Goal: Task Accomplishment & Management: Manage account settings

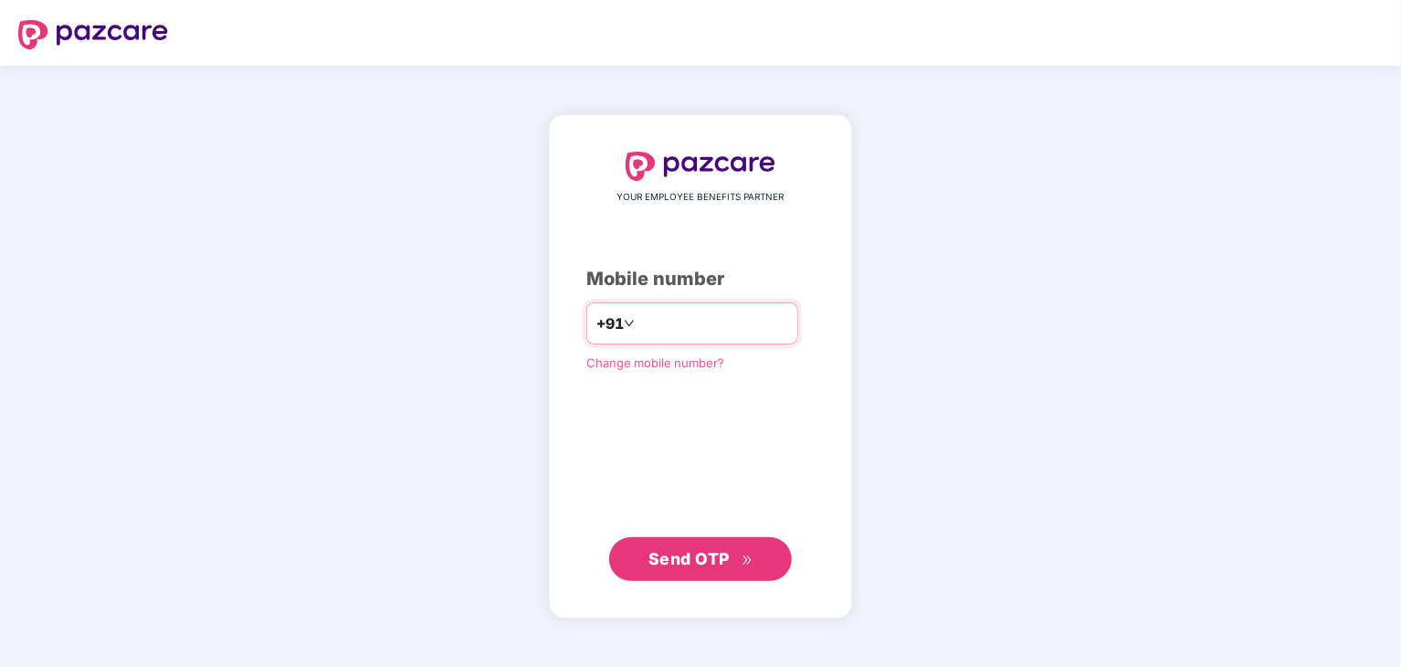
paste input "**********"
type input "**********"
click at [714, 556] on span "Send OTP" at bounding box center [689, 557] width 81 height 19
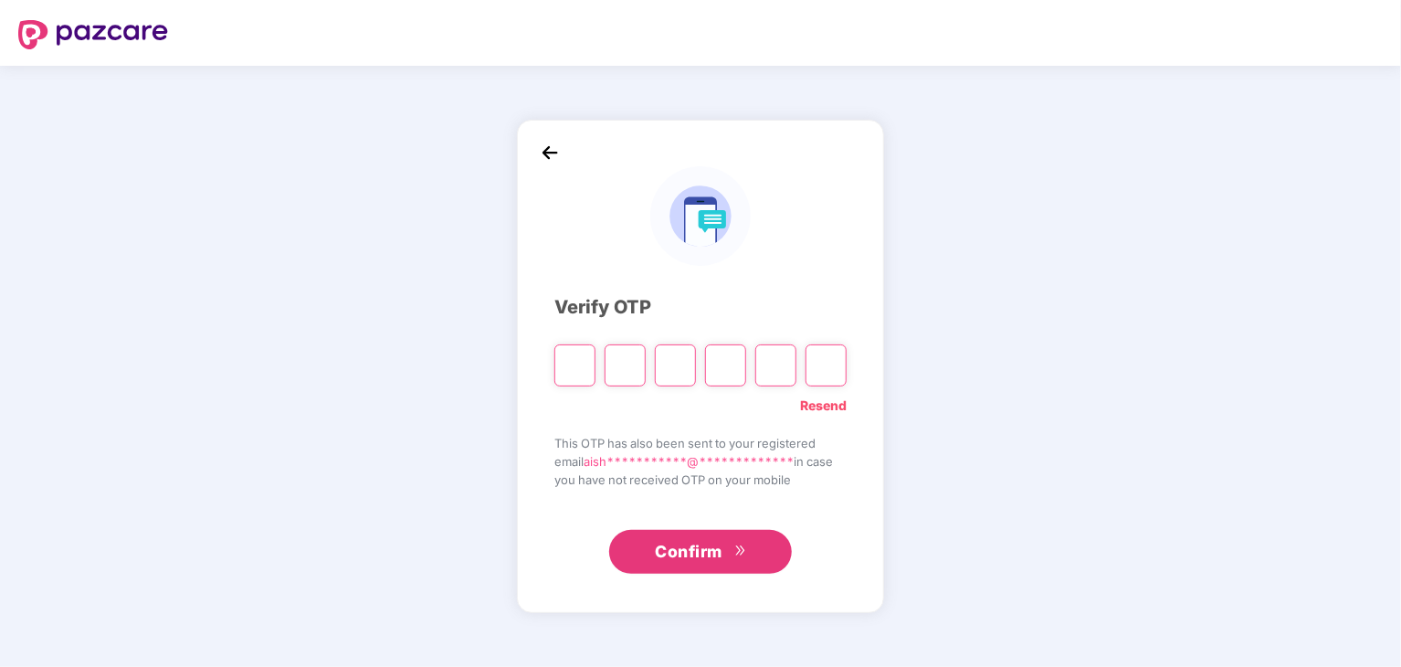
type input "*"
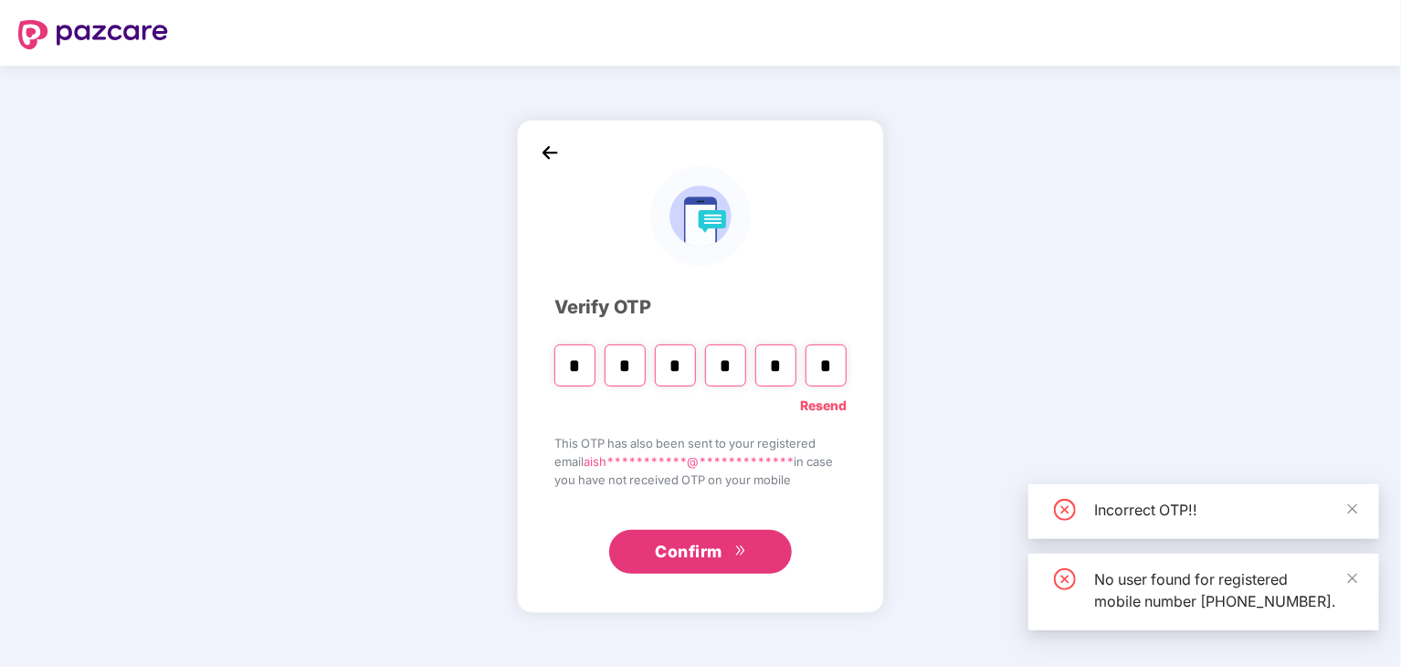
type input "*"
click at [739, 552] on icon "double-right" at bounding box center [739, 549] width 8 height 9
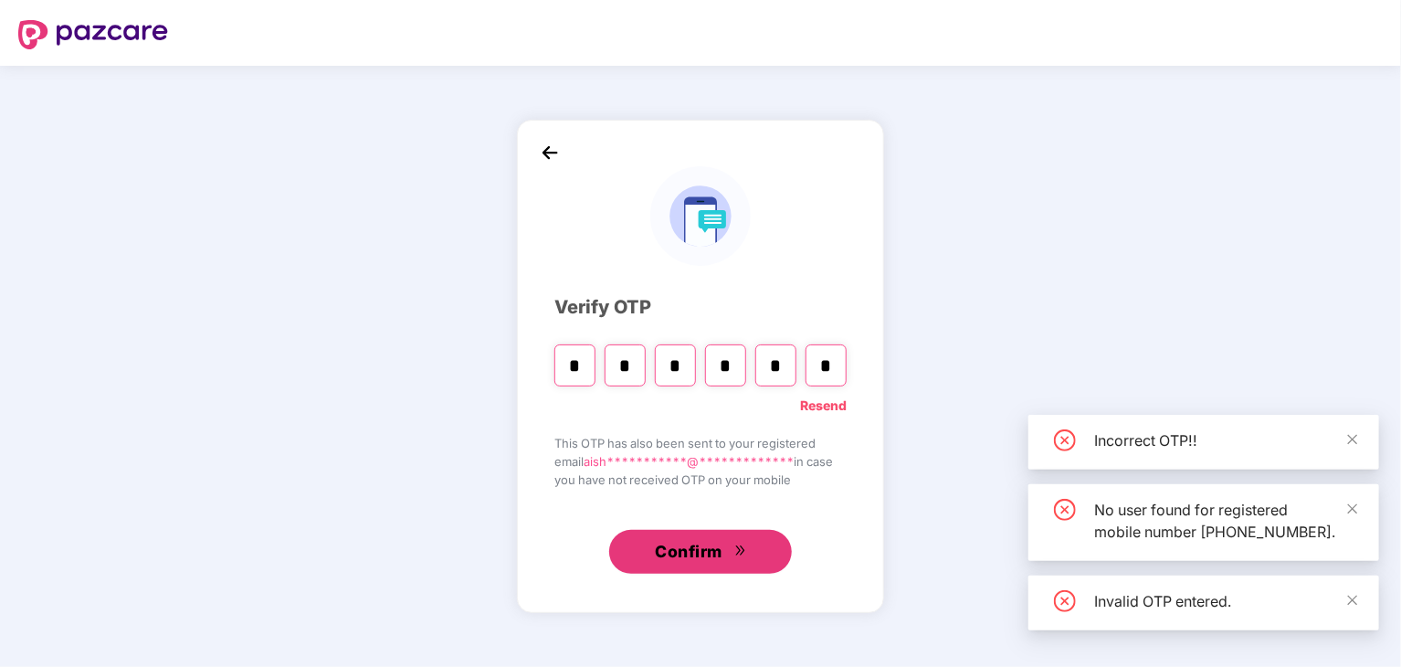
click at [687, 553] on span "Confirm" at bounding box center [689, 552] width 68 height 26
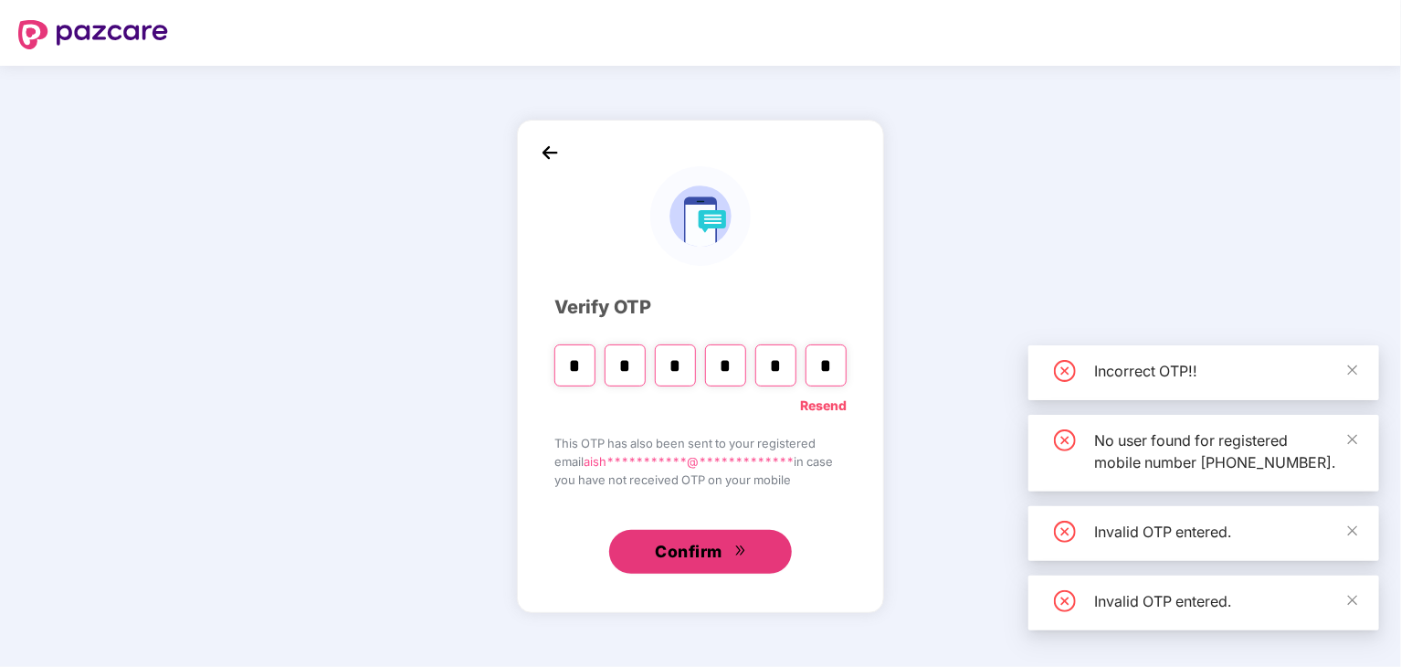
click at [687, 553] on span "Confirm" at bounding box center [689, 552] width 68 height 26
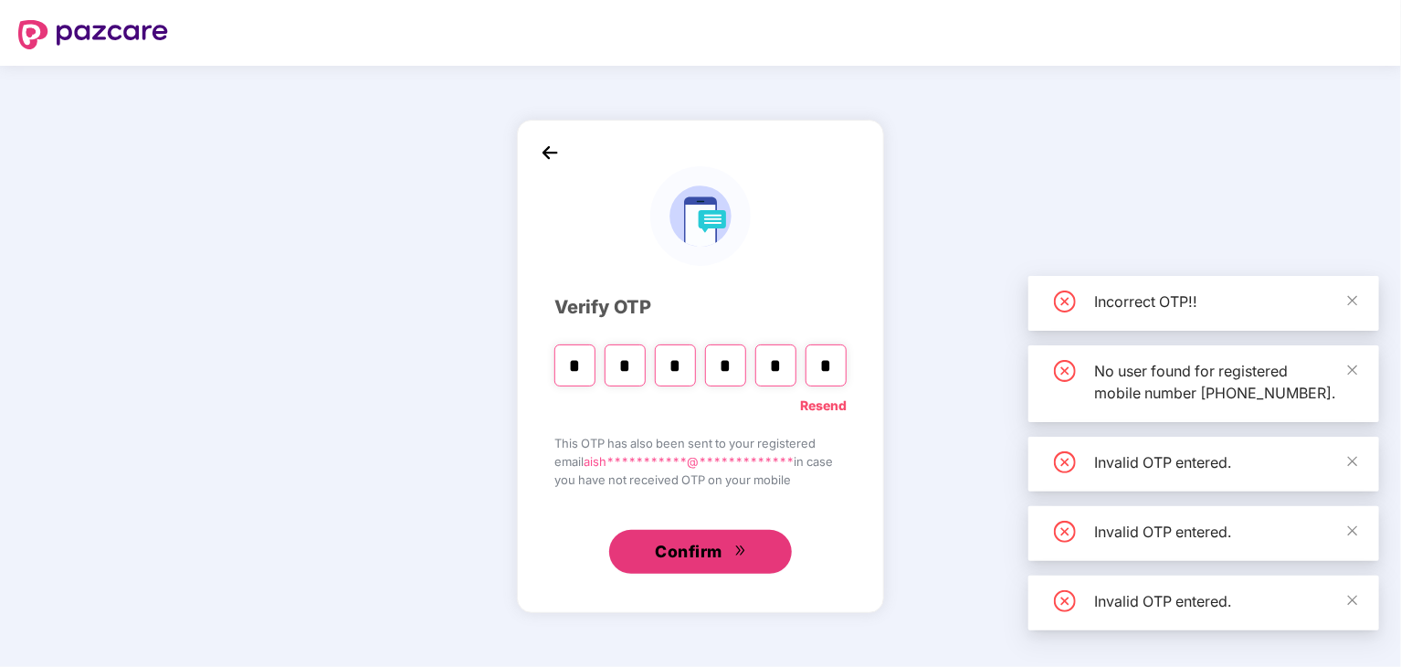
click at [687, 553] on span "Confirm" at bounding box center [689, 552] width 68 height 26
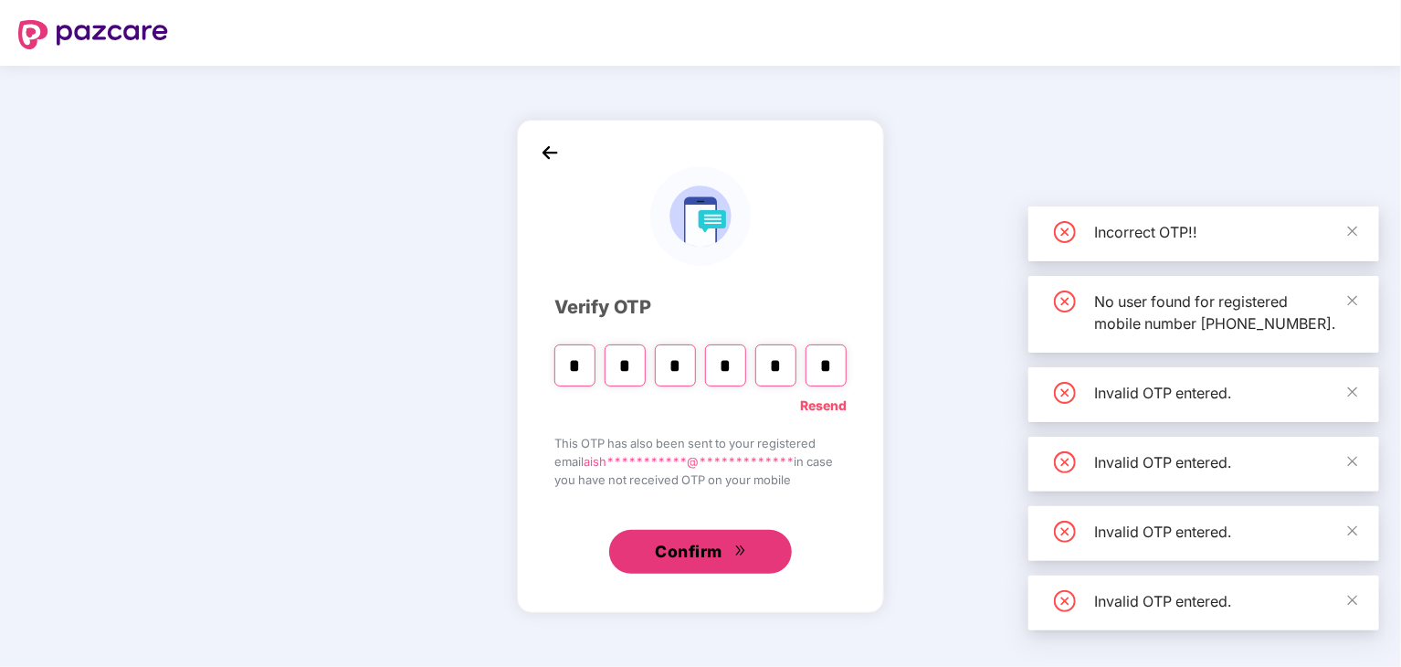
click at [687, 553] on span "Confirm" at bounding box center [689, 552] width 68 height 26
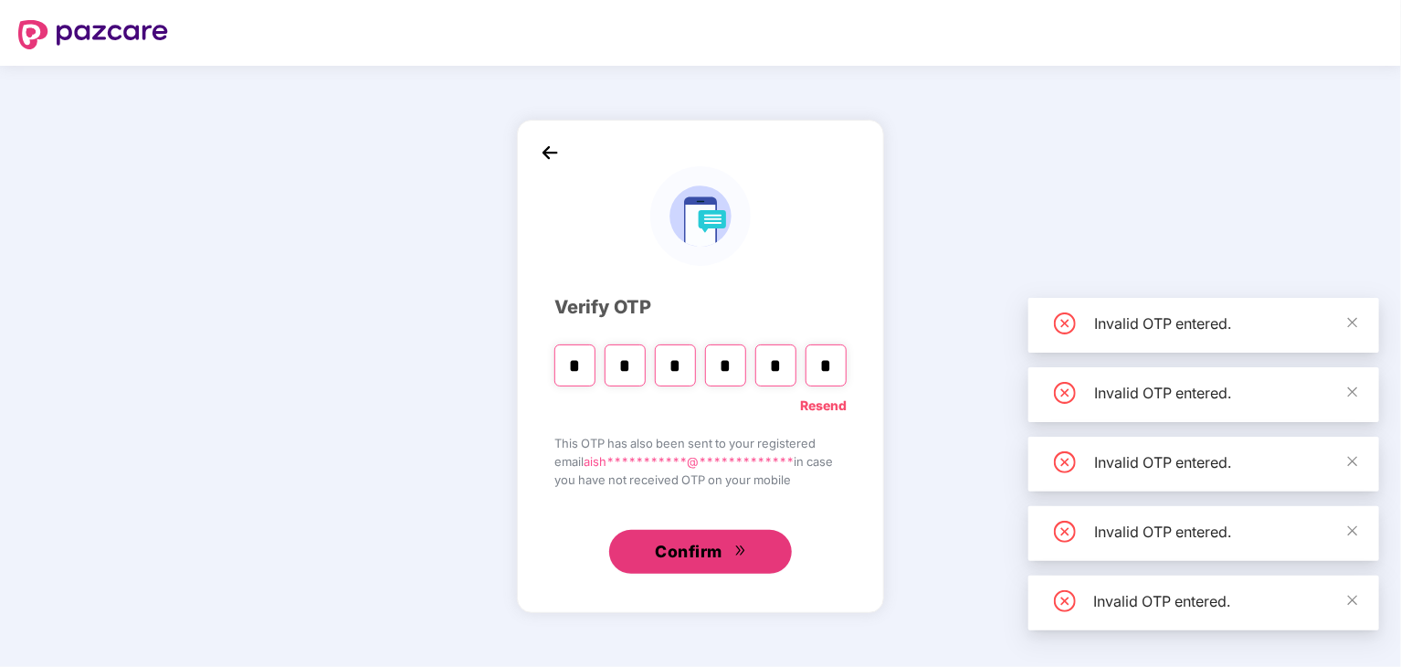
click at [687, 553] on span "Confirm" at bounding box center [689, 552] width 68 height 26
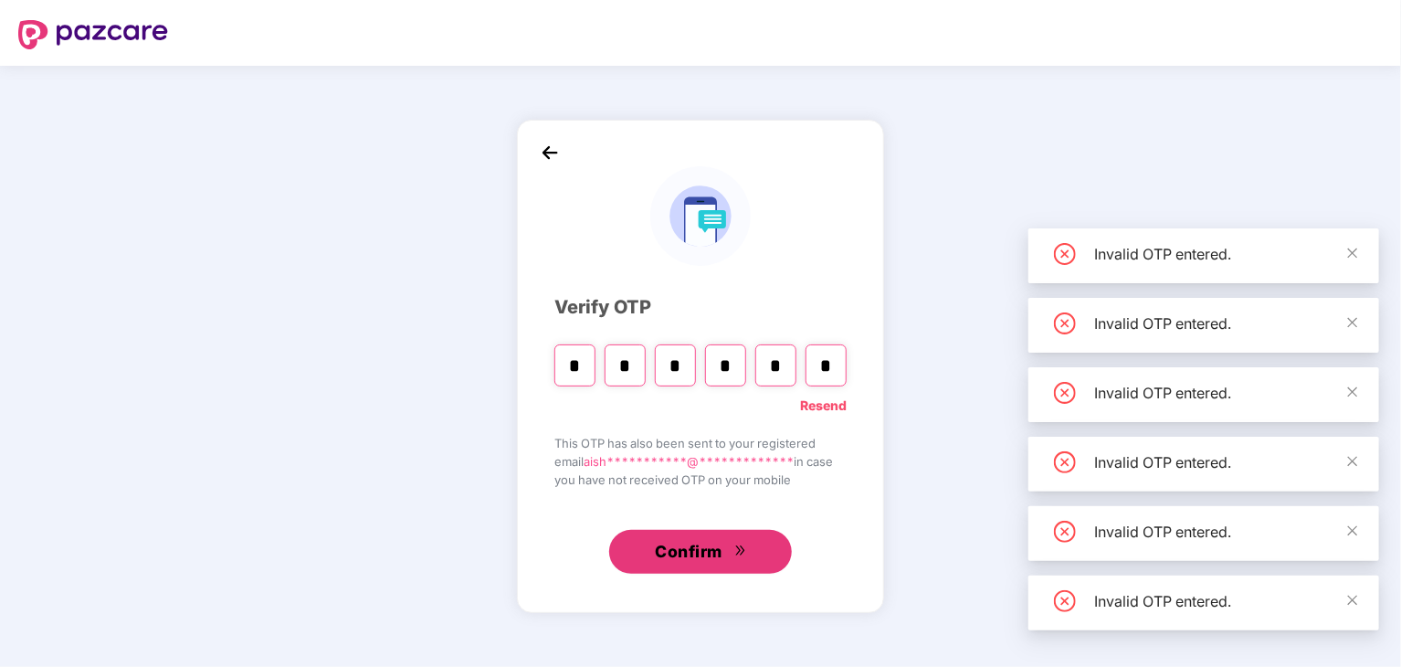
click at [687, 553] on span "Confirm" at bounding box center [689, 552] width 68 height 26
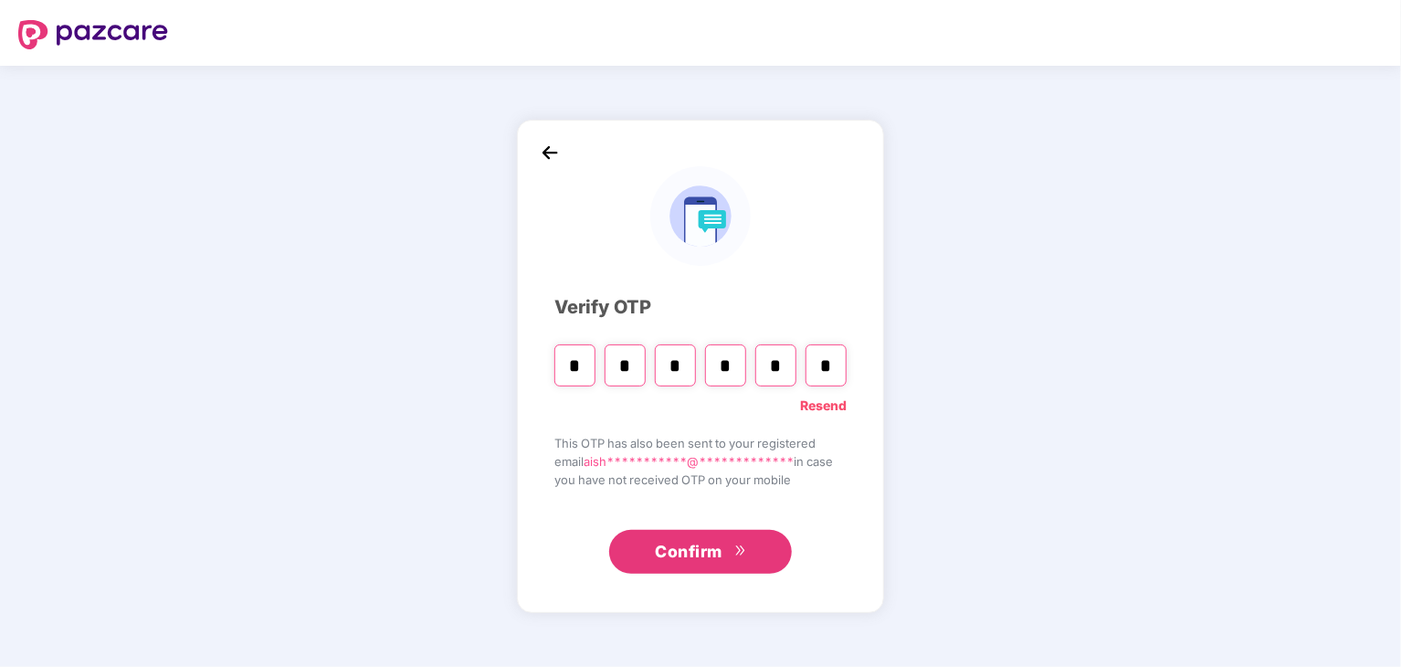
drag, startPoint x: 827, startPoint y: 365, endPoint x: 904, endPoint y: 260, distance: 130.1
click at [828, 365] on input "*" at bounding box center [826, 365] width 41 height 42
type input "*"
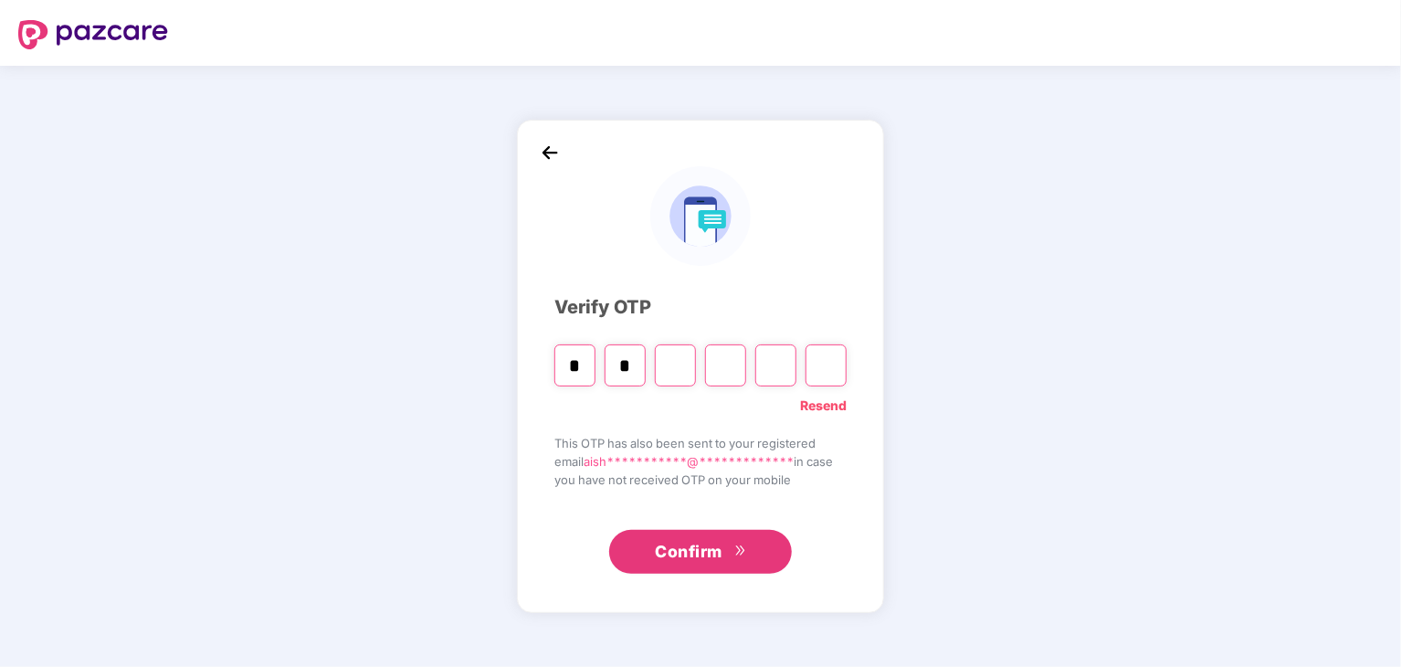
type input "*"
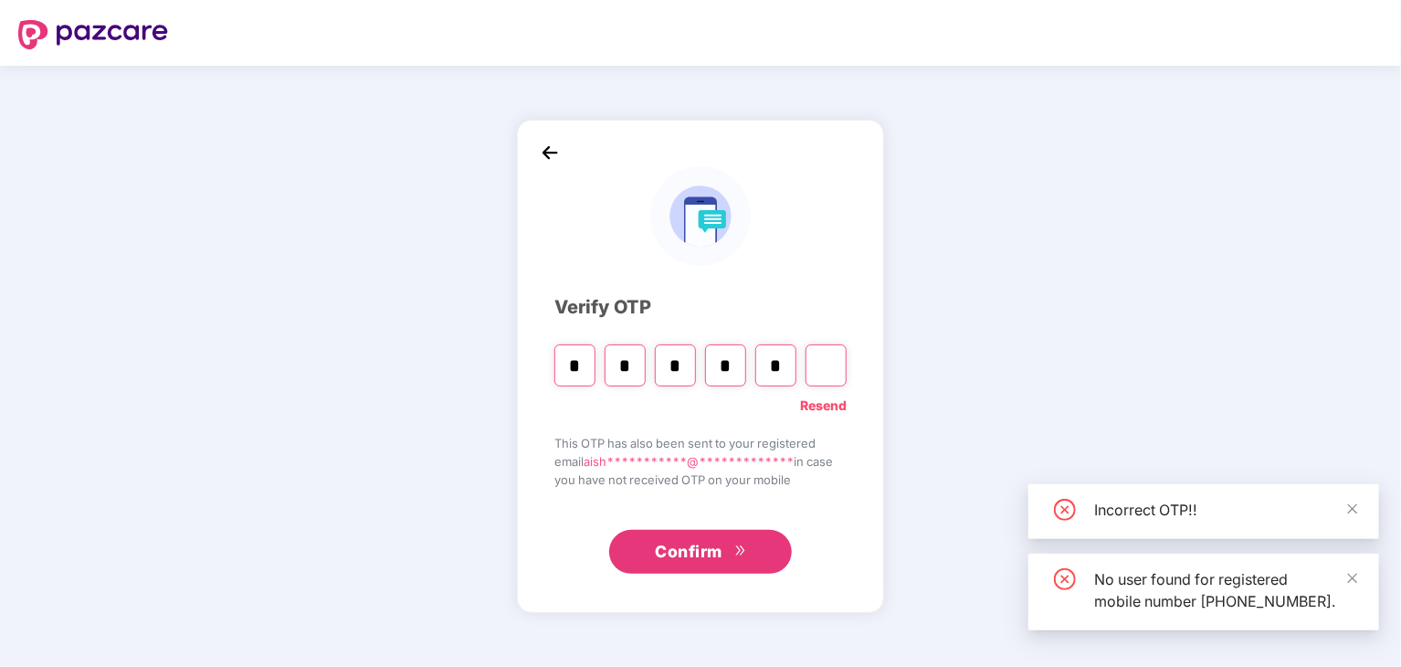
type input "*"
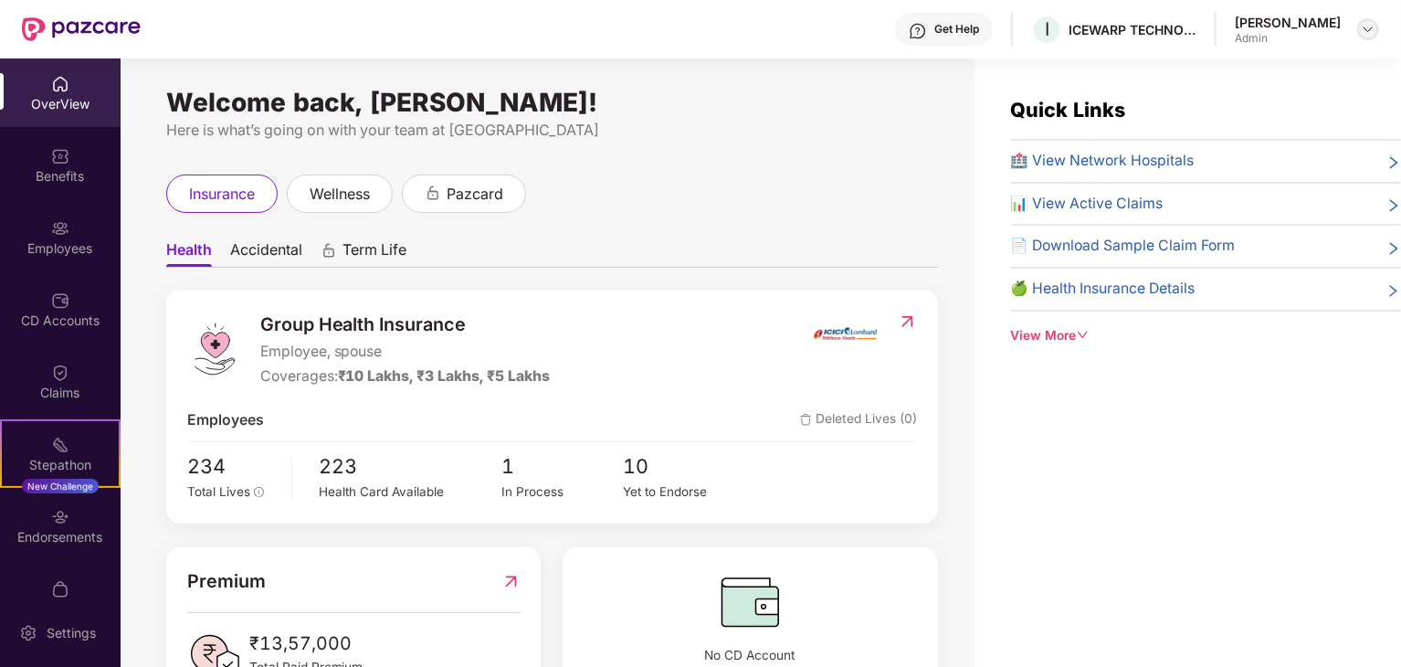
click at [1364, 33] on img at bounding box center [1368, 29] width 15 height 15
click at [91, 204] on div "Employees" at bounding box center [60, 237] width 121 height 69
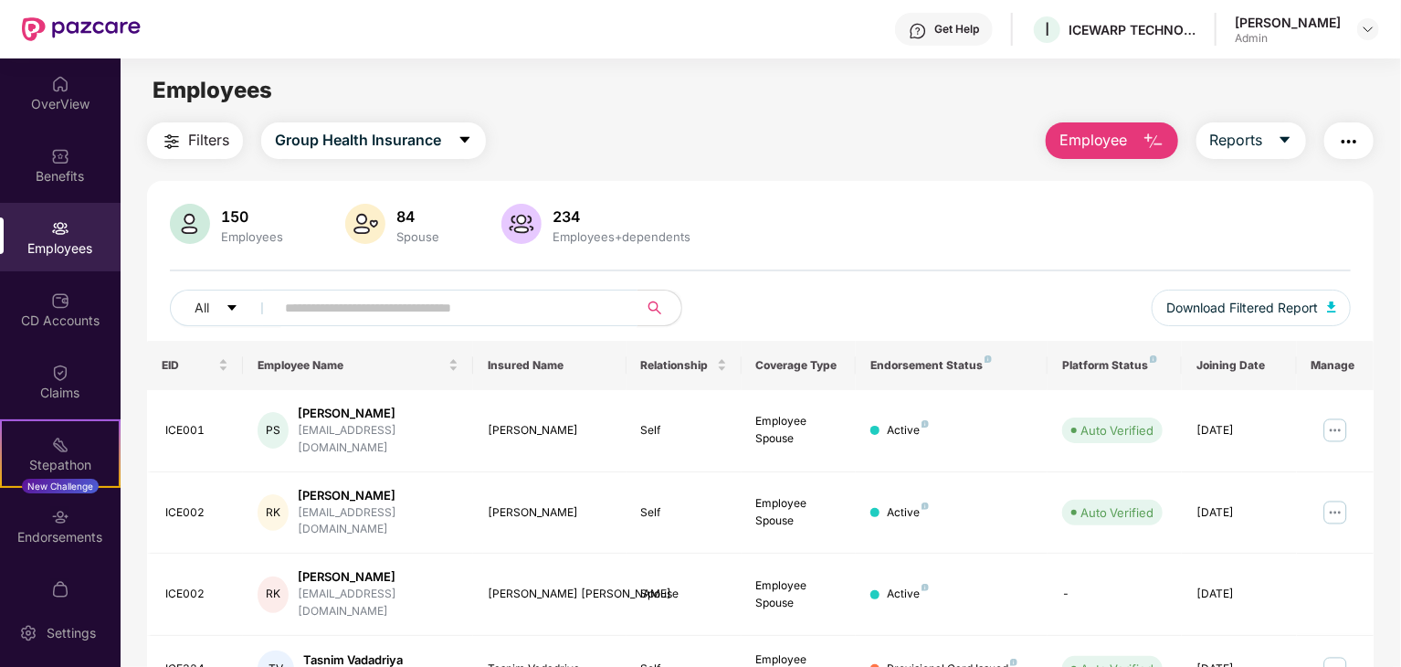
click at [460, 310] on input "text" at bounding box center [449, 307] width 328 height 27
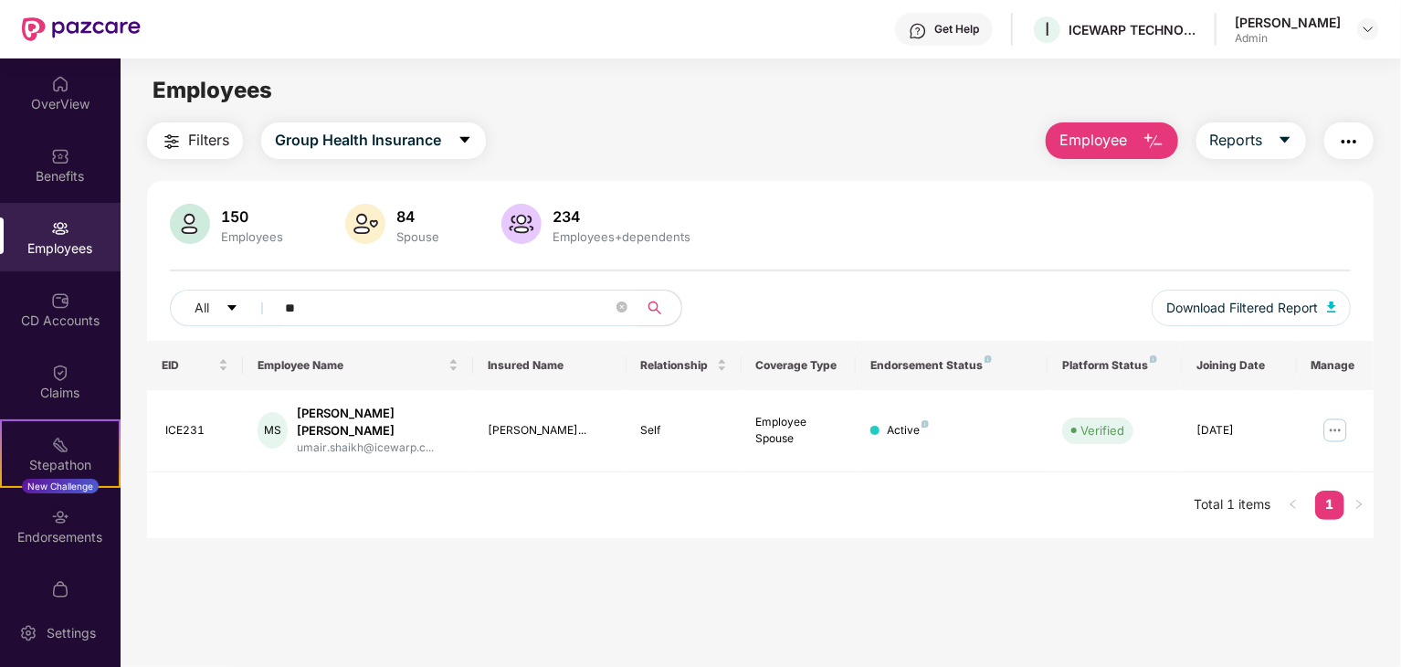
type input "*"
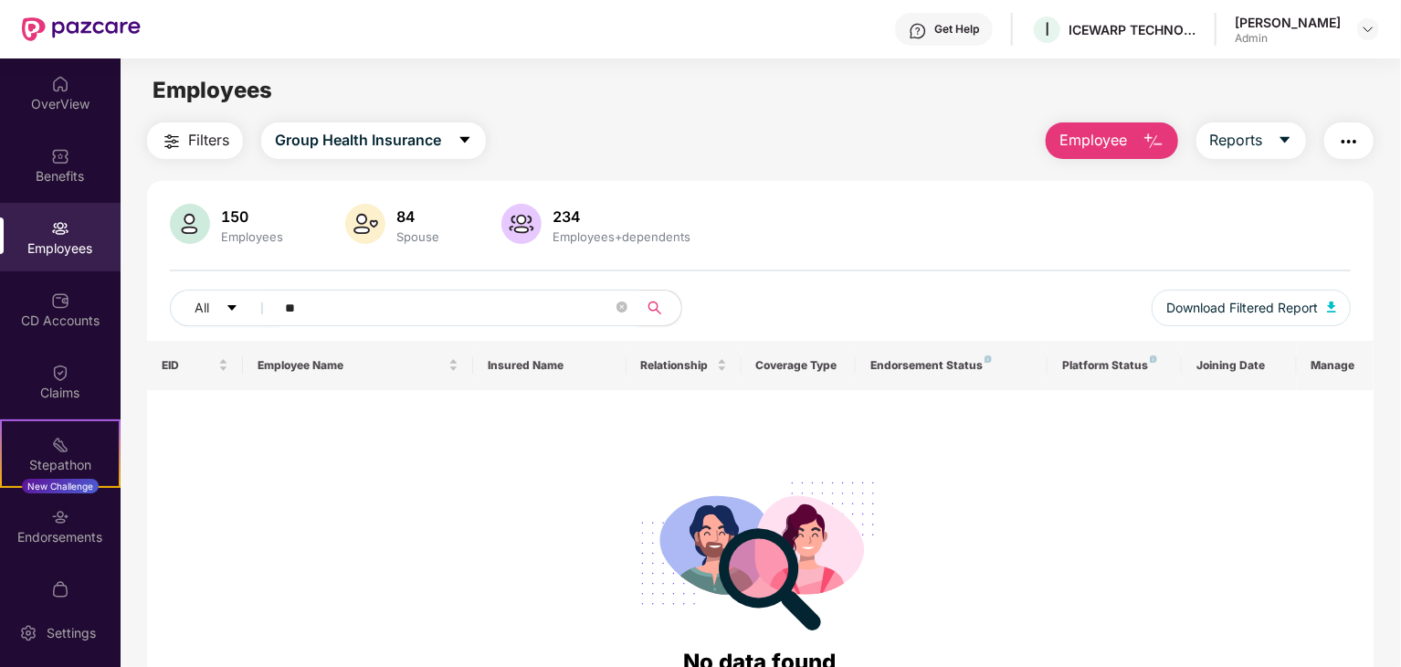
type input "*"
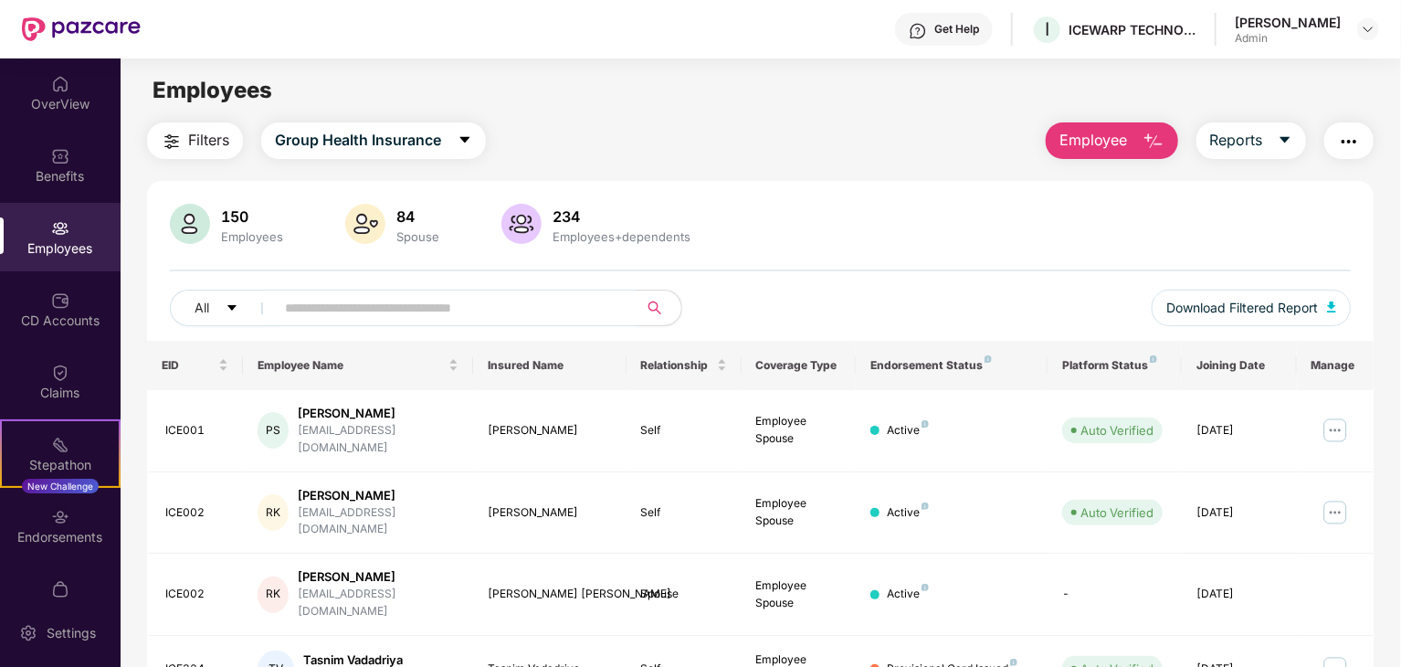
click at [404, 215] on div "84" at bounding box center [418, 216] width 50 height 18
click at [357, 221] on img at bounding box center [365, 224] width 40 height 40
click at [420, 234] on div "Spouse" at bounding box center [418, 236] width 50 height 15
click at [617, 220] on div "234" at bounding box center [621, 216] width 145 height 18
click at [554, 219] on div "234" at bounding box center [621, 216] width 145 height 18
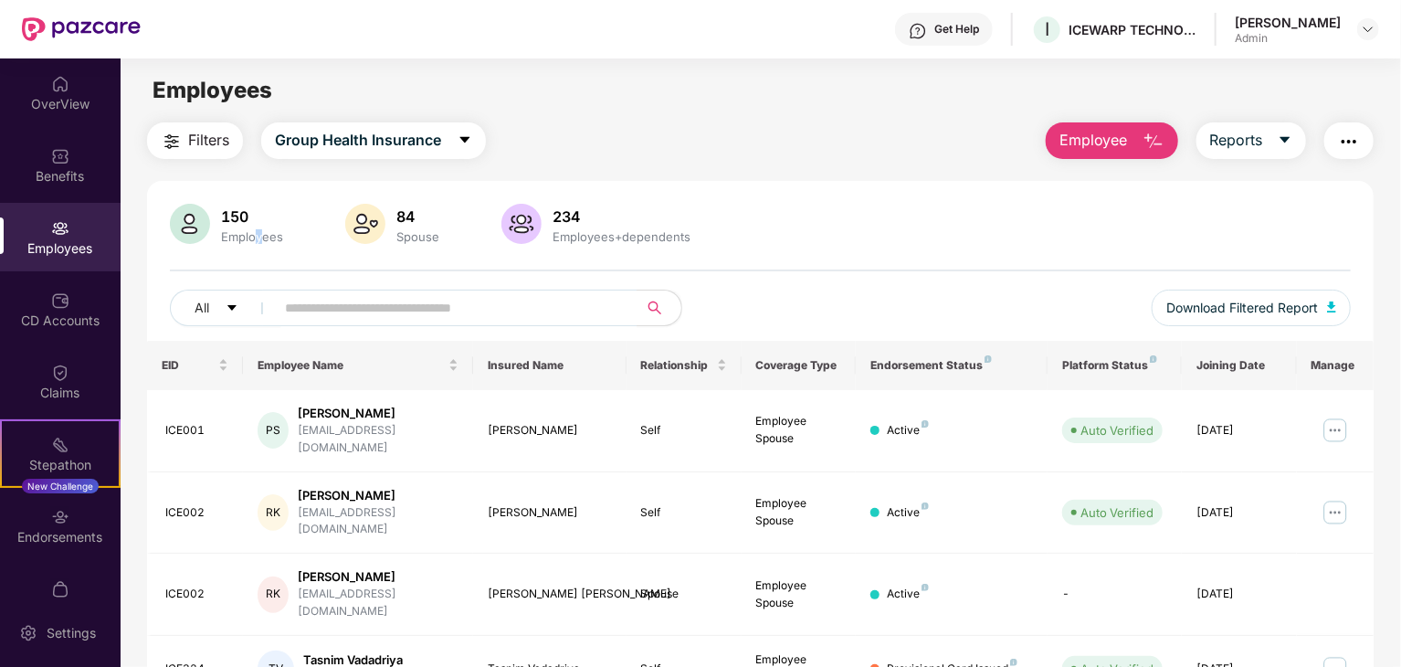
drag, startPoint x: 256, startPoint y: 236, endPoint x: 402, endPoint y: 242, distance: 146.3
click at [265, 242] on div "Employees" at bounding box center [251, 236] width 69 height 15
click at [430, 242] on div "Spouse" at bounding box center [418, 236] width 50 height 15
click at [60, 167] on div "Benefits" at bounding box center [60, 176] width 121 height 18
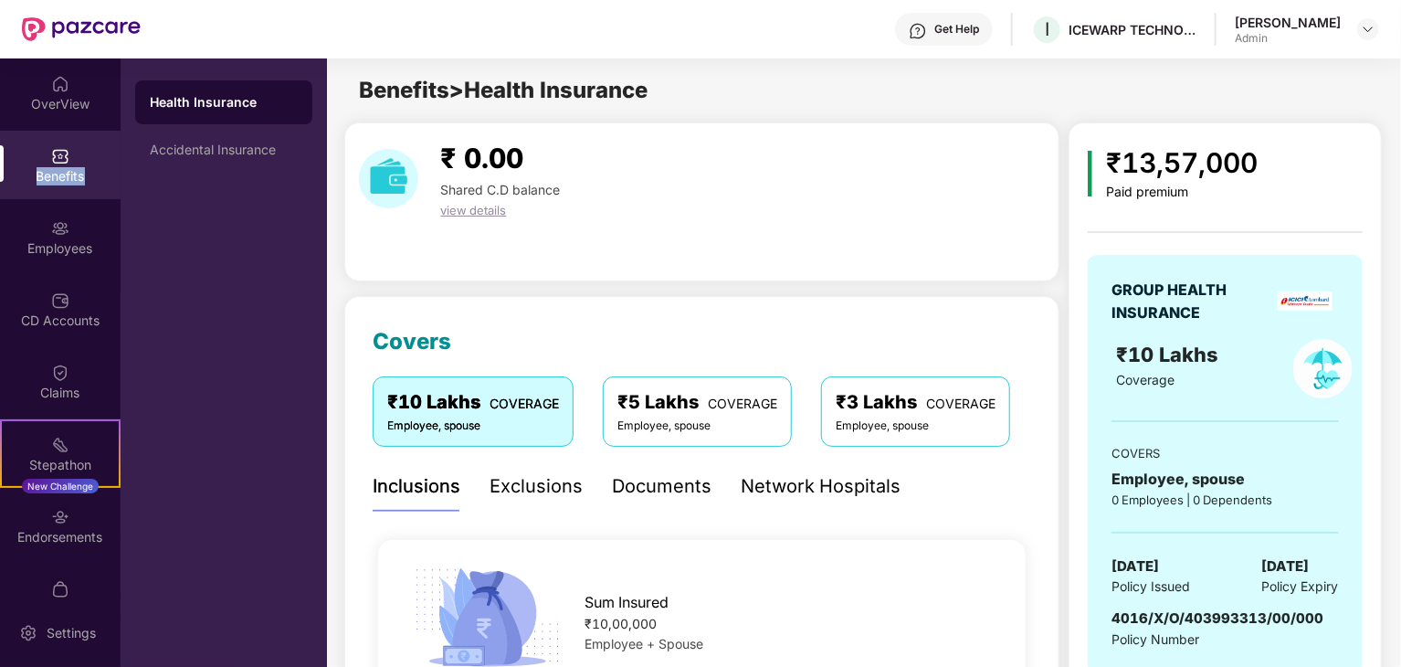
drag, startPoint x: 79, startPoint y: 175, endPoint x: 98, endPoint y: 168, distance: 20.5
click at [98, 168] on div "Benefits" at bounding box center [60, 165] width 121 height 69
click at [714, 242] on div "₹ 0.00 Shared C.D balance view details" at bounding box center [701, 201] width 715 height 159
click at [480, 217] on div "view details" at bounding box center [500, 210] width 134 height 20
click at [481, 213] on span "view details" at bounding box center [473, 210] width 66 height 15
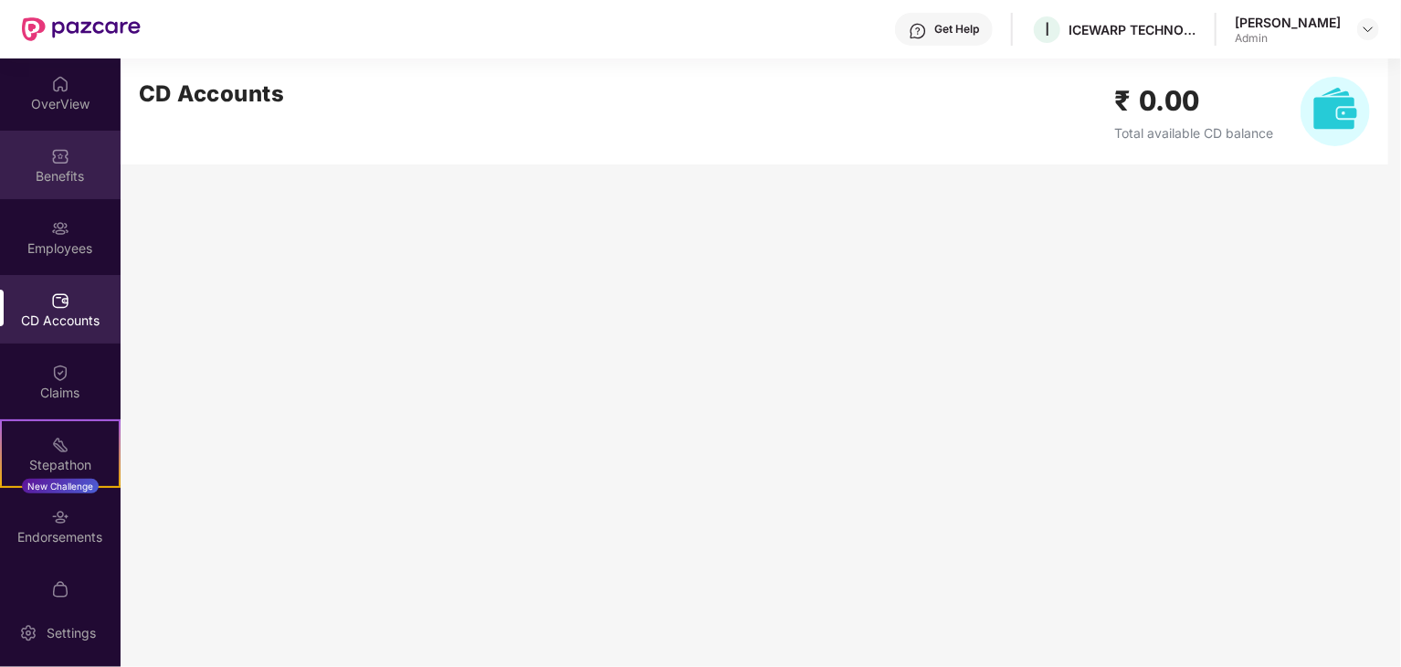
click at [79, 152] on div "Benefits" at bounding box center [60, 165] width 121 height 69
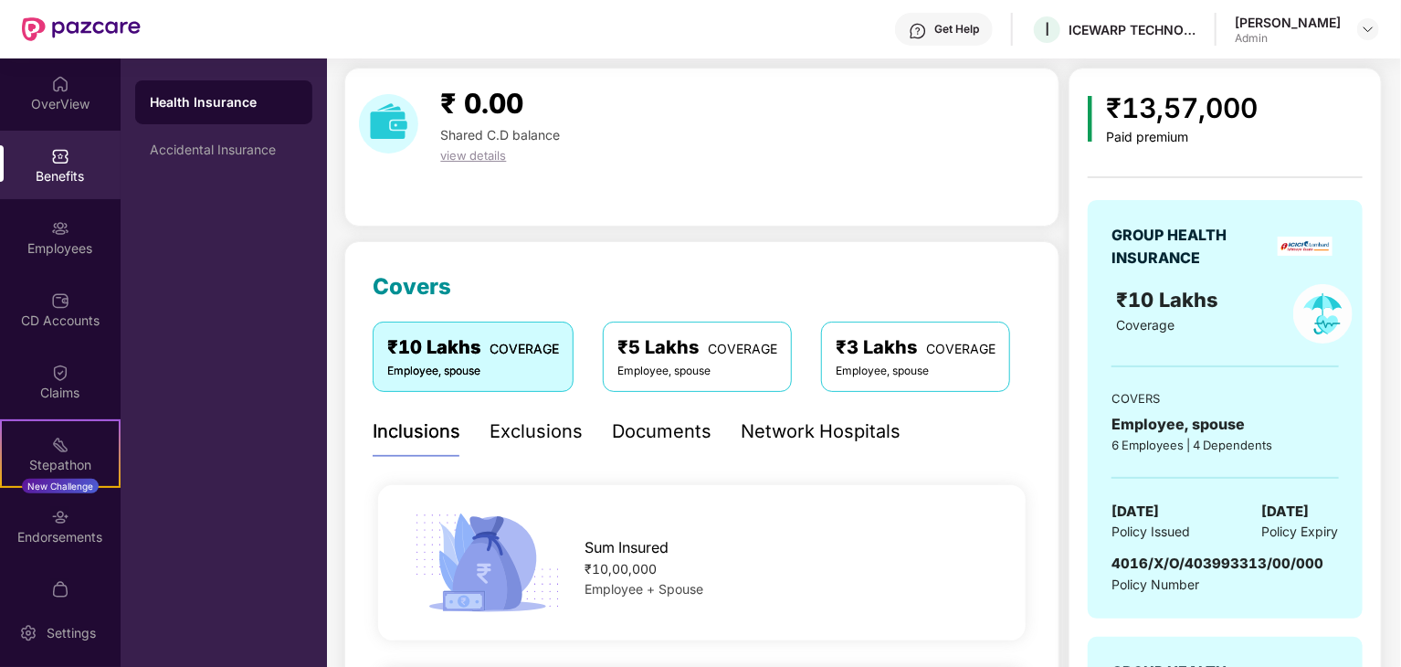
scroll to position [183, 0]
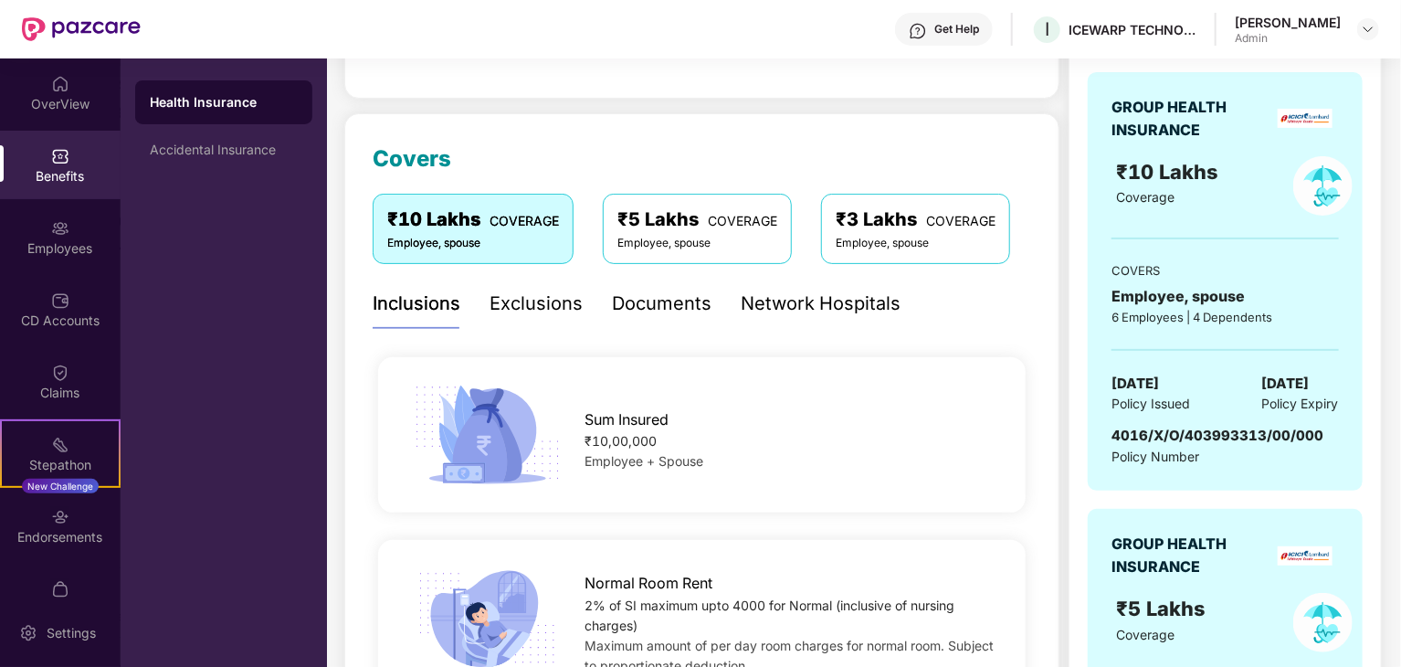
click at [702, 242] on div "Employee, spouse" at bounding box center [698, 243] width 160 height 17
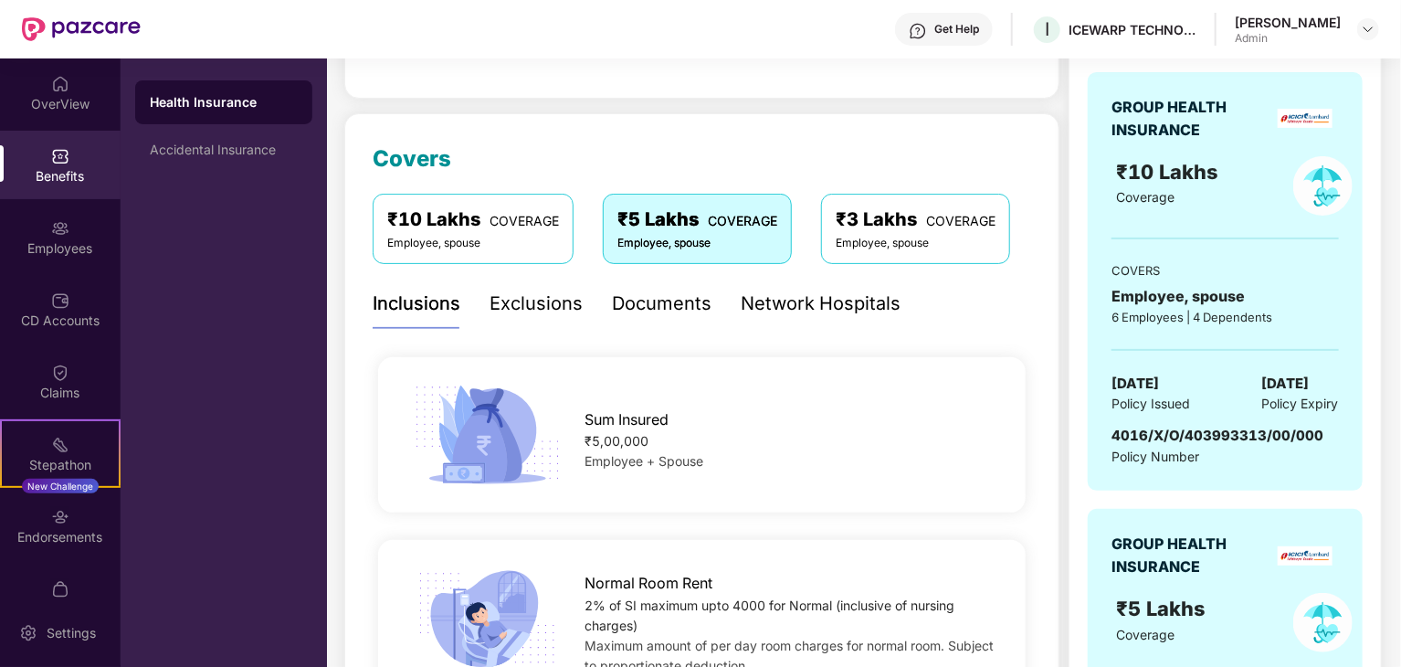
click at [702, 242] on div "Employee, spouse" at bounding box center [698, 243] width 160 height 17
click at [872, 213] on div "₹3 Lakhs COVERAGE" at bounding box center [916, 220] width 160 height 28
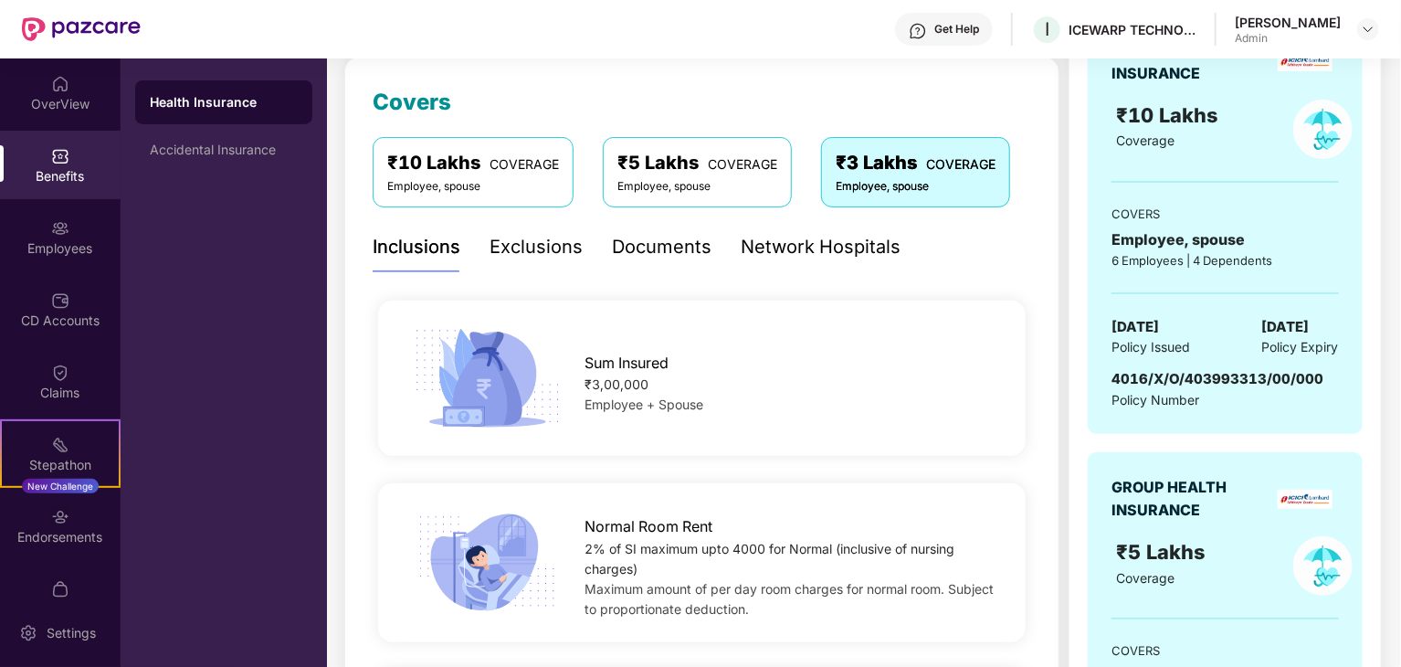
scroll to position [57, 0]
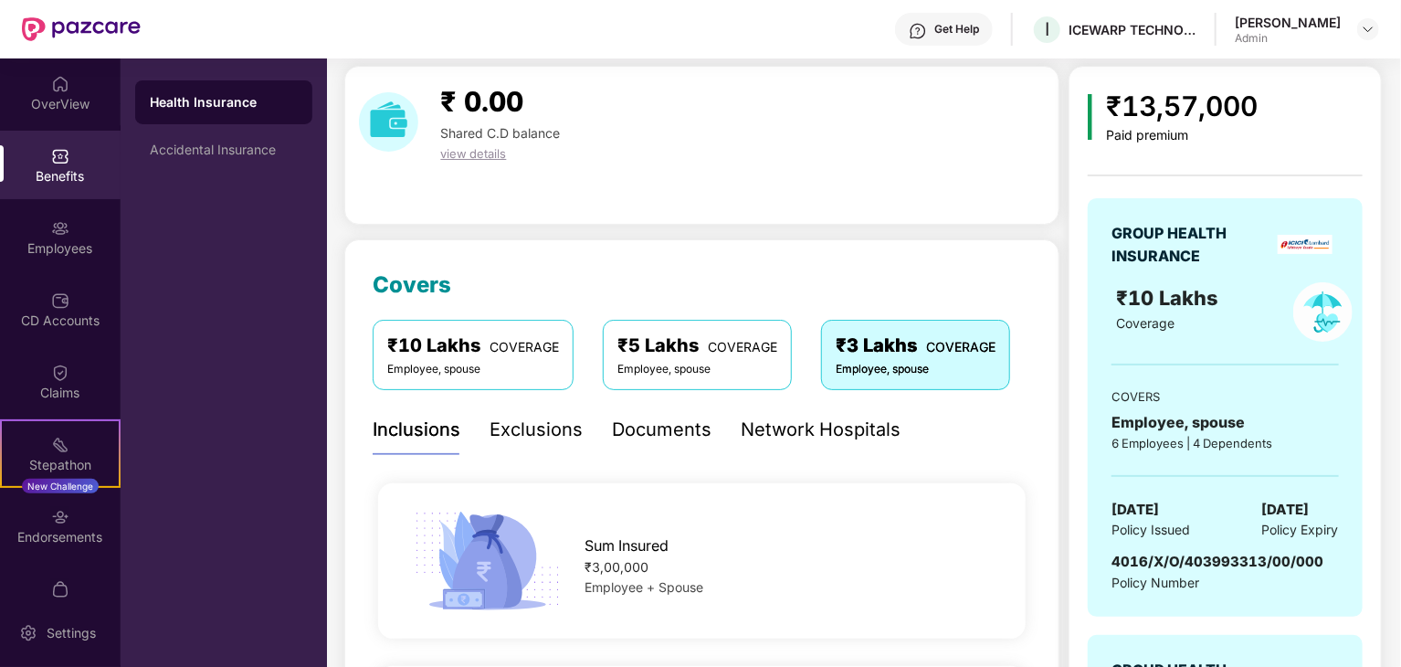
click at [524, 422] on div "Exclusions" at bounding box center [536, 430] width 93 height 28
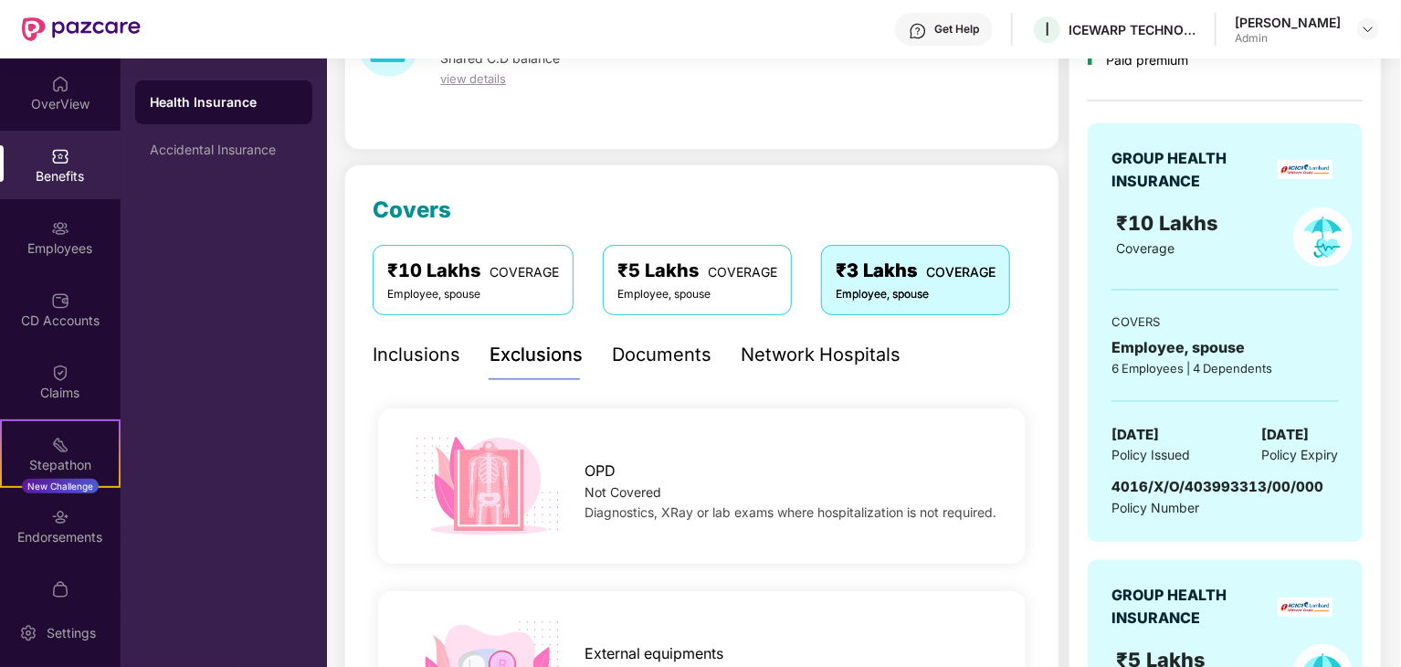
scroll to position [0, 0]
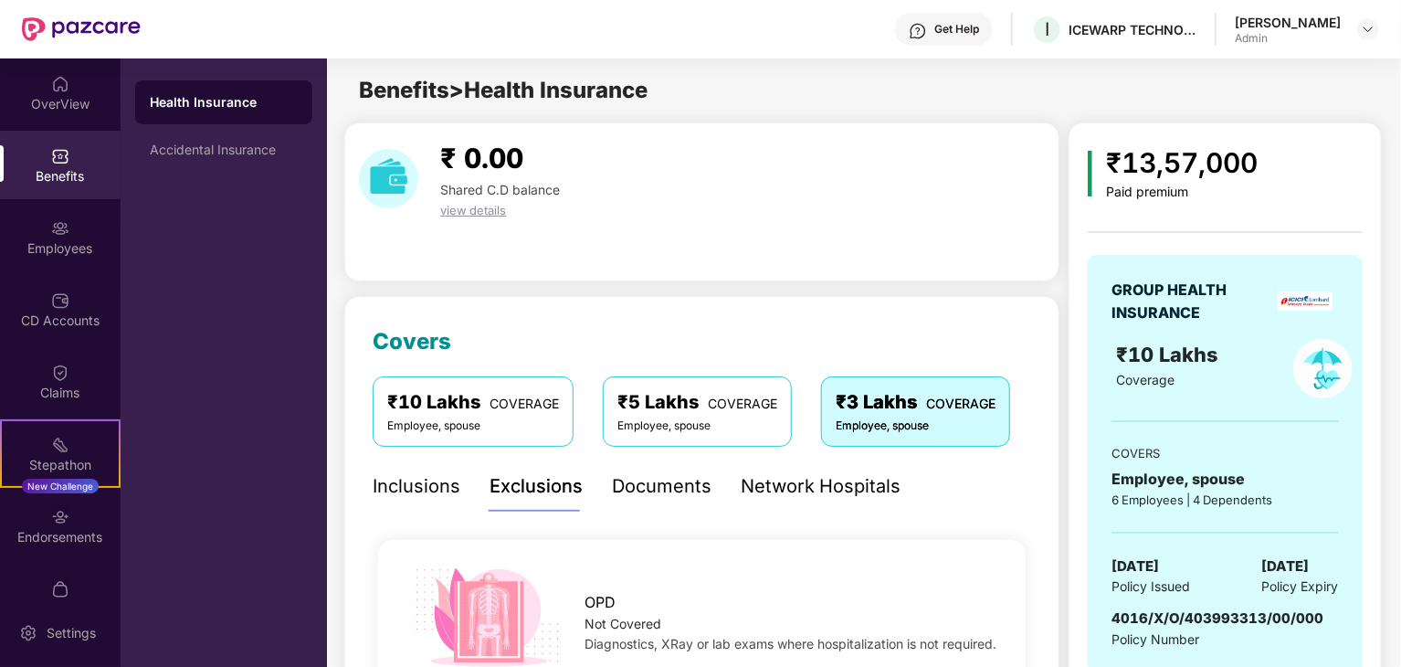
click at [1218, 352] on span "₹10 Lakhs" at bounding box center [1171, 355] width 108 height 24
click at [1155, 378] on span "Coverage" at bounding box center [1146, 380] width 58 height 16
click at [1275, 364] on div "₹10 Lakhs Coverage" at bounding box center [1225, 368] width 248 height 59
click at [205, 161] on div "Accidental Insurance" at bounding box center [223, 150] width 177 height 44
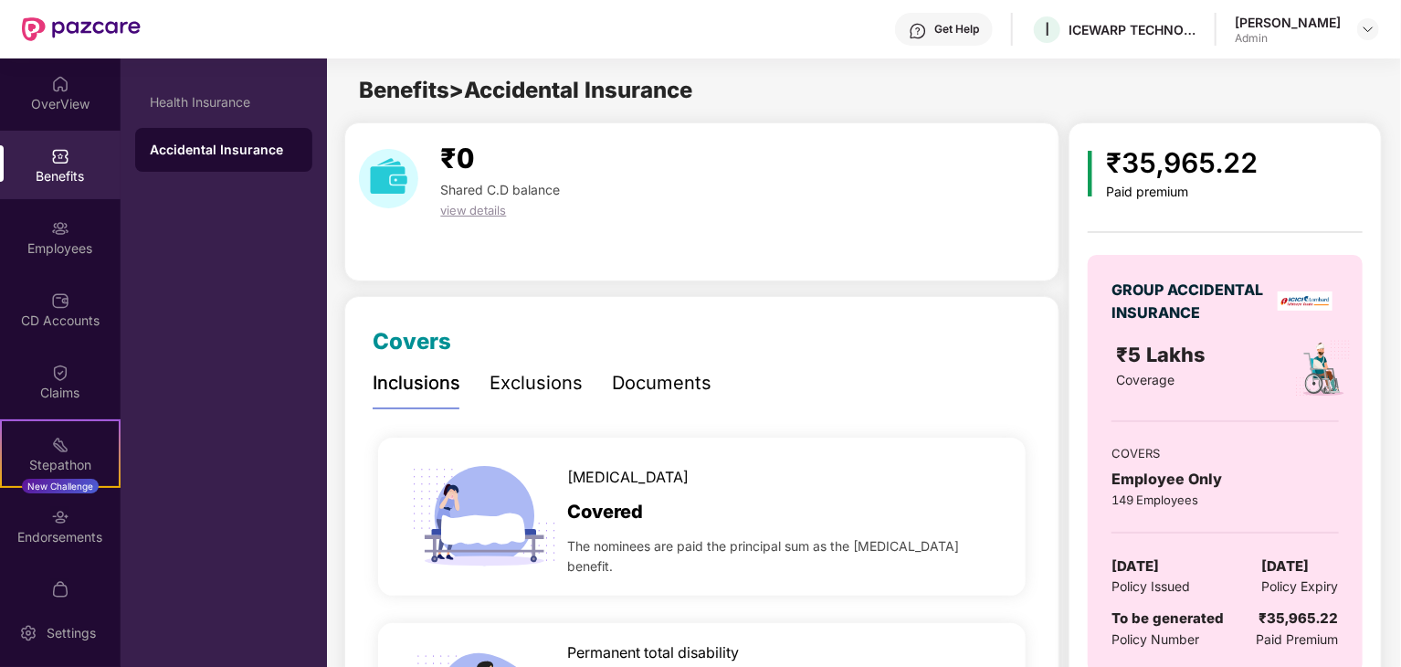
click at [203, 125] on div "Health Insurance Accidental Insurance" at bounding box center [223, 125] width 177 height 91
click at [191, 111] on div "Health Insurance" at bounding box center [223, 102] width 177 height 44
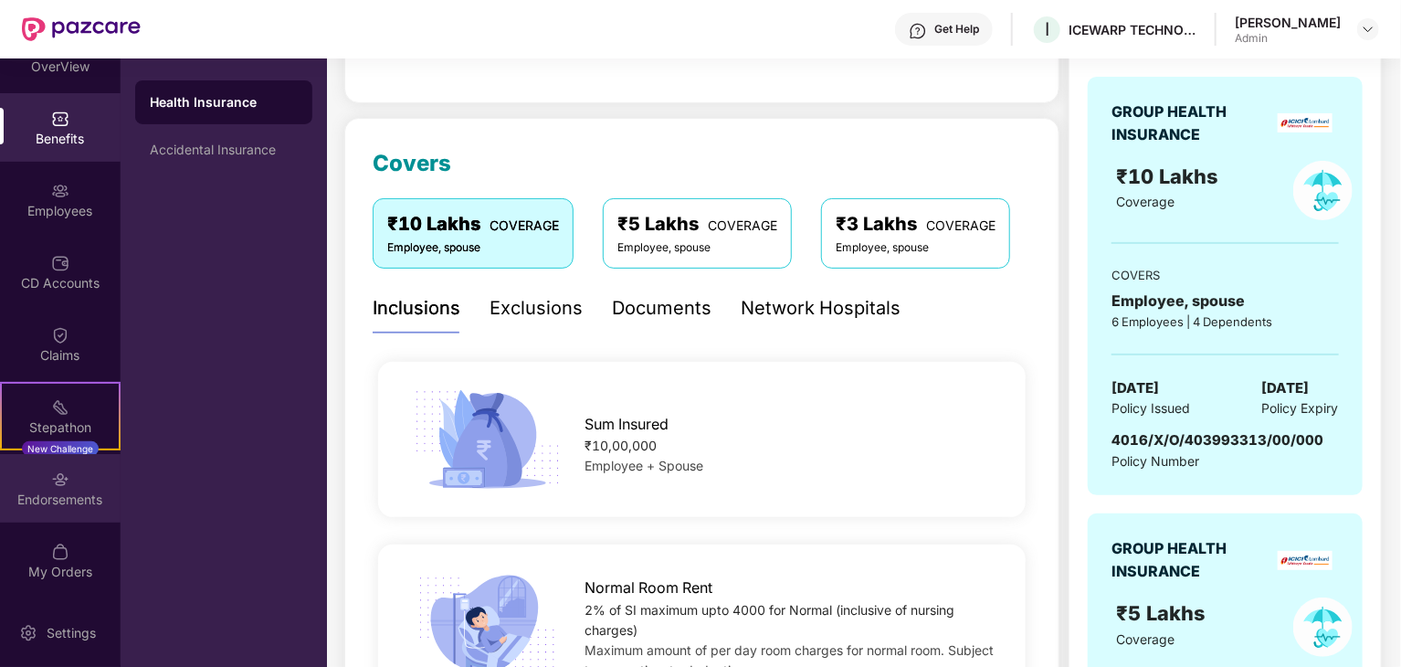
scroll to position [183, 0]
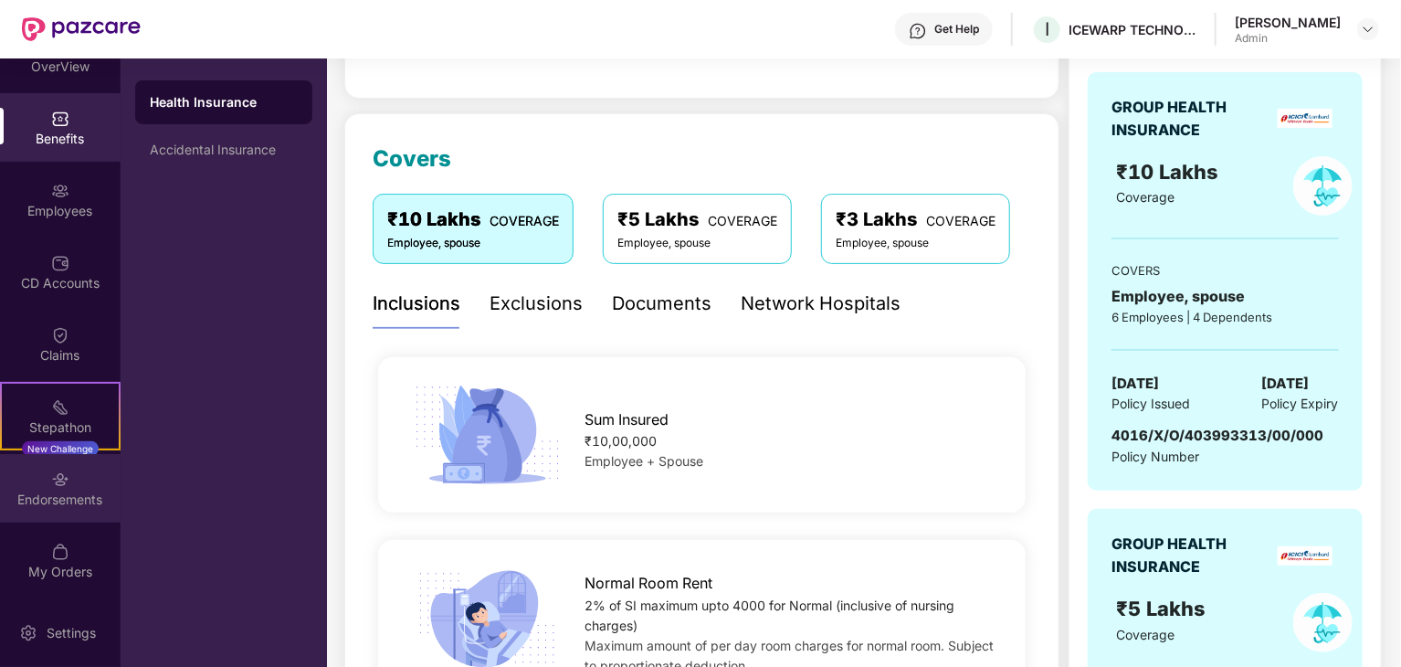
click at [77, 475] on div "Endorsements" at bounding box center [60, 488] width 121 height 69
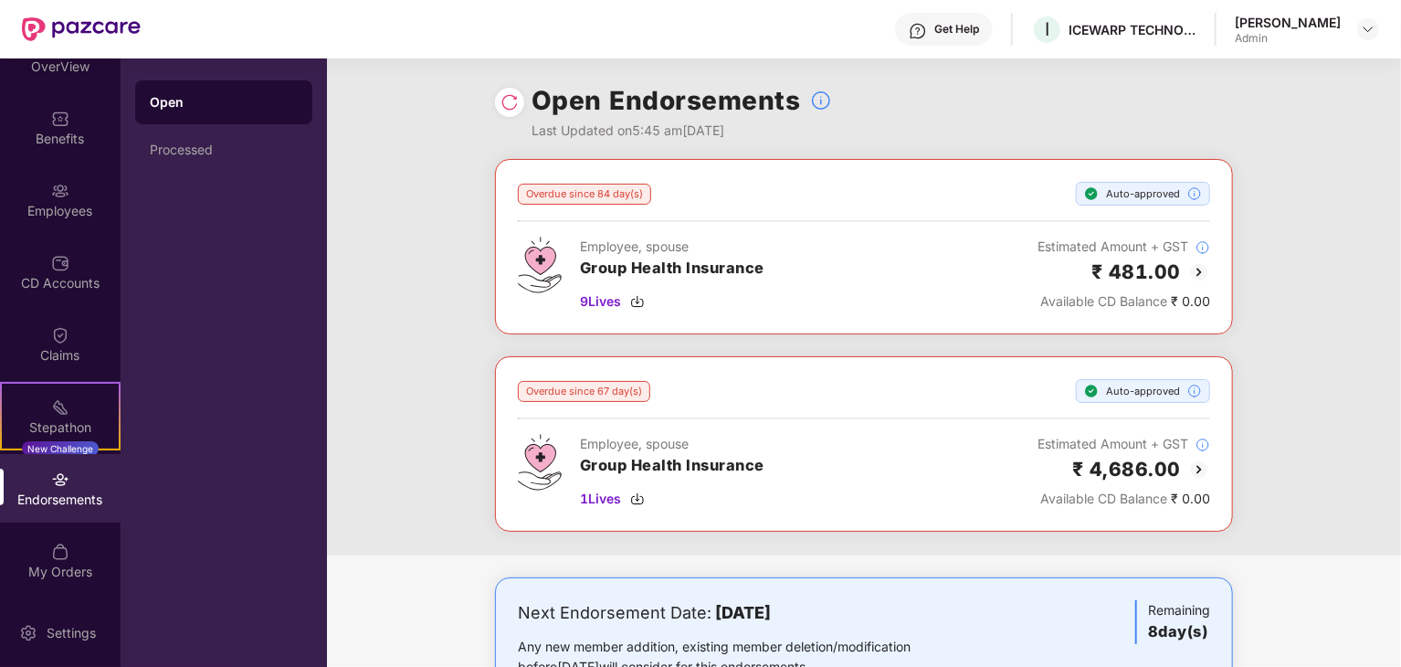
scroll to position [67, 0]
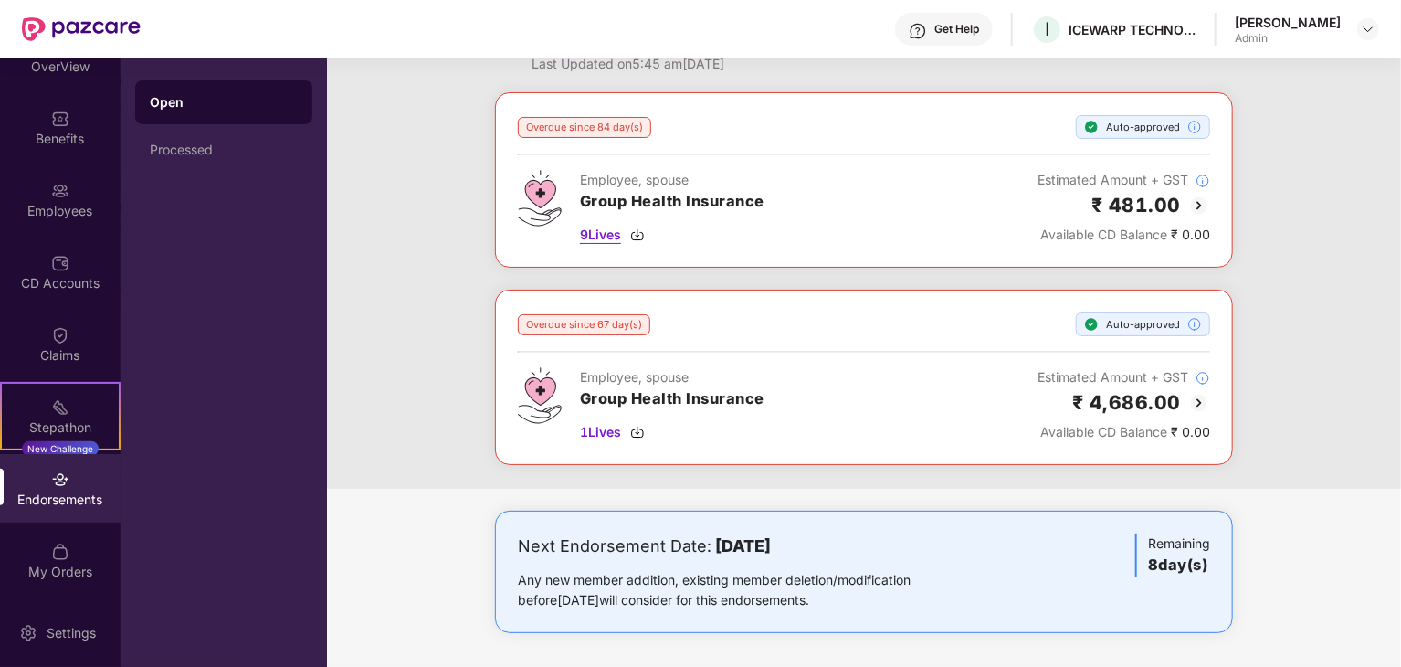
click at [600, 235] on span "9 Lives" at bounding box center [600, 235] width 41 height 20
click at [602, 238] on span "9 Lives" at bounding box center [600, 235] width 41 height 20
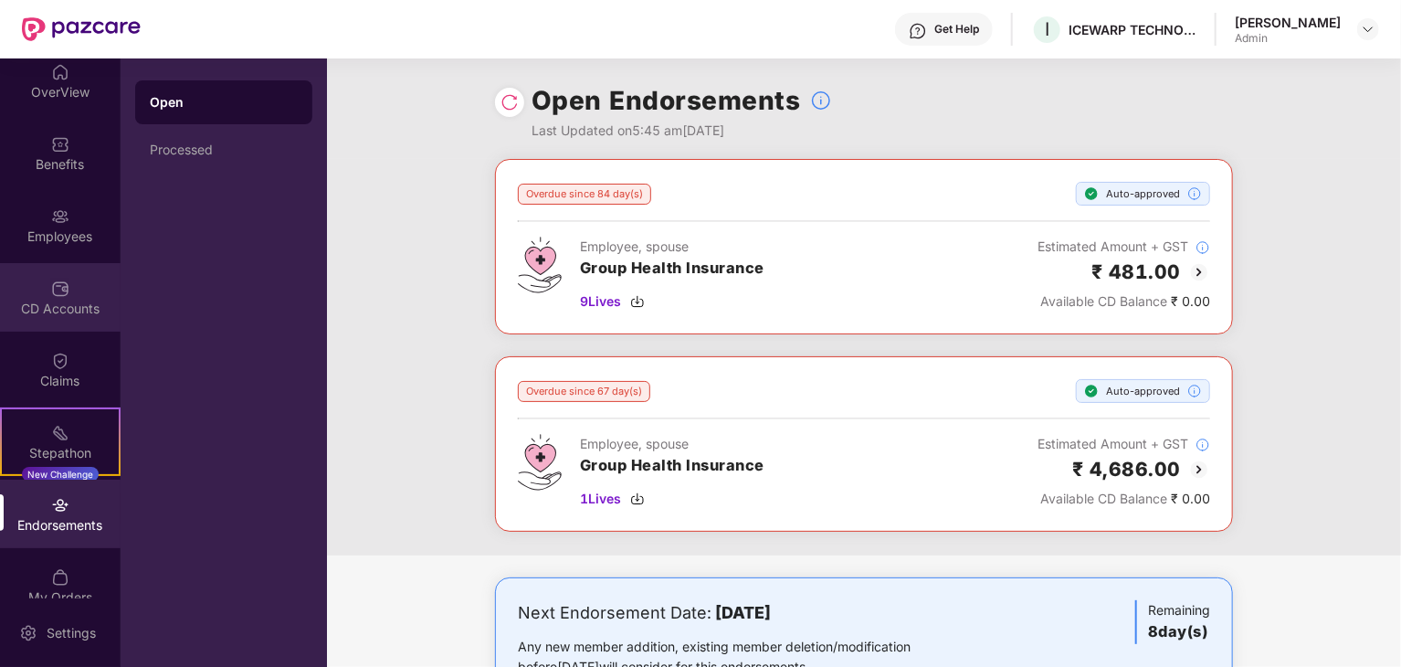
scroll to position [0, 0]
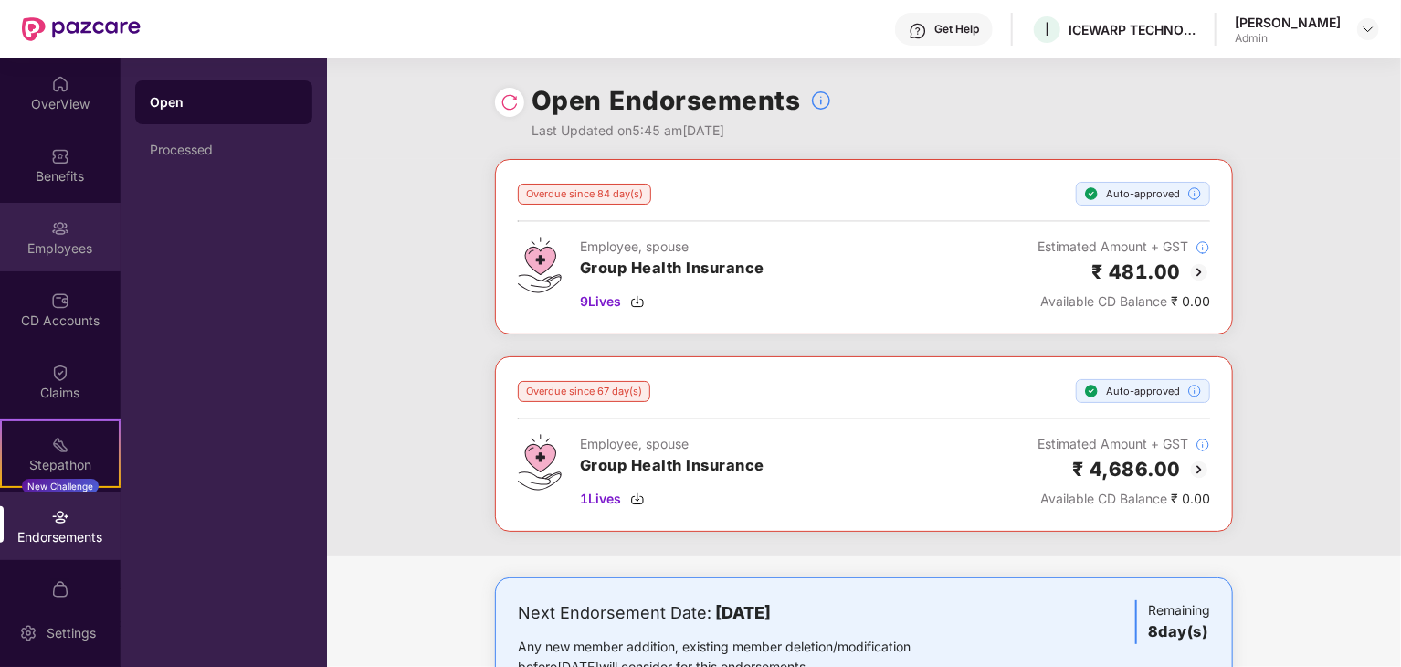
click at [63, 249] on div "Employees" at bounding box center [60, 248] width 121 height 18
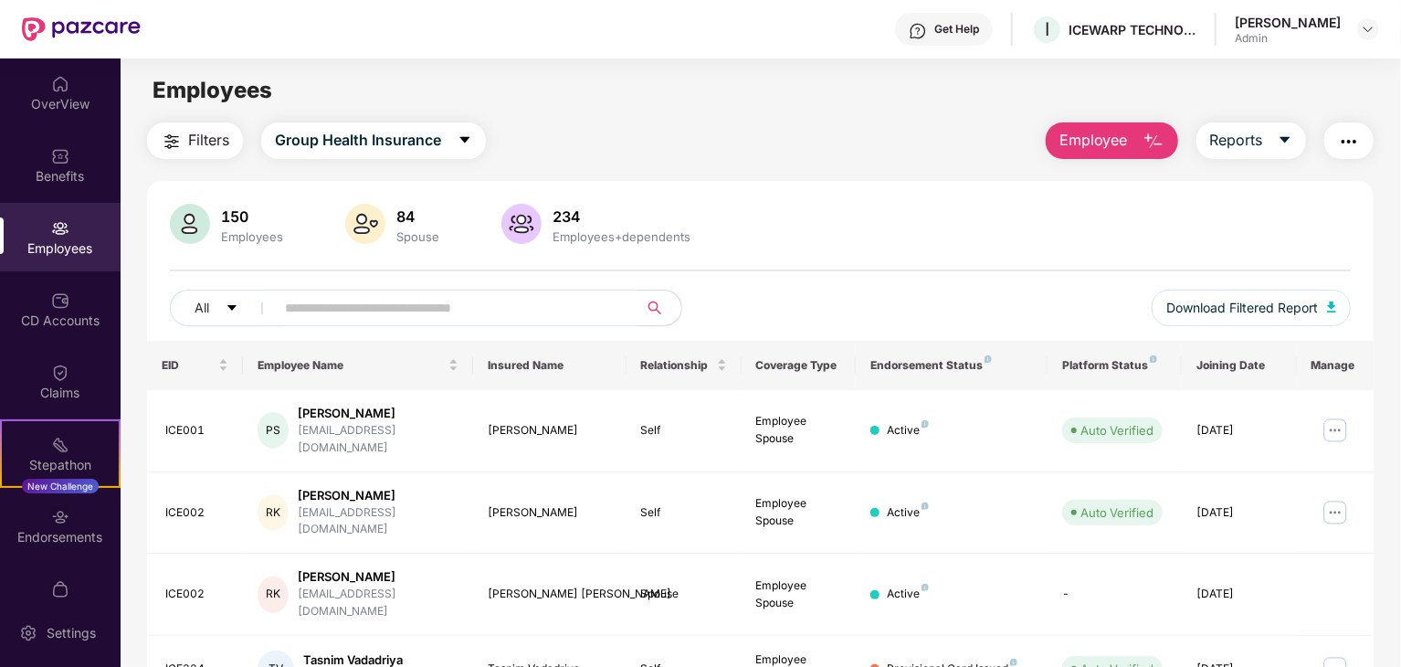
click at [360, 310] on input "text" at bounding box center [449, 307] width 328 height 27
type input "******"
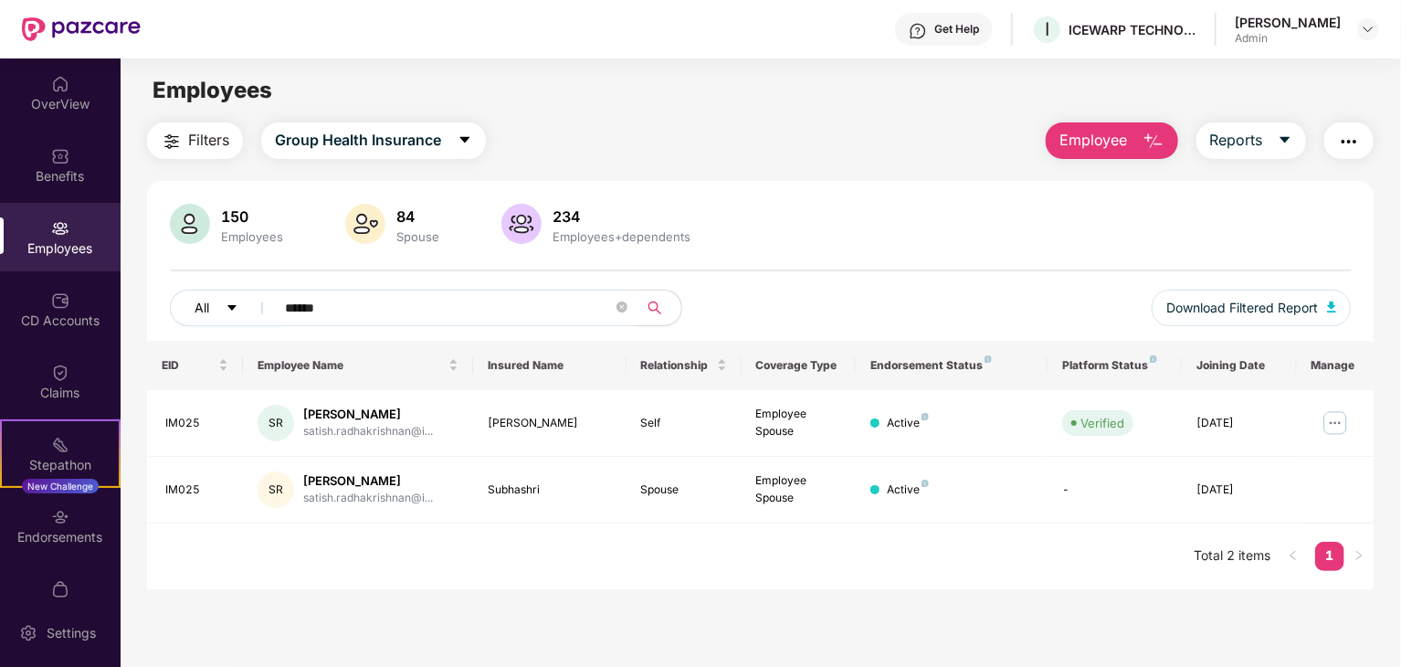
drag, startPoint x: 384, startPoint y: 309, endPoint x: 227, endPoint y: 307, distance: 157.1
click at [227, 307] on div "All ******" at bounding box center [465, 308] width 590 height 37
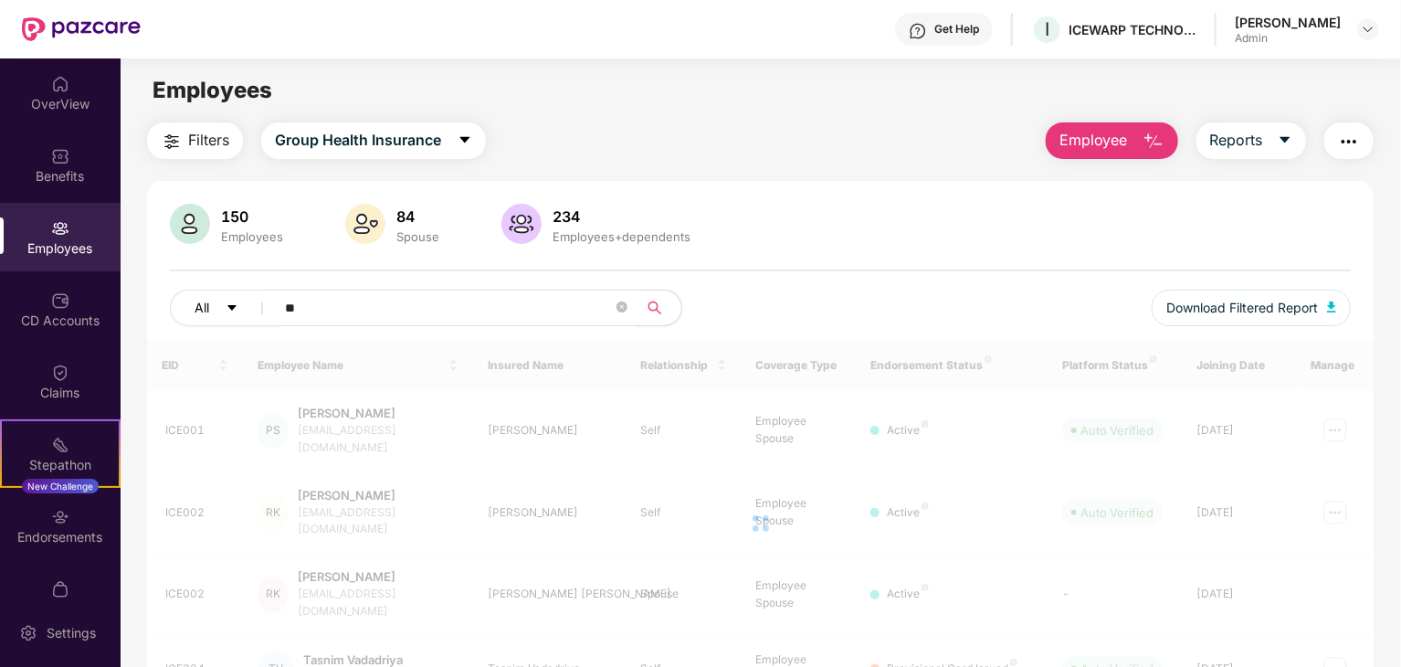
type input "*"
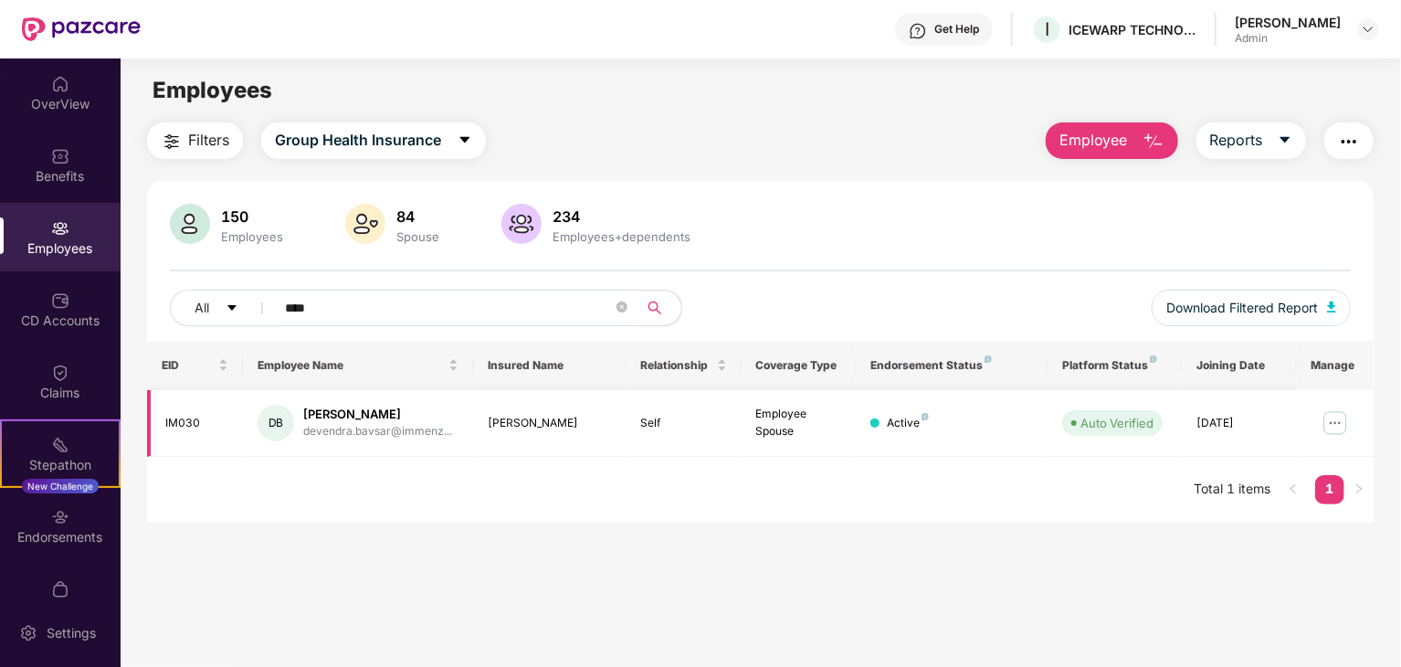
type input "****"
click at [795, 420] on div "Employee Spouse" at bounding box center [799, 423] width 86 height 35
click at [1091, 149] on span "Employee" at bounding box center [1094, 140] width 69 height 23
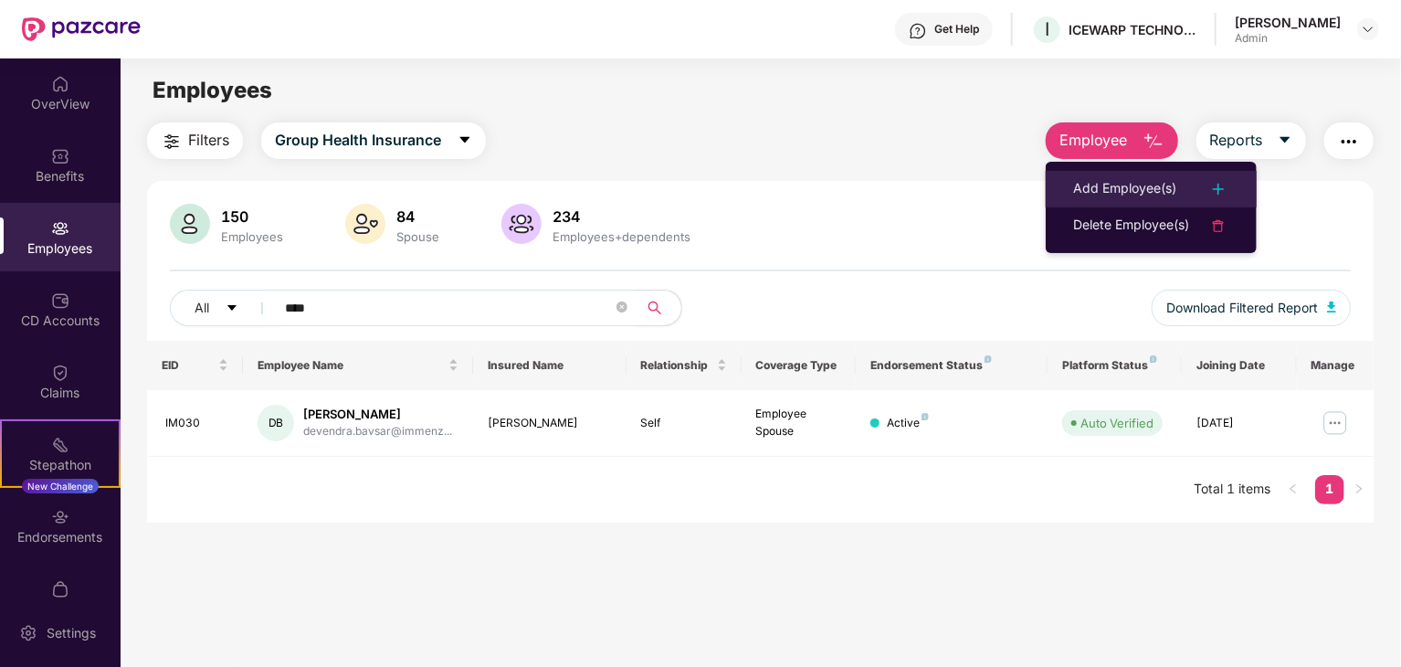
click at [1130, 201] on li "Add Employee(s)" at bounding box center [1151, 189] width 211 height 37
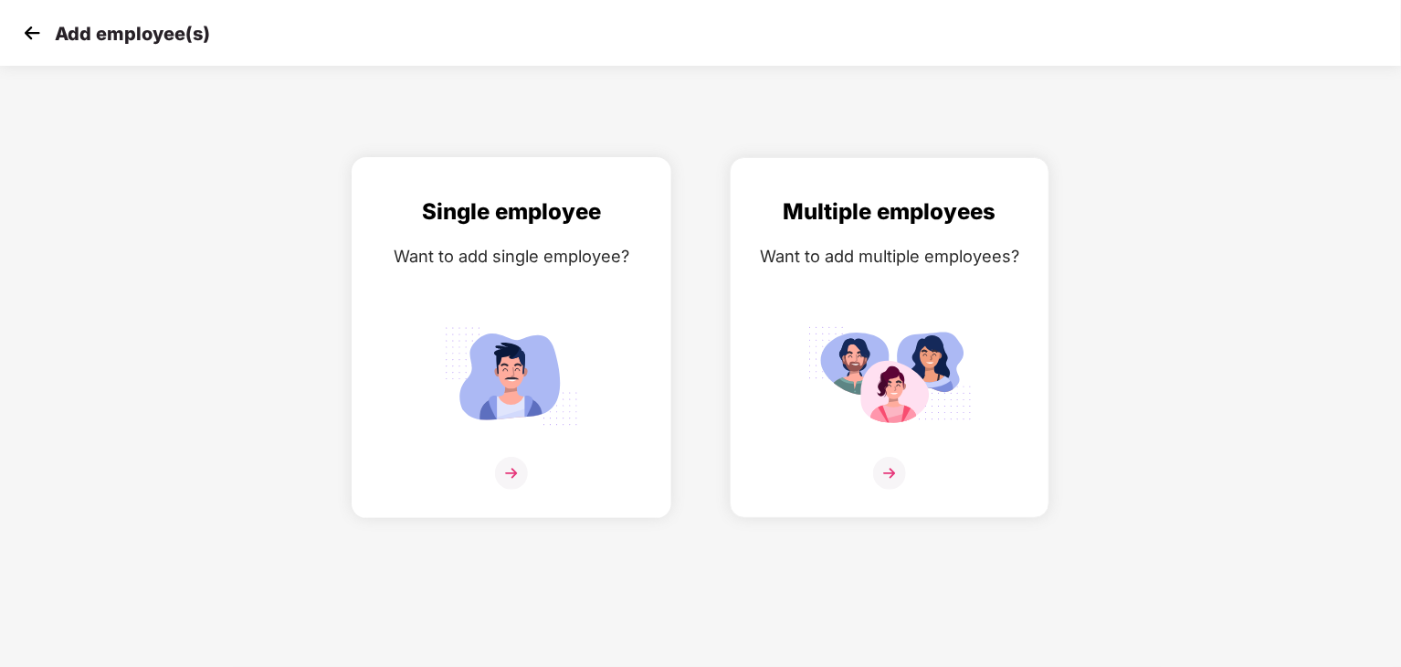
click at [467, 316] on div "Single employee Want to add single employee?" at bounding box center [511, 354] width 281 height 318
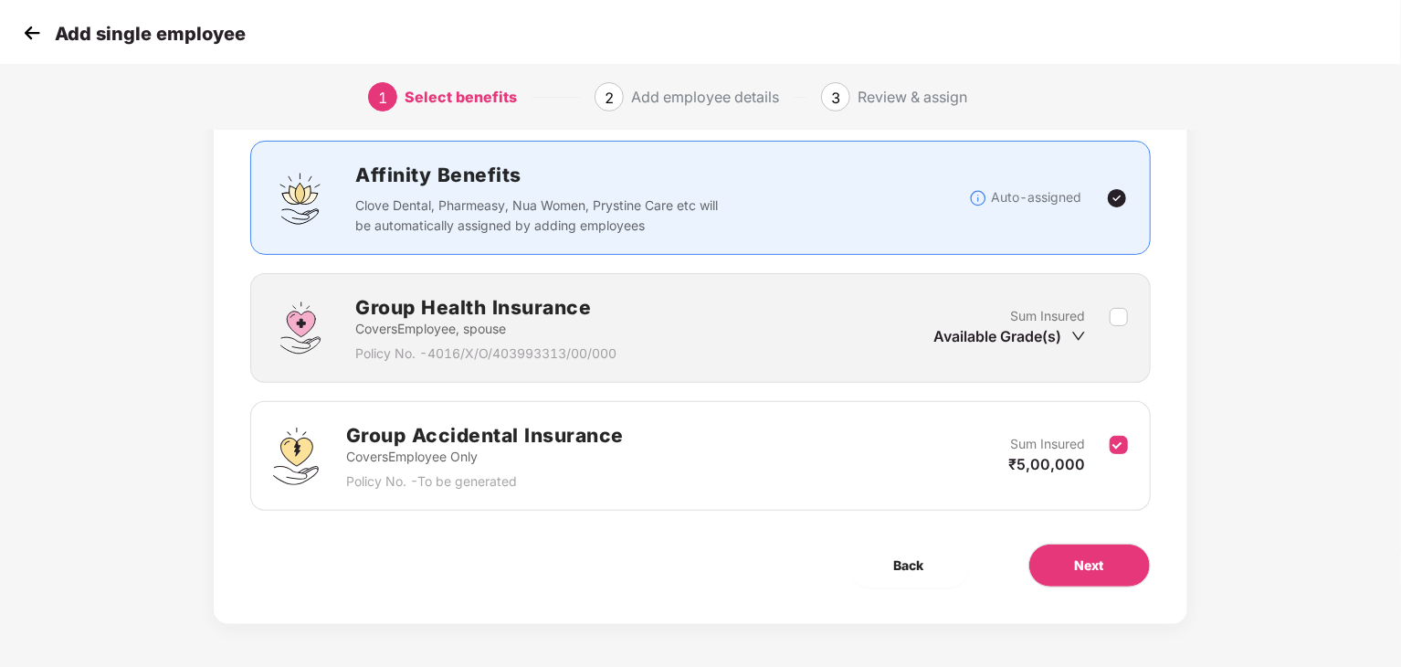
scroll to position [115, 0]
click at [558, 335] on p "Covers Employee, spouse" at bounding box center [485, 327] width 261 height 20
click at [758, 327] on div "Group Health Insurance Covers Employee, spouse Policy No. - 4016/X/O/403993313/…" at bounding box center [700, 326] width 854 height 71
click at [946, 326] on div "Available Grade(s)" at bounding box center [1011, 334] width 152 height 20
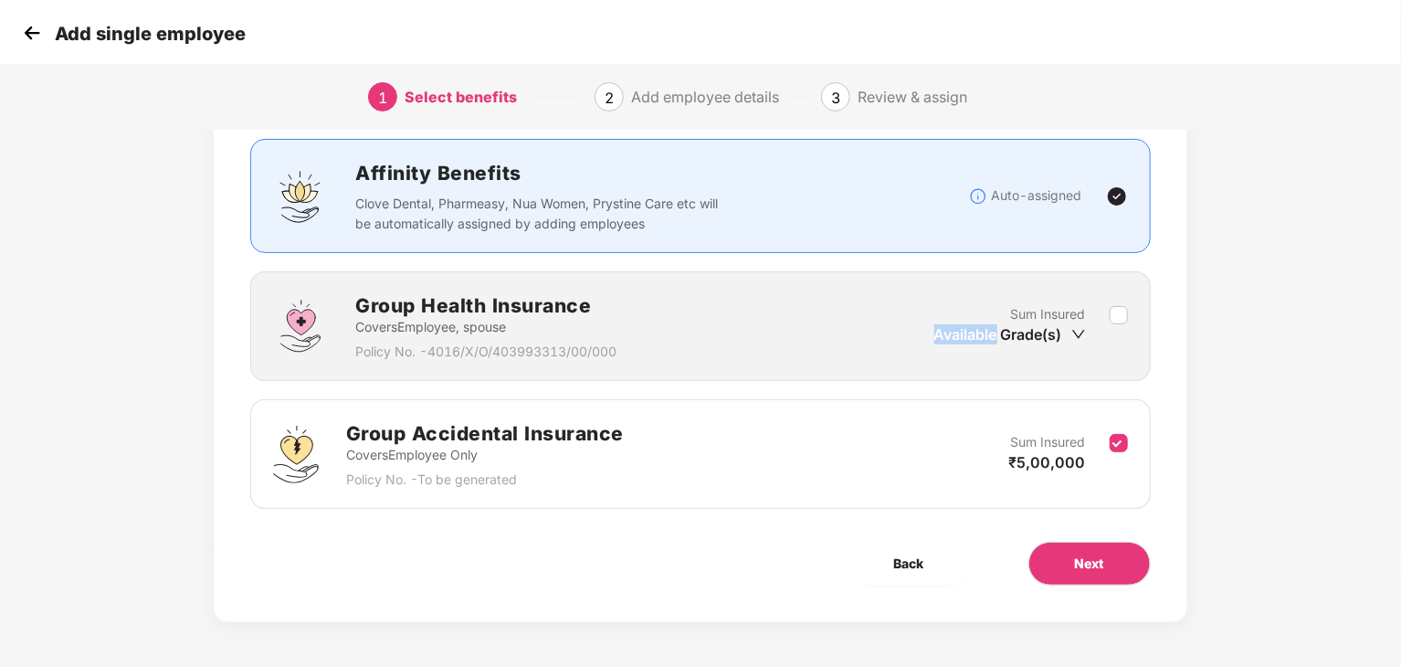
click at [946, 327] on div "Available Grade(s)" at bounding box center [1011, 334] width 152 height 20
click at [1128, 317] on div "Group Health Insurance Covers Employee, spouse Policy No. - 4016/X/O/403993313/…" at bounding box center [700, 326] width 900 height 110
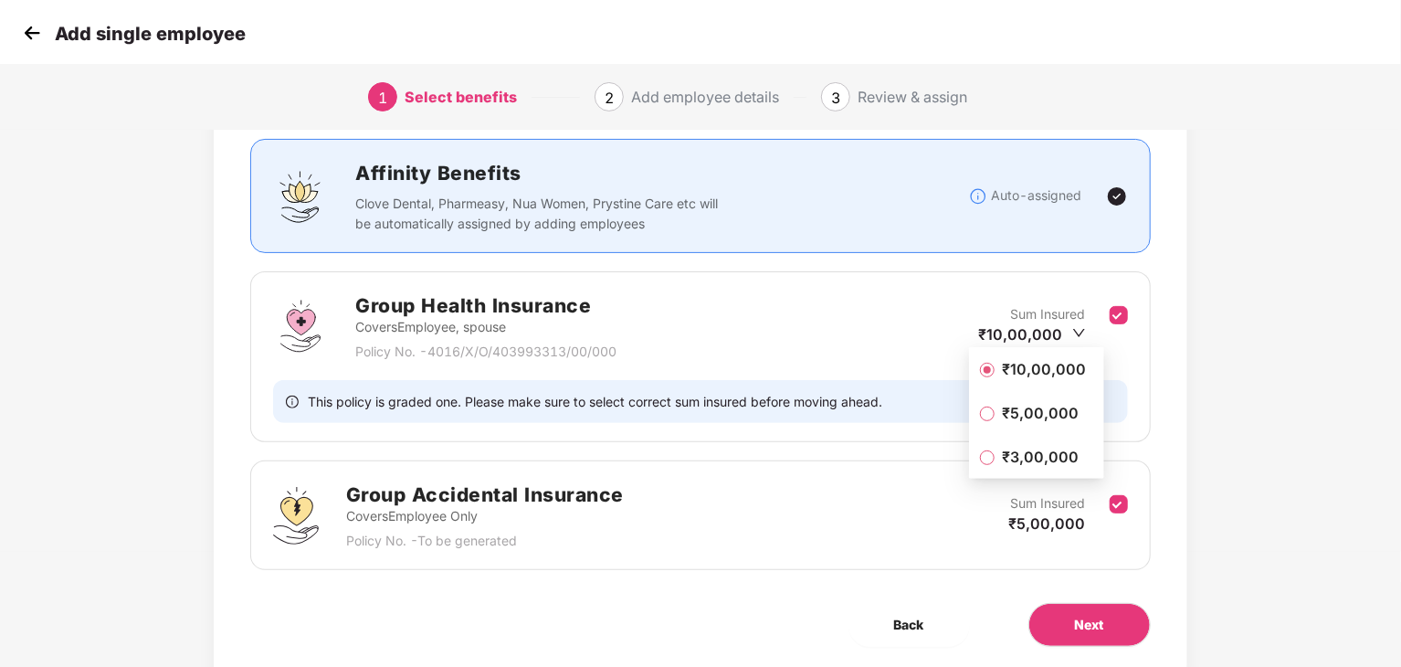
click at [1050, 454] on span "₹3,00,000" at bounding box center [1040, 457] width 91 height 20
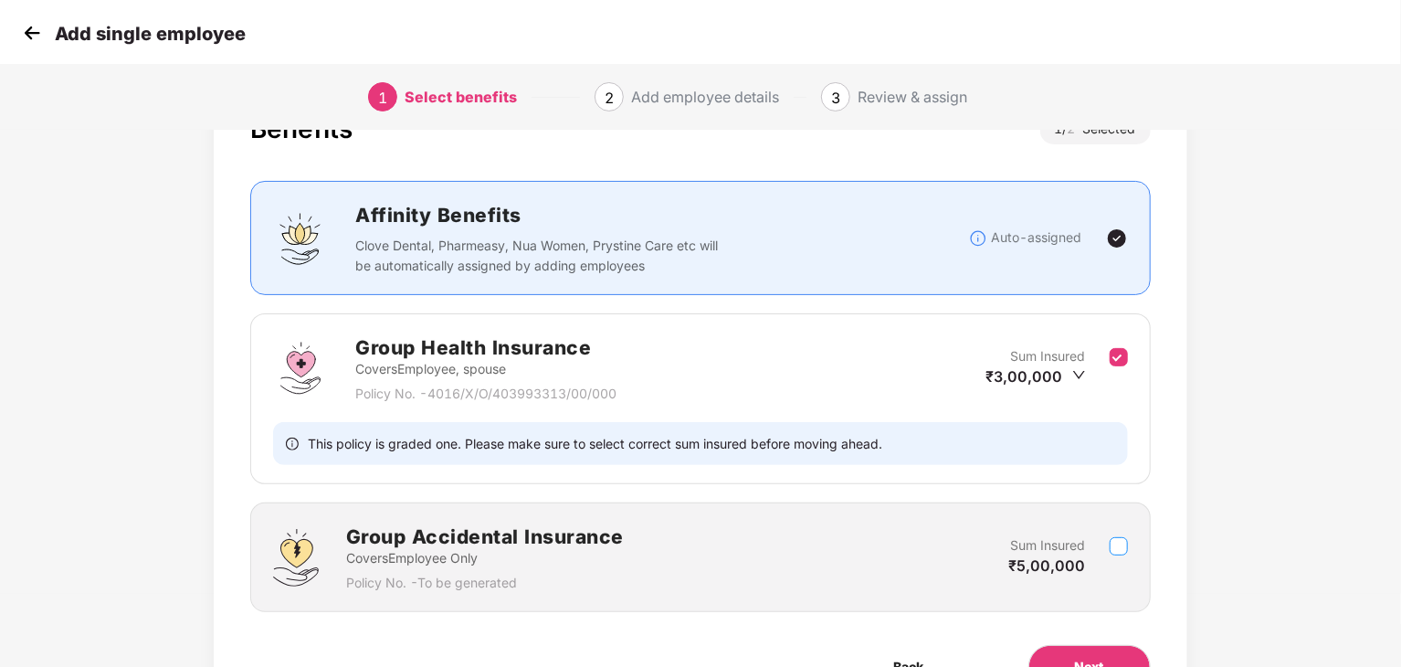
scroll to position [176, 0]
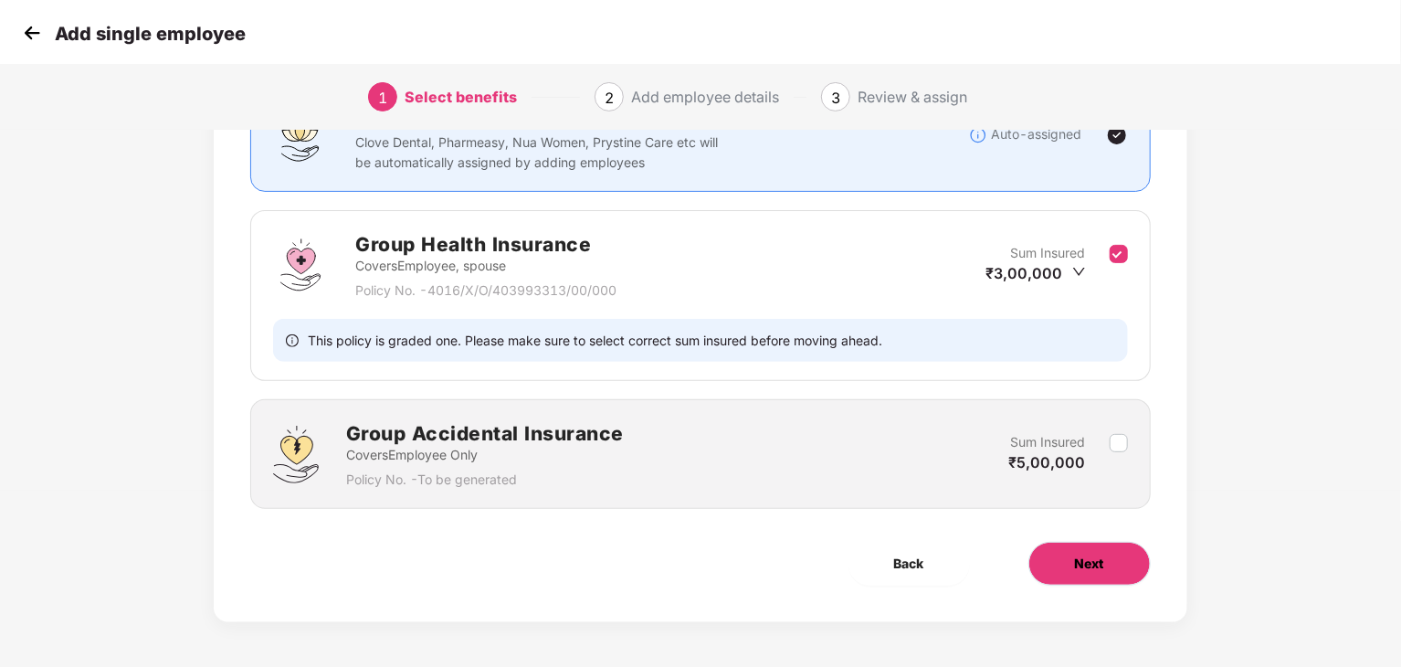
click at [1115, 567] on button "Next" at bounding box center [1090, 564] width 122 height 44
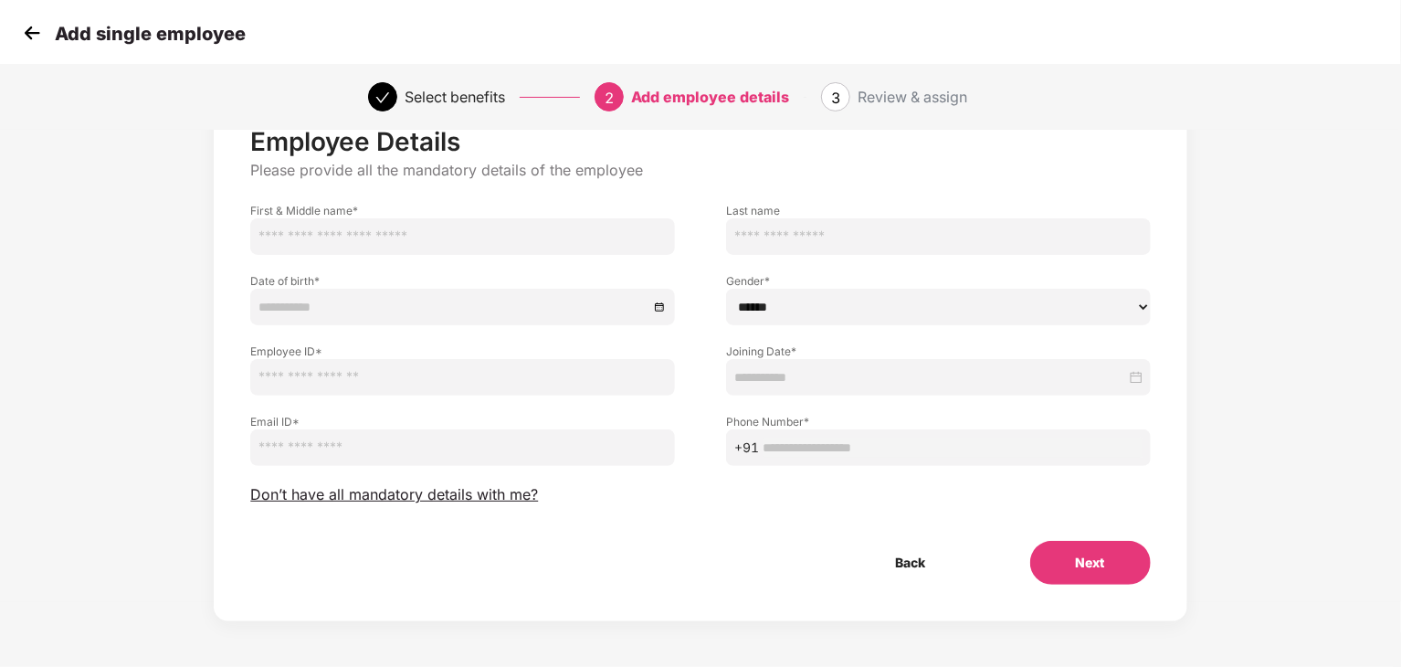
scroll to position [0, 0]
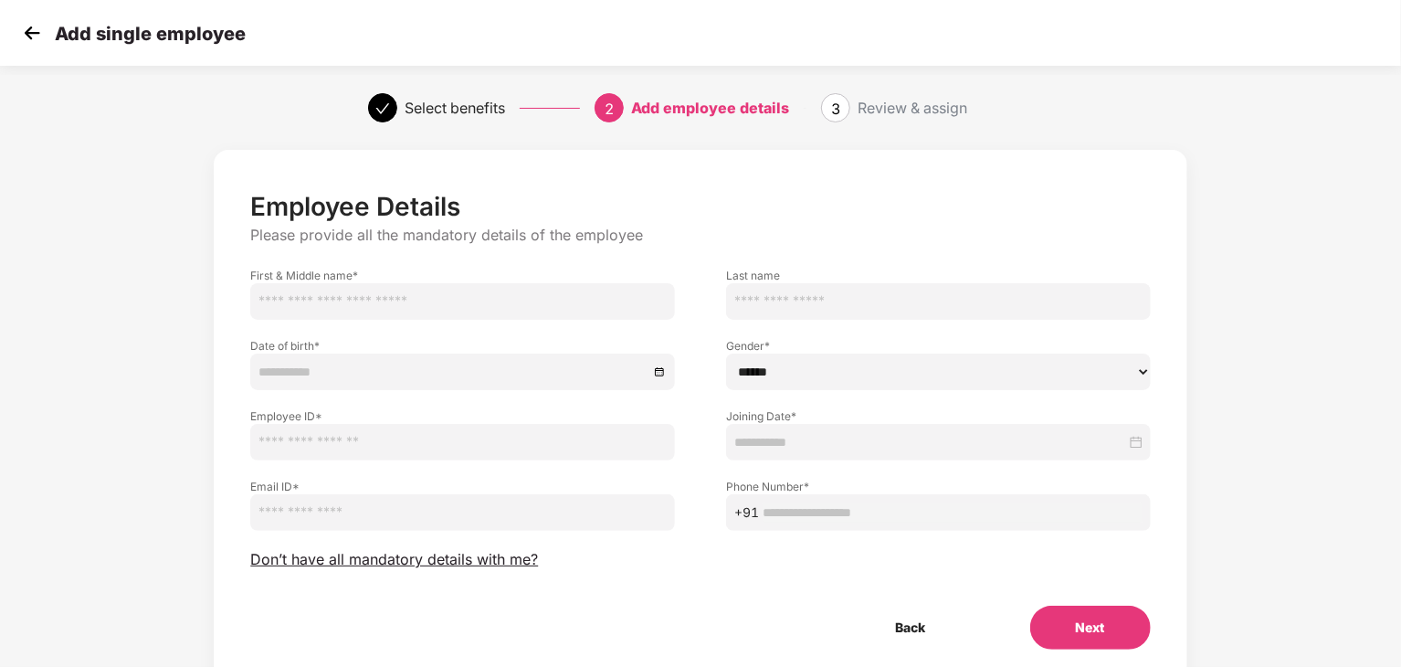
click at [396, 286] on input "text" at bounding box center [462, 301] width 425 height 37
drag, startPoint x: 465, startPoint y: 381, endPoint x: 484, endPoint y: 385, distance: 19.5
click at [468, 379] on input at bounding box center [454, 372] width 390 height 20
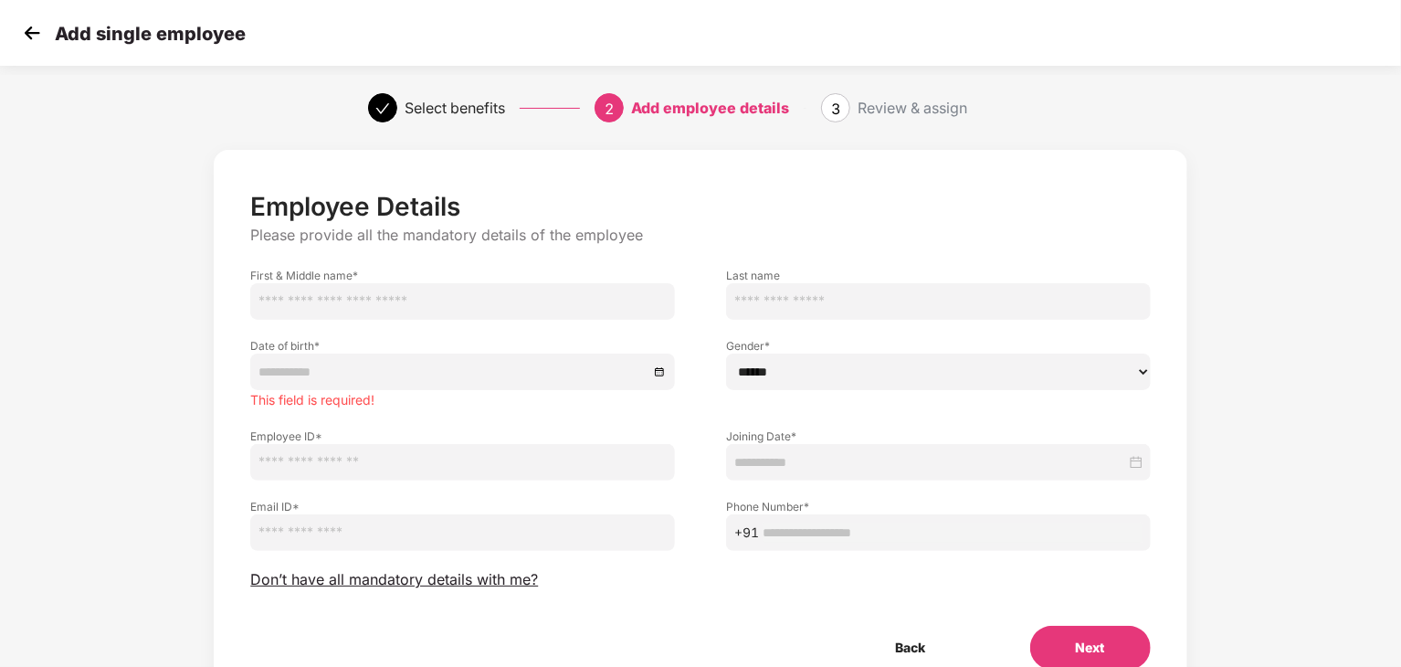
click at [410, 301] on input "text" at bounding box center [462, 301] width 425 height 37
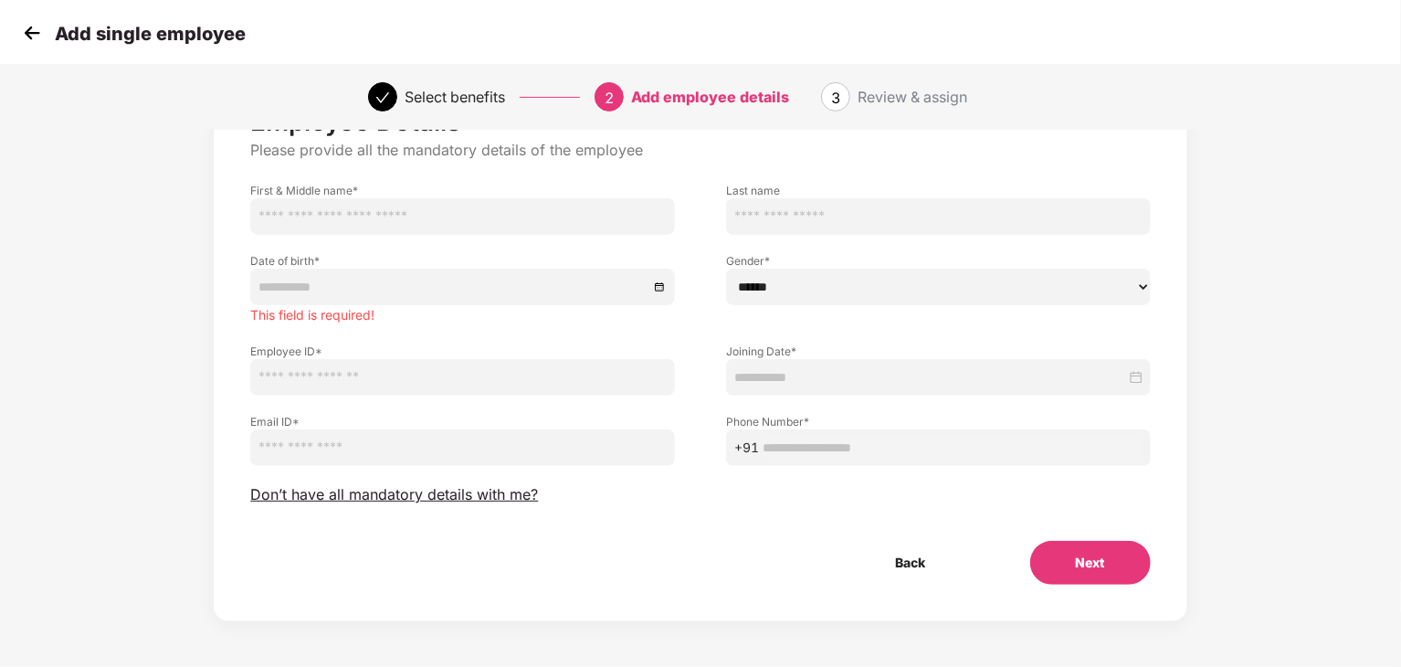
click at [384, 344] on label "Employee ID *" at bounding box center [462, 352] width 425 height 16
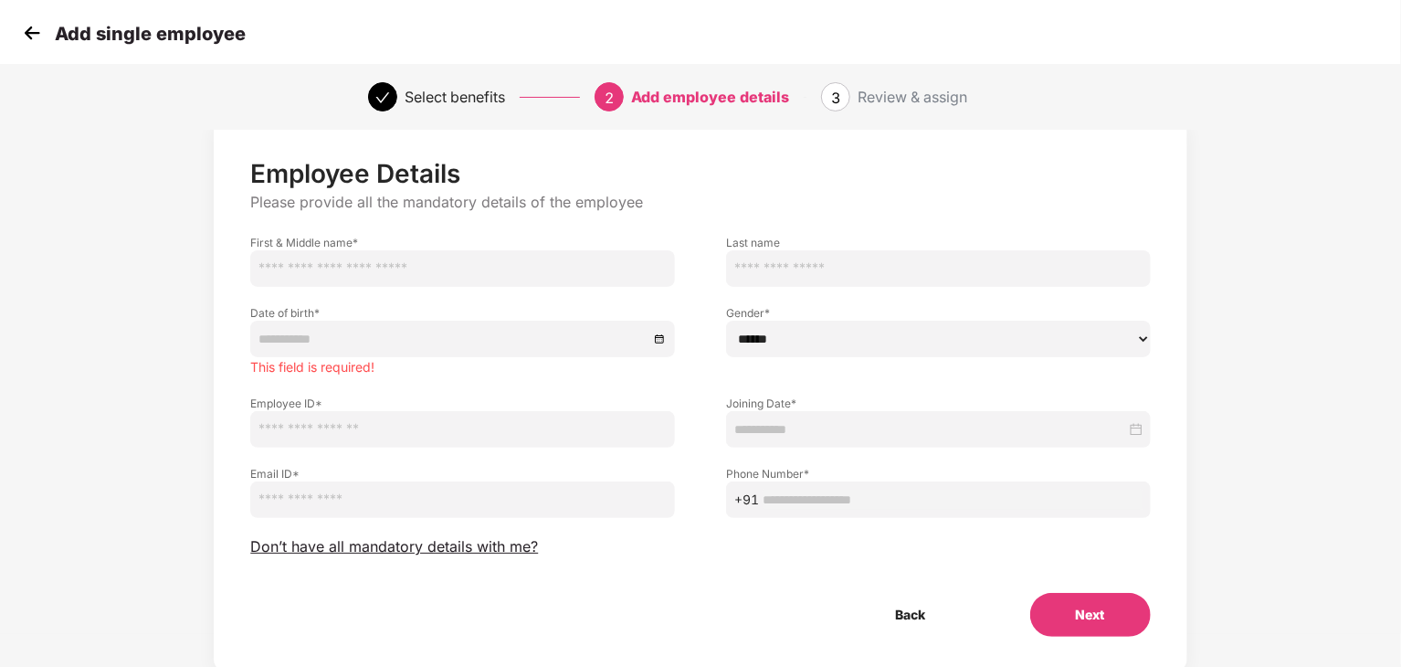
scroll to position [0, 0]
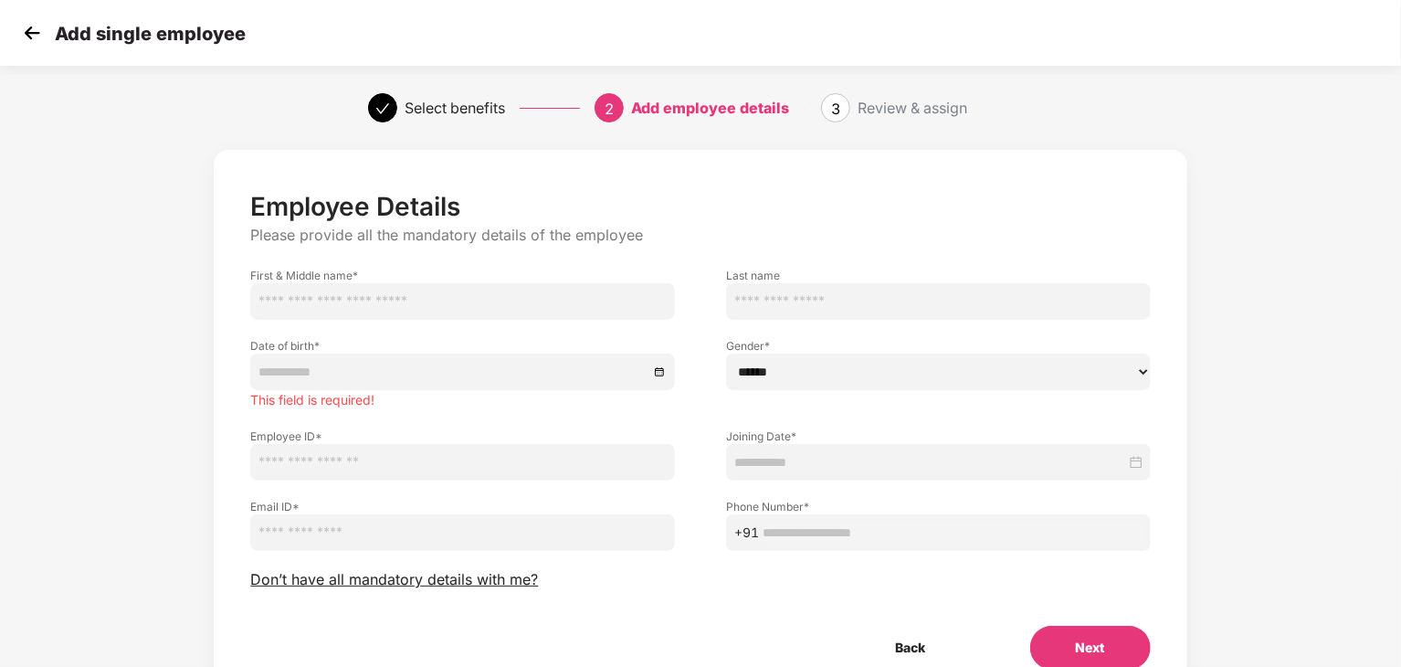
click at [29, 30] on img at bounding box center [31, 32] width 27 height 27
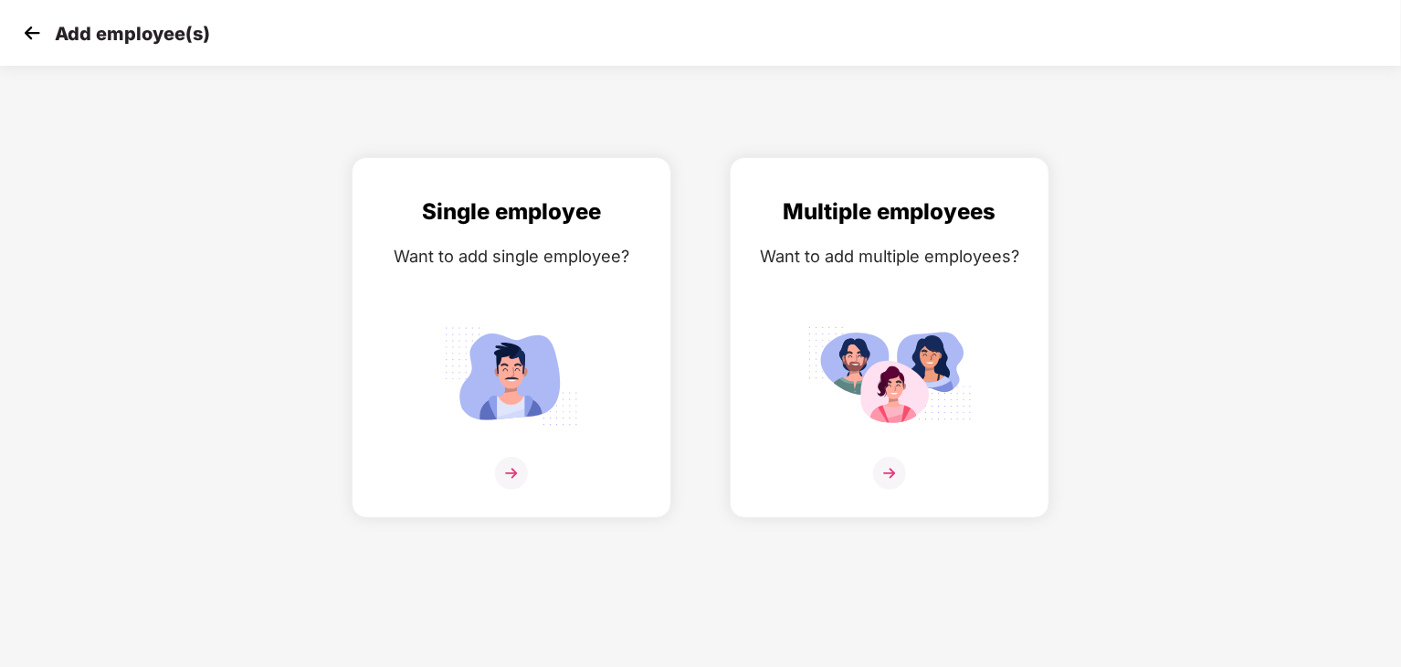
click at [29, 30] on img at bounding box center [31, 32] width 27 height 27
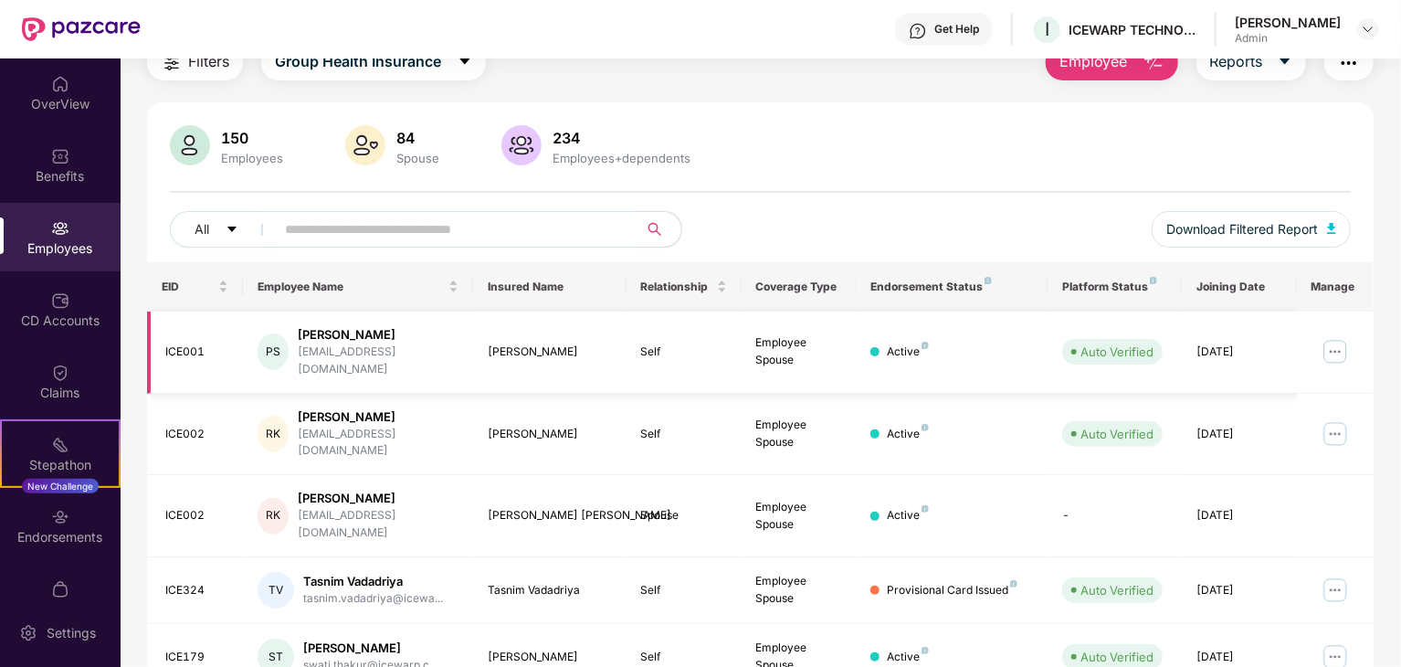
scroll to position [183, 0]
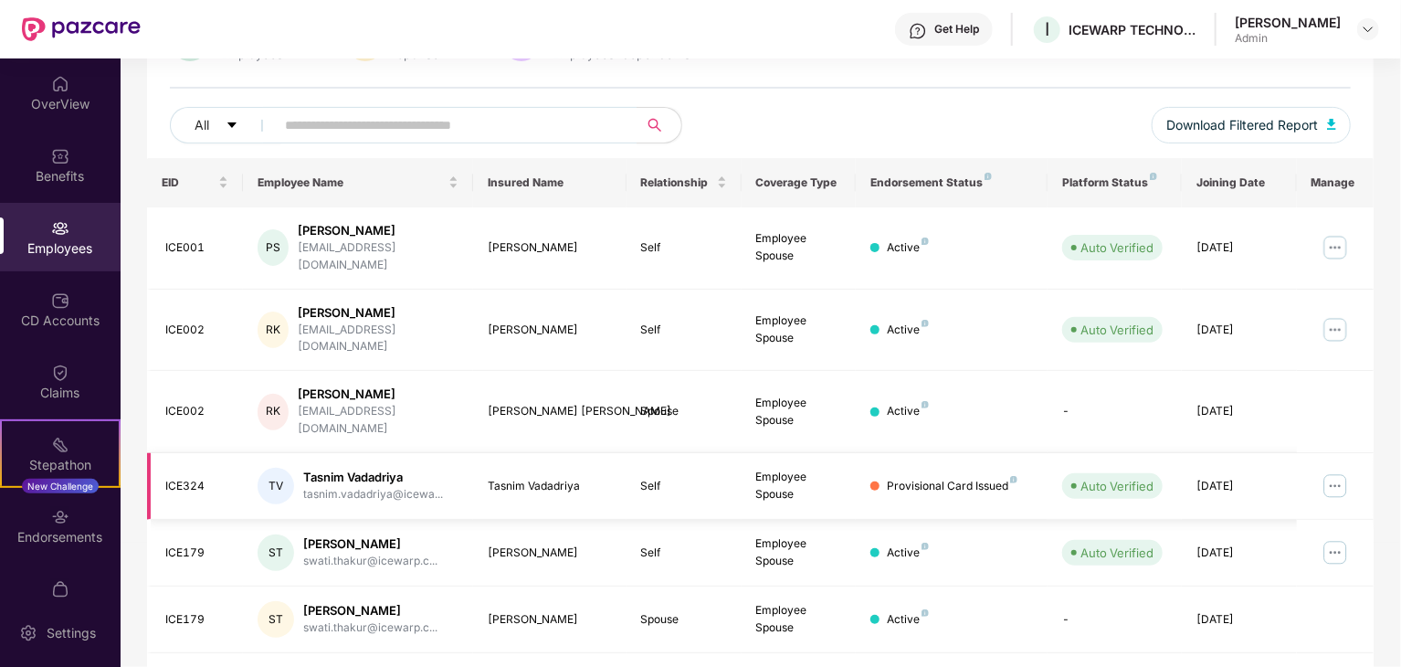
click at [915, 453] on td "Provisional Card Issued" at bounding box center [952, 486] width 192 height 67
click at [919, 478] on div "Provisional Card Issued" at bounding box center [952, 486] width 131 height 17
click at [1015, 478] on div "Provisional Card Issued" at bounding box center [952, 486] width 131 height 17
click at [343, 107] on span at bounding box center [450, 125] width 375 height 37
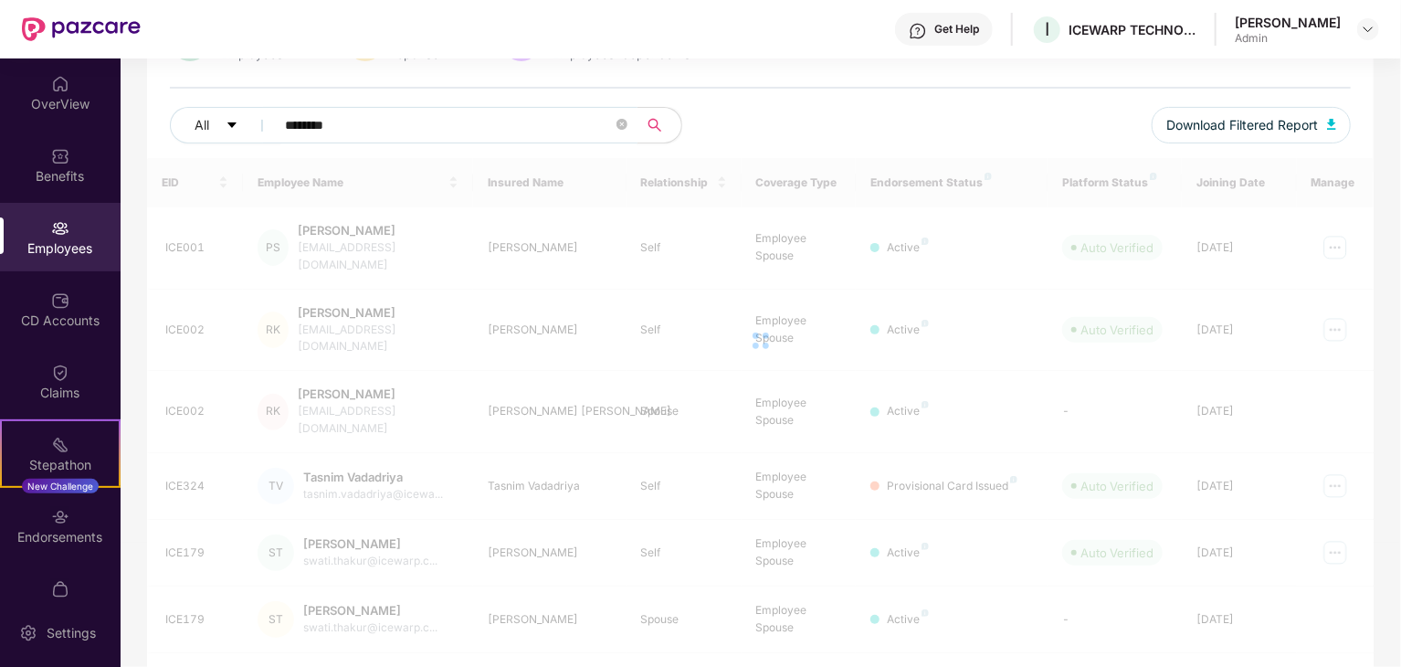
scroll to position [58, 0]
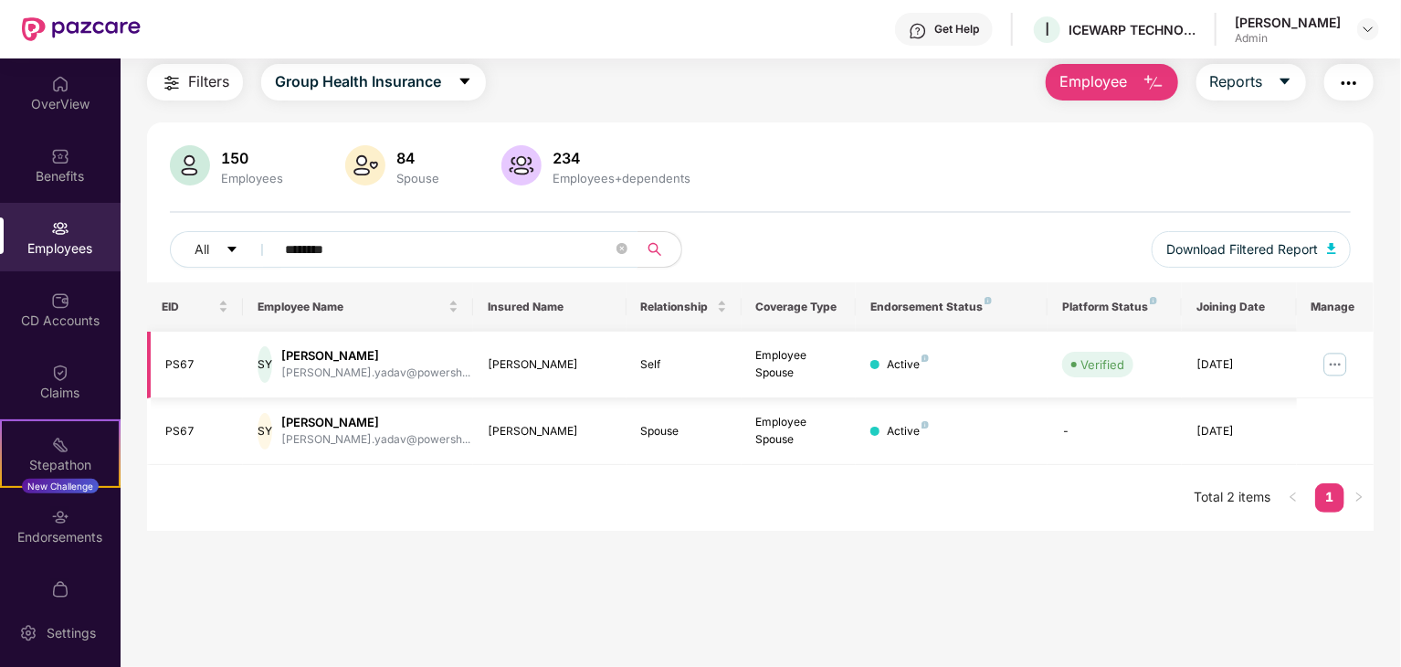
type input "********"
click at [1330, 356] on img at bounding box center [1335, 364] width 29 height 29
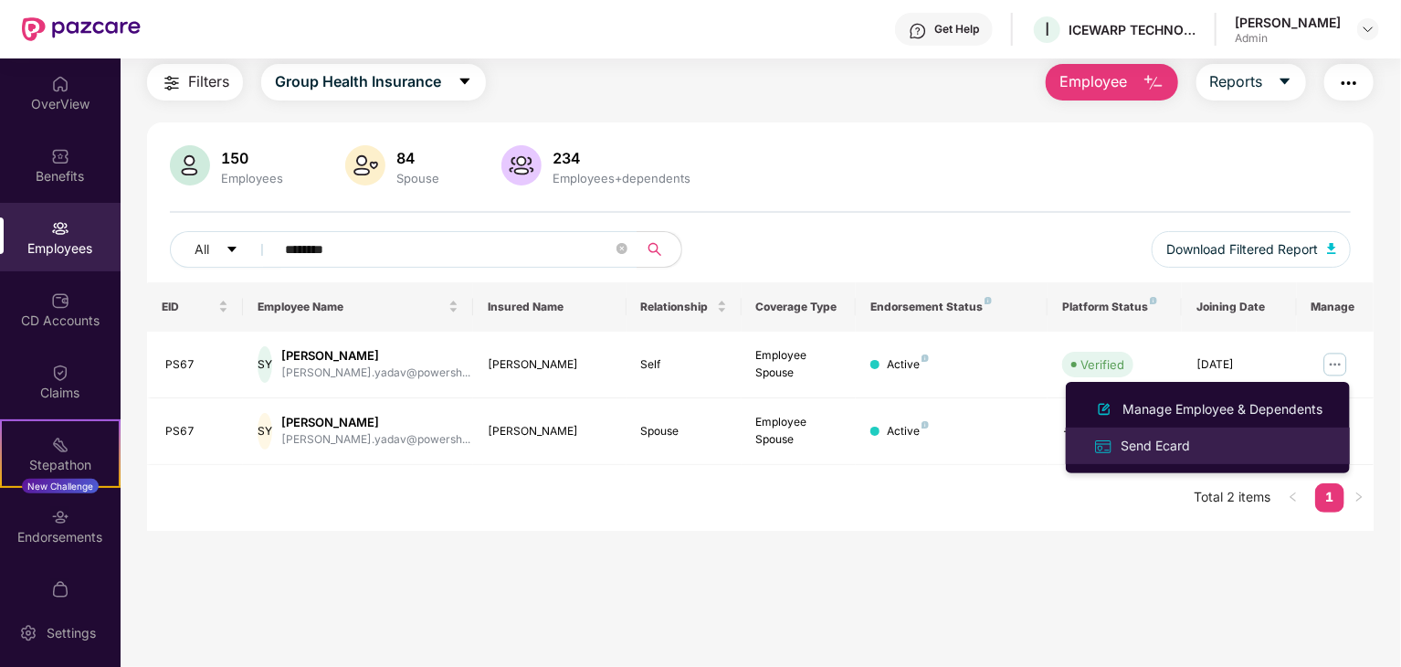
click at [1136, 436] on div "Send Ecard" at bounding box center [1155, 446] width 77 height 20
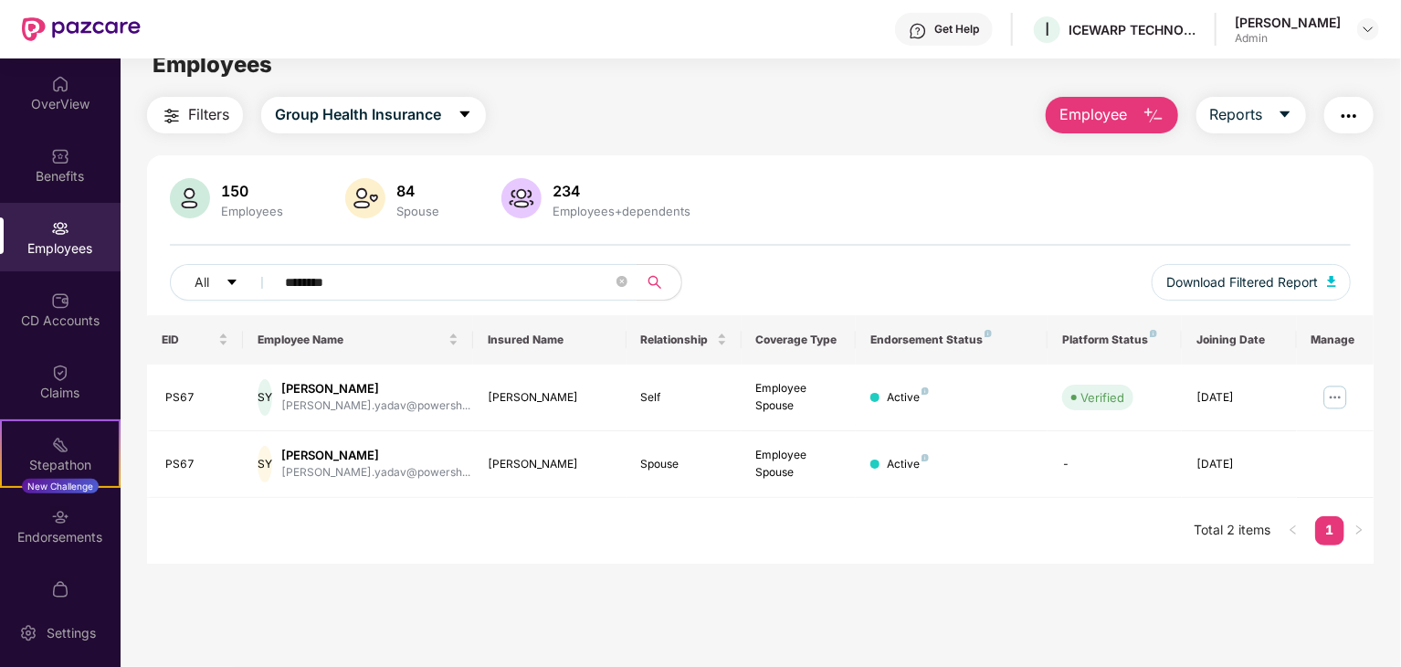
scroll to position [0, 0]
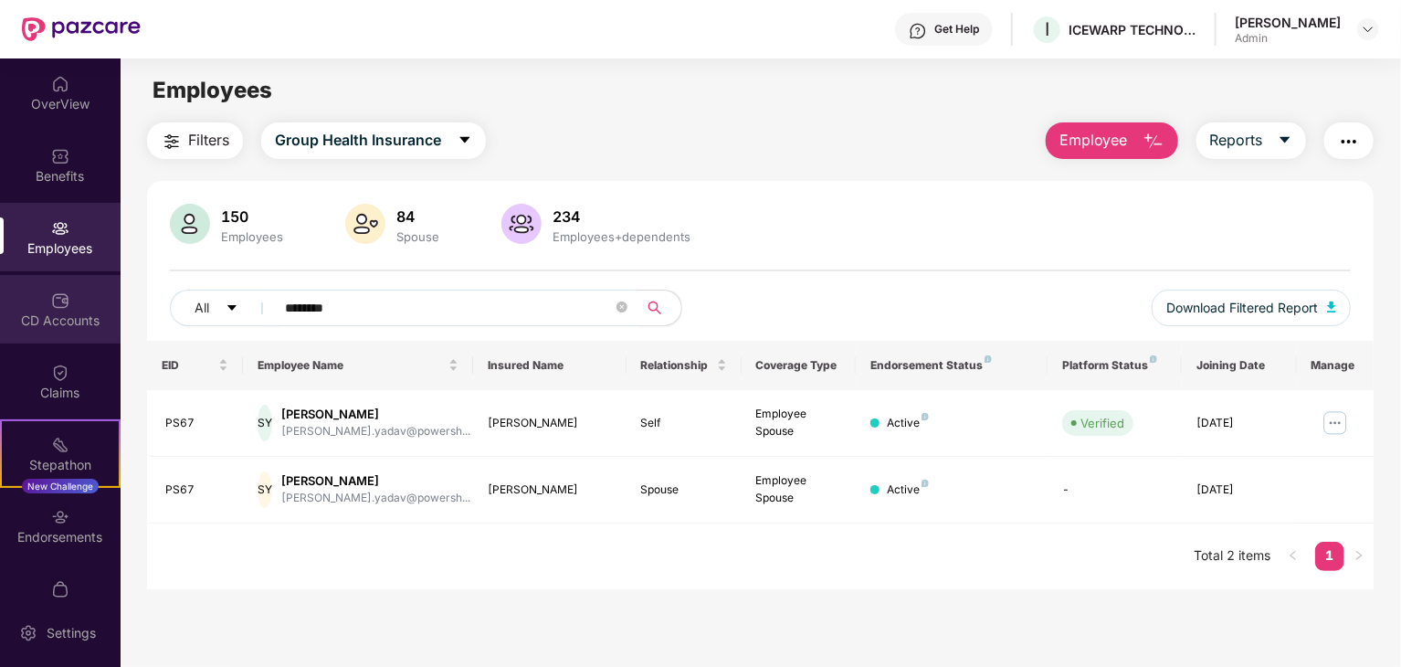
drag, startPoint x: 387, startPoint y: 306, endPoint x: 111, endPoint y: 288, distance: 277.4
click at [113, 288] on div "OverView Benefits Employees CD Accounts Claims Stepathon New Challenge Endorsem…" at bounding box center [700, 362] width 1401 height 608
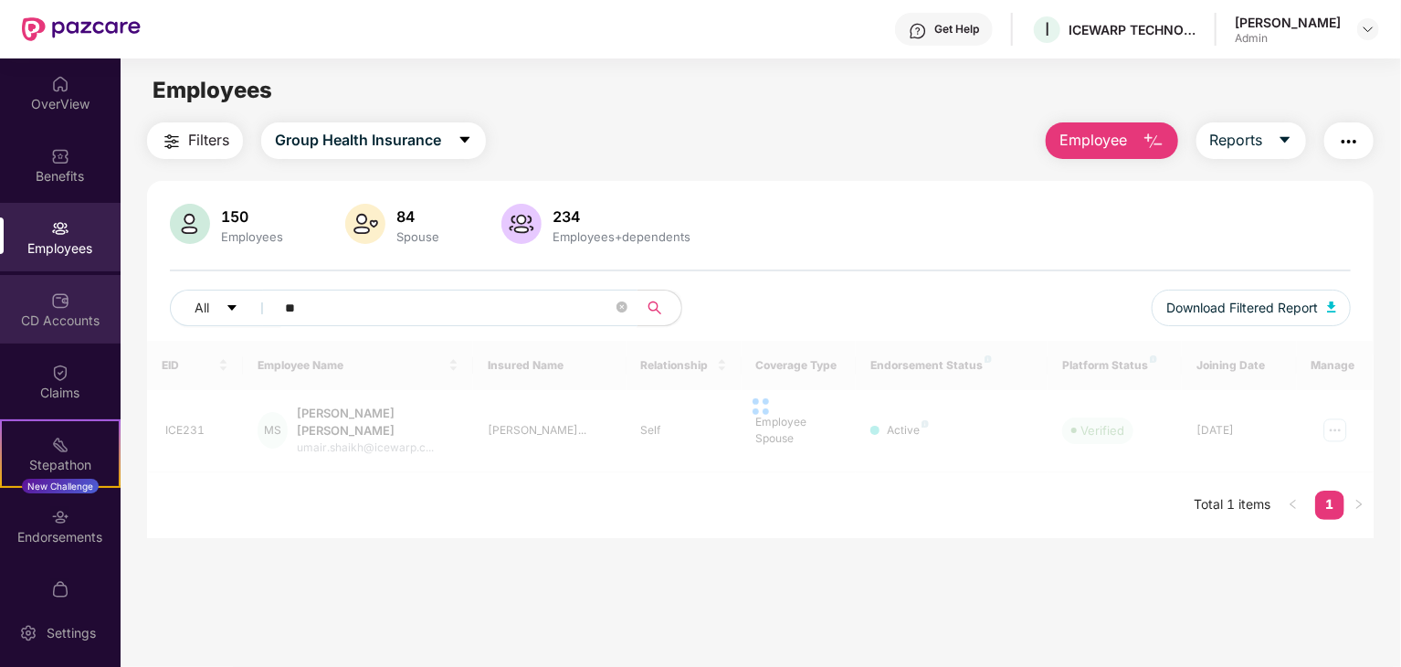
type input "*"
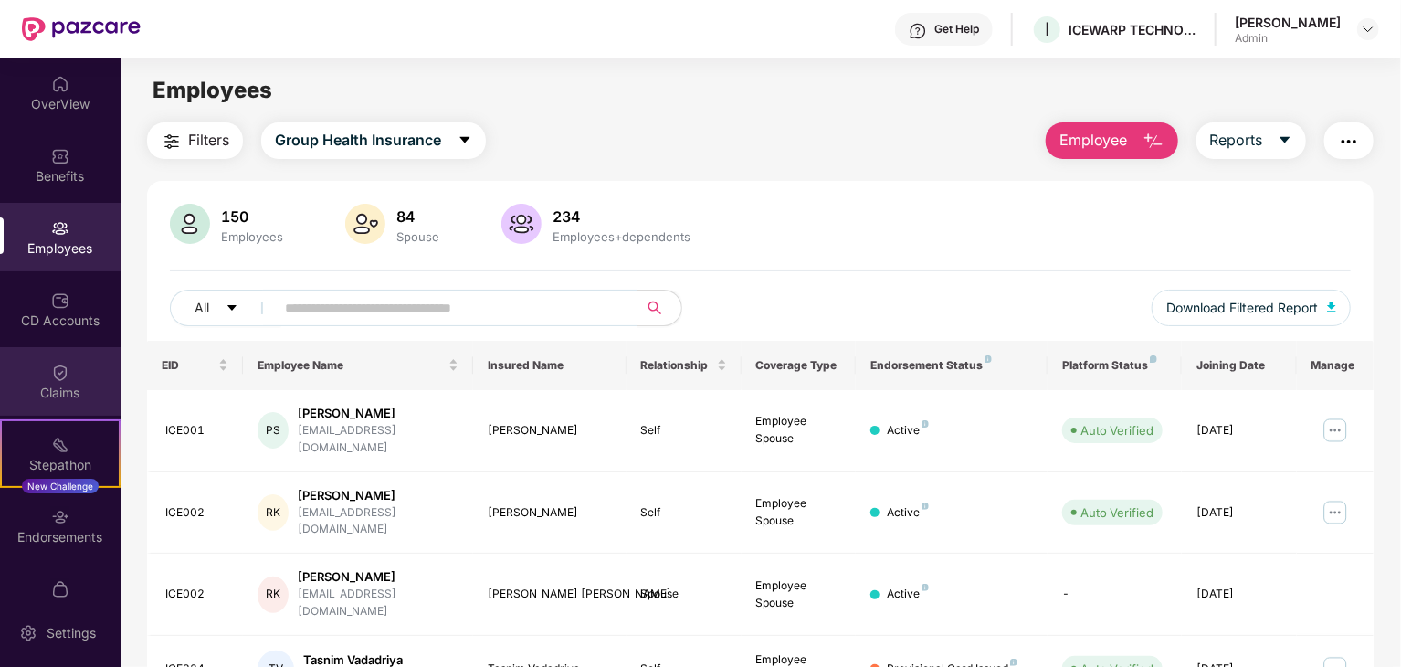
click at [28, 388] on div "Claims" at bounding box center [60, 393] width 121 height 18
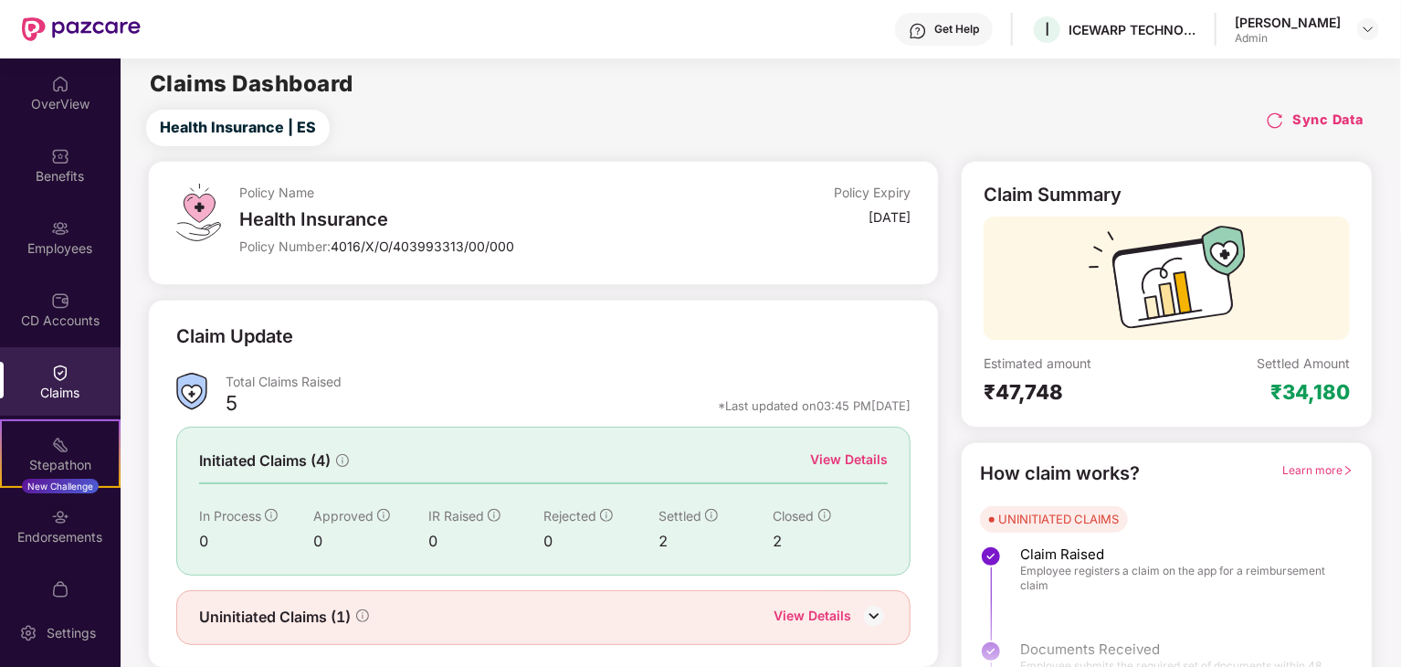
scroll to position [48, 0]
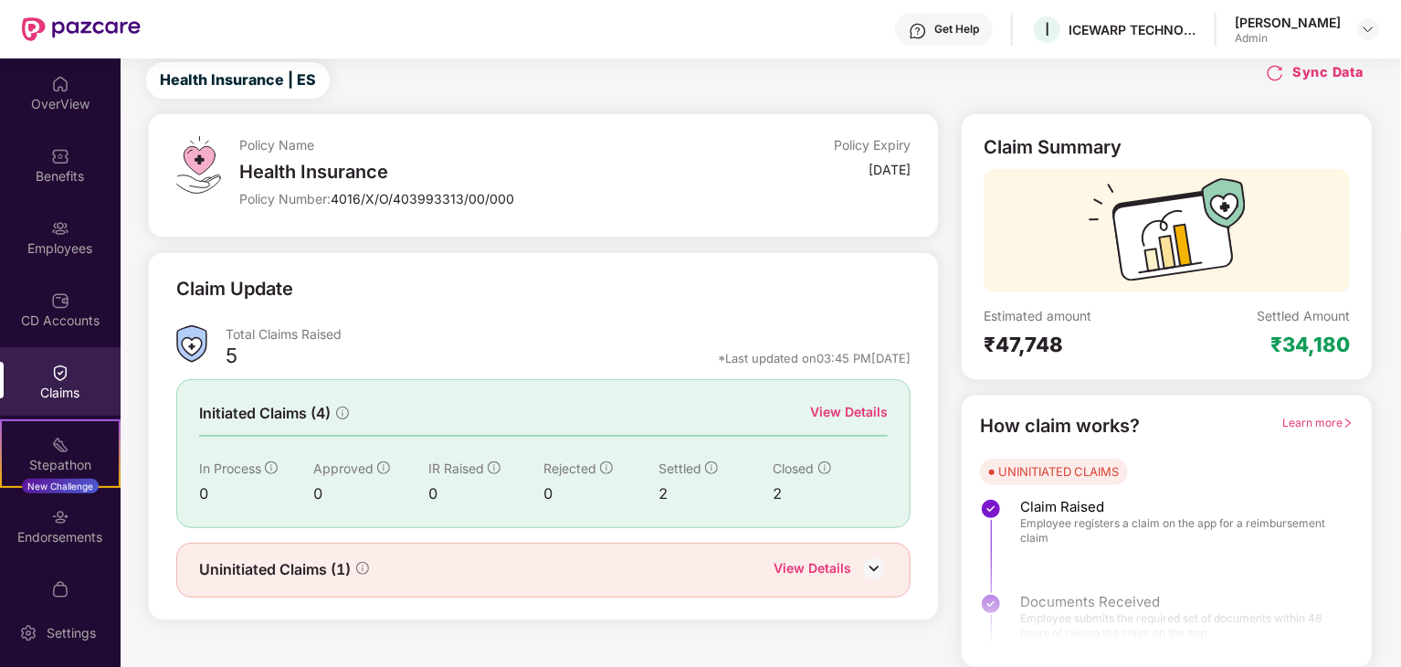
click at [347, 342] on div "Total Claims Raised" at bounding box center [569, 337] width 686 height 25
click at [827, 407] on div "View Details" at bounding box center [849, 412] width 78 height 20
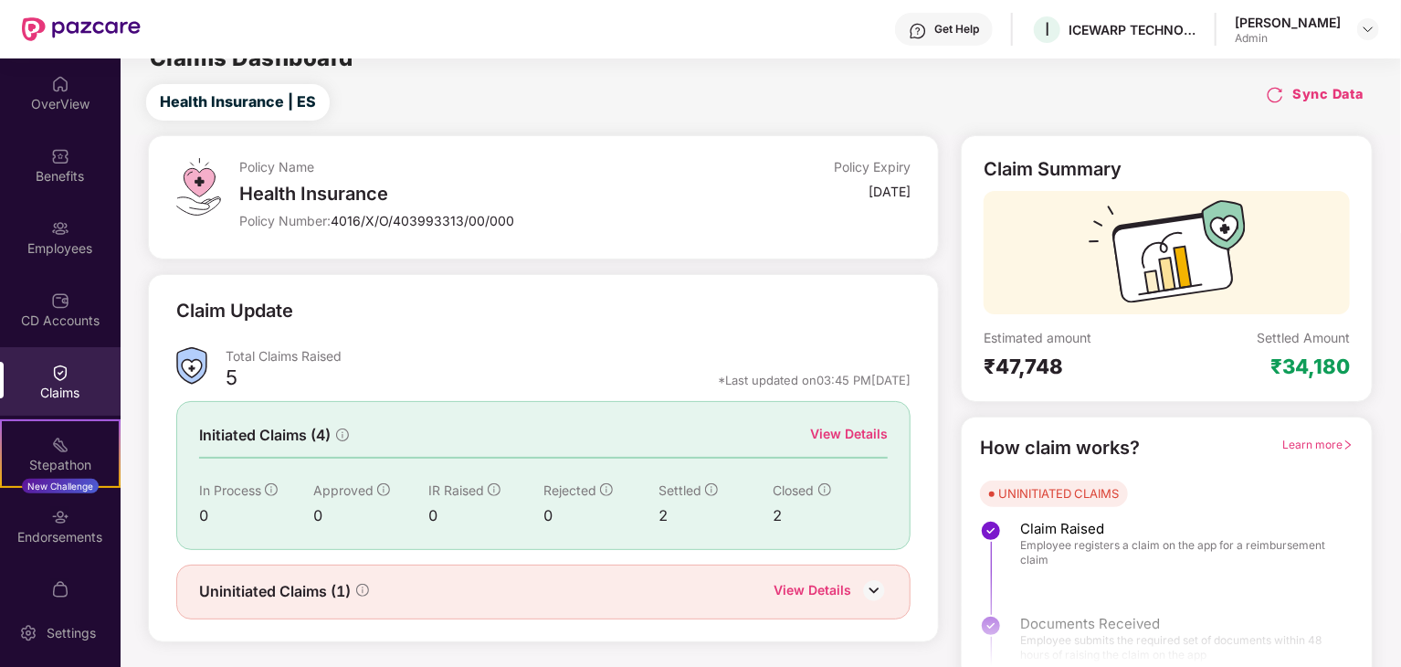
scroll to position [48, 0]
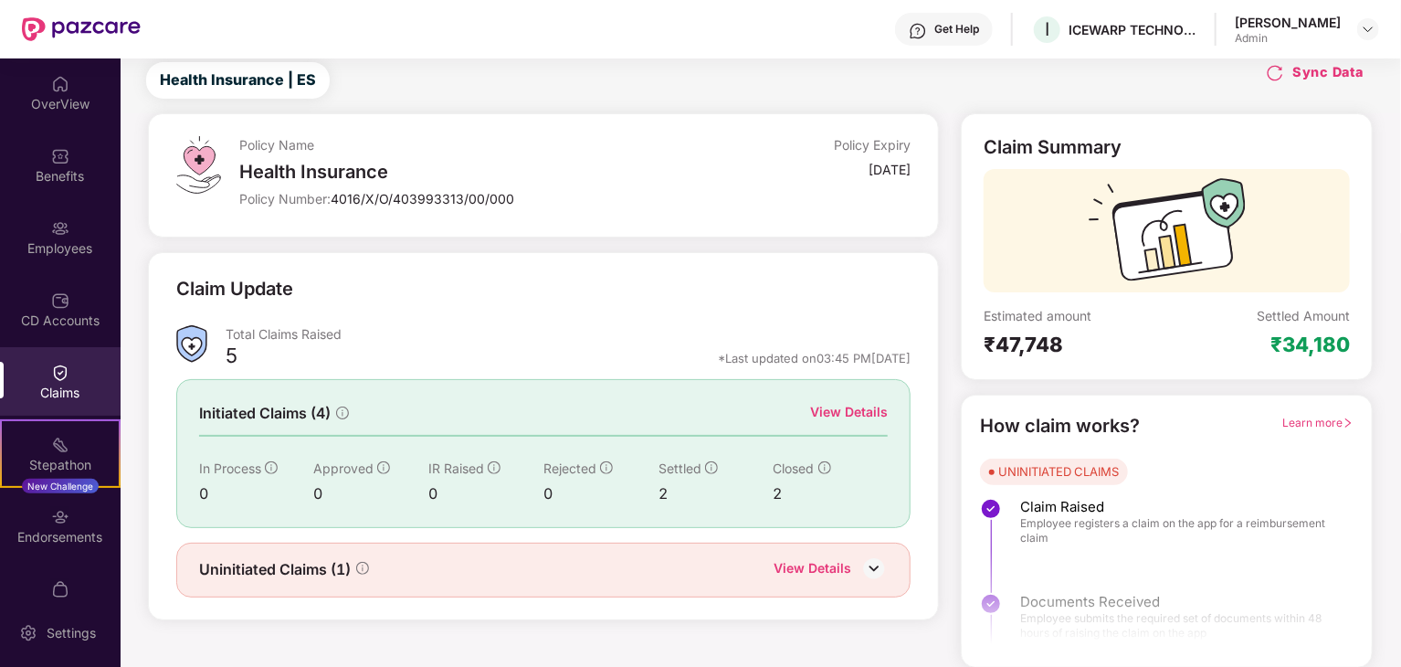
click at [866, 562] on img at bounding box center [874, 568] width 27 height 27
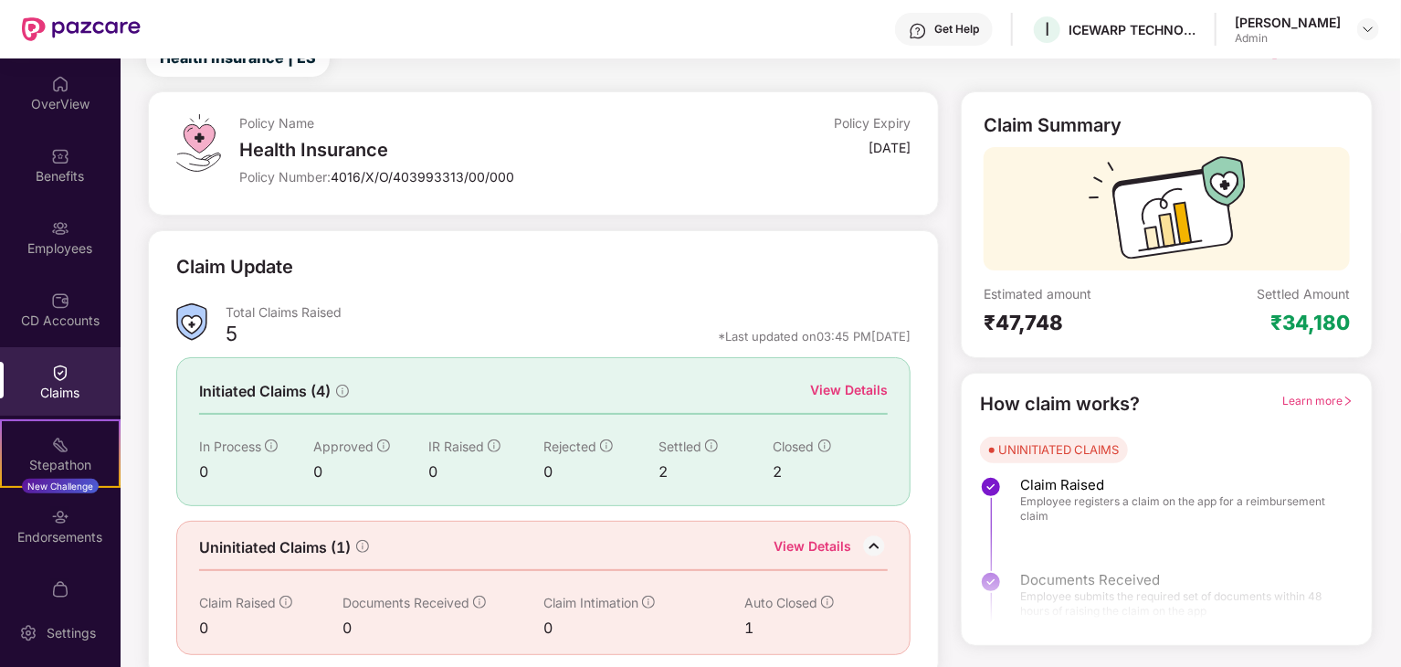
scroll to position [78, 0]
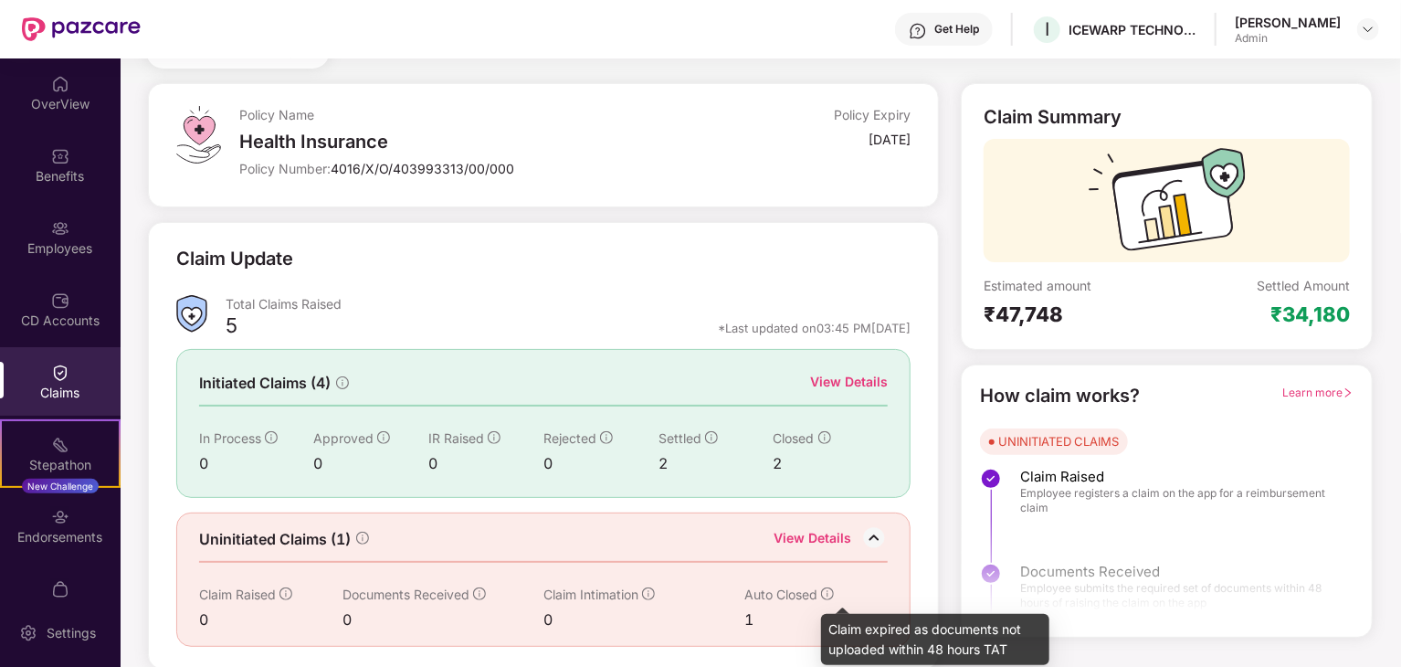
click at [829, 590] on icon "info-circle" at bounding box center [827, 593] width 13 height 13
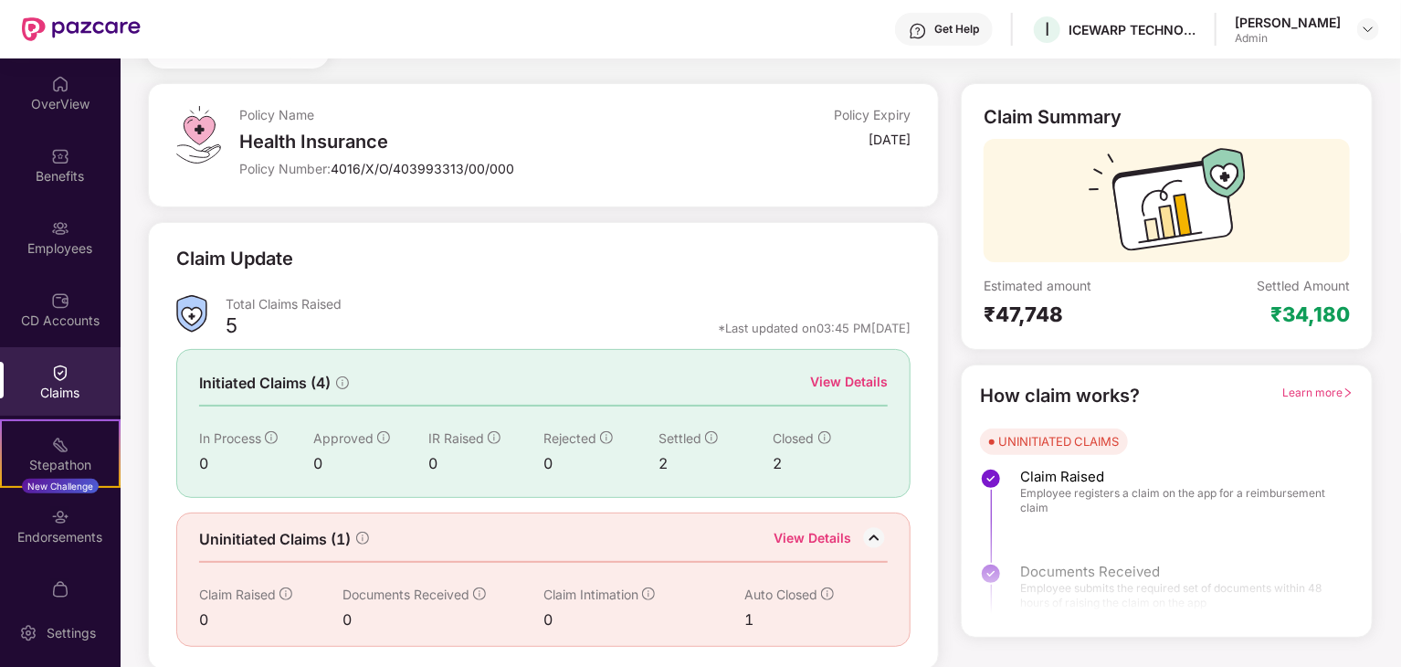
click at [509, 225] on div "Claim Update Total Claims Raised 5 *Last updated on 03:45 PM[DATE] Initiated Cl…" at bounding box center [544, 446] width 792 height 448
click at [78, 308] on div "CD Accounts" at bounding box center [60, 309] width 121 height 69
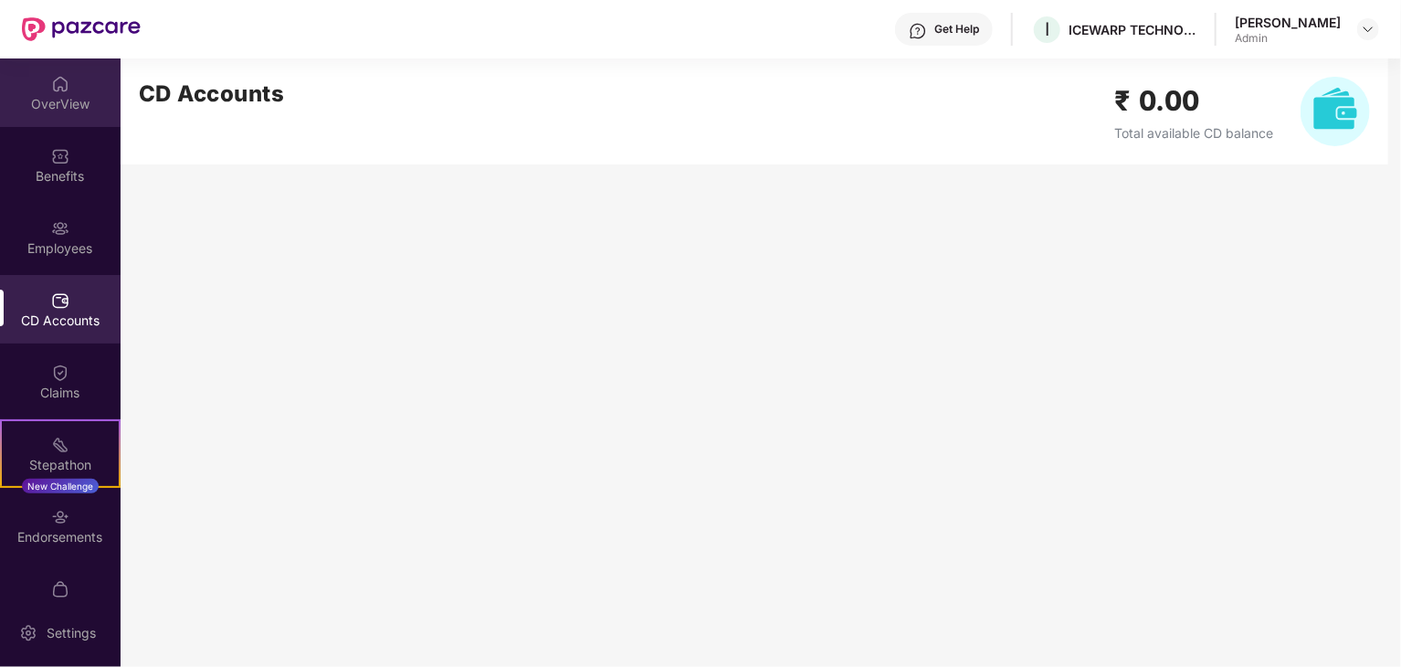
click at [73, 91] on div "OverView" at bounding box center [60, 92] width 121 height 69
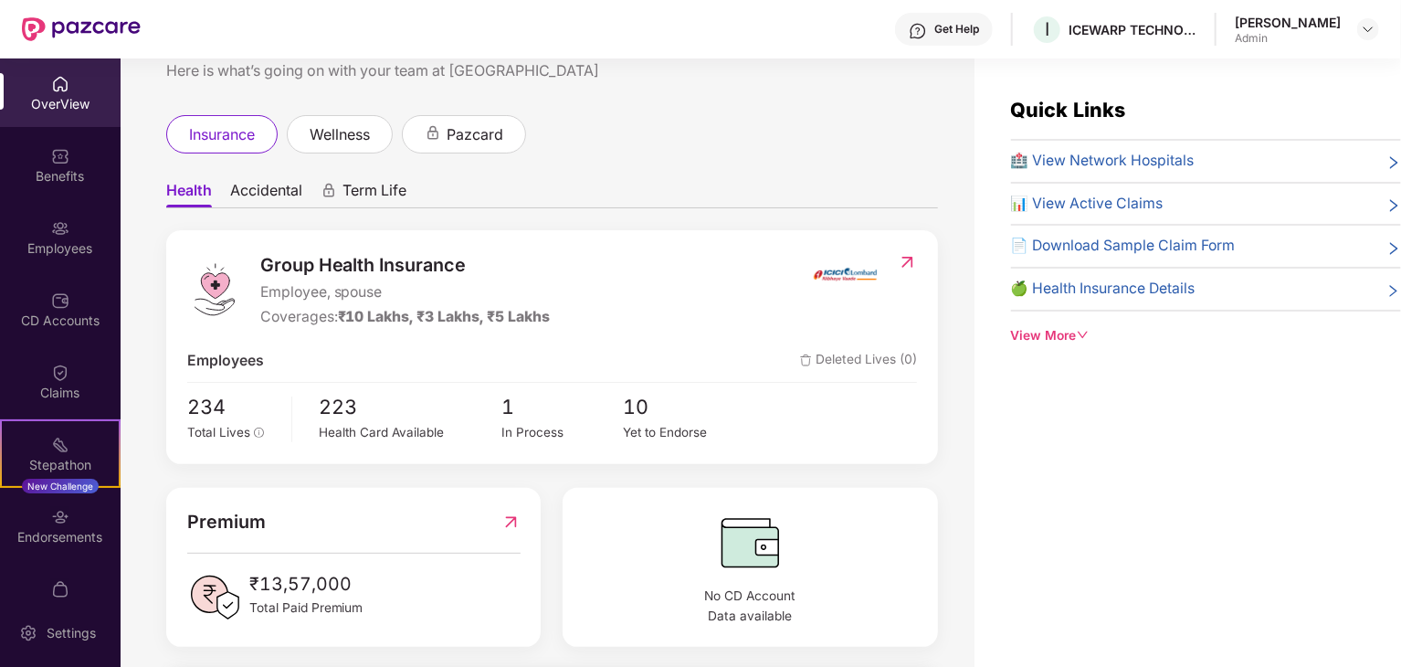
scroll to position [91, 0]
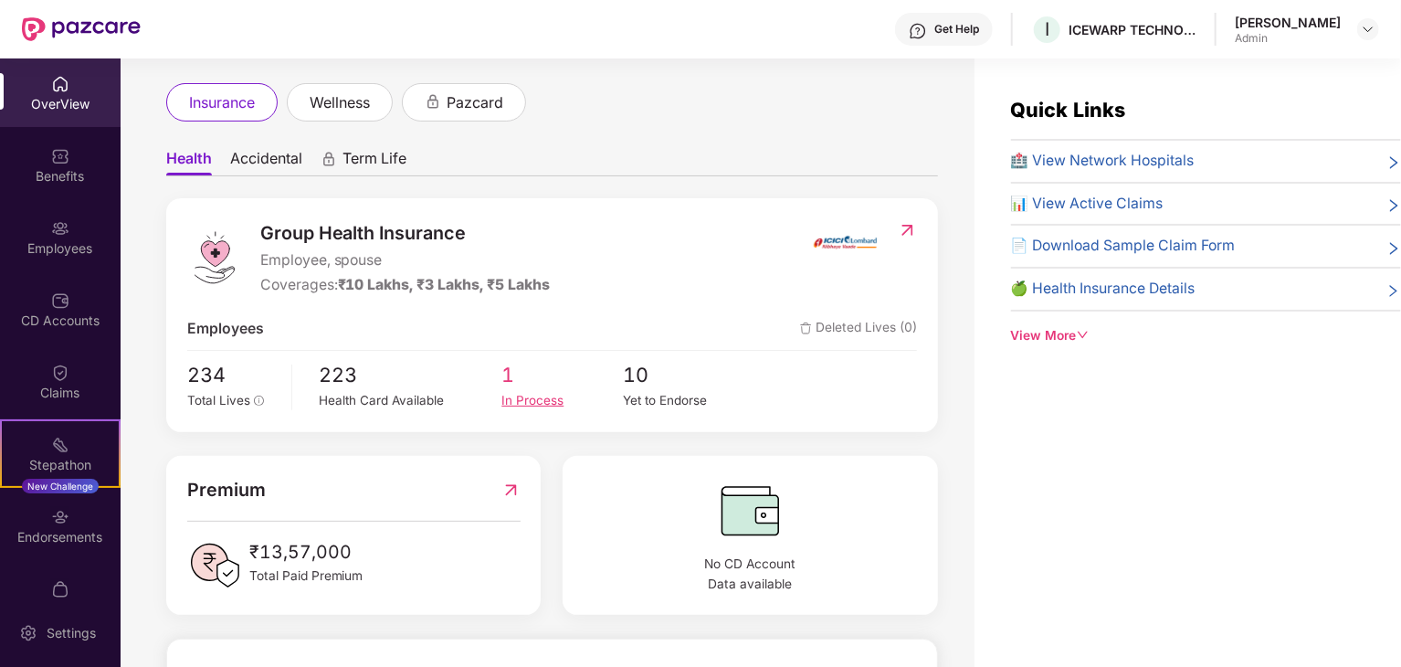
click at [555, 398] on div "In Process" at bounding box center [563, 400] width 122 height 19
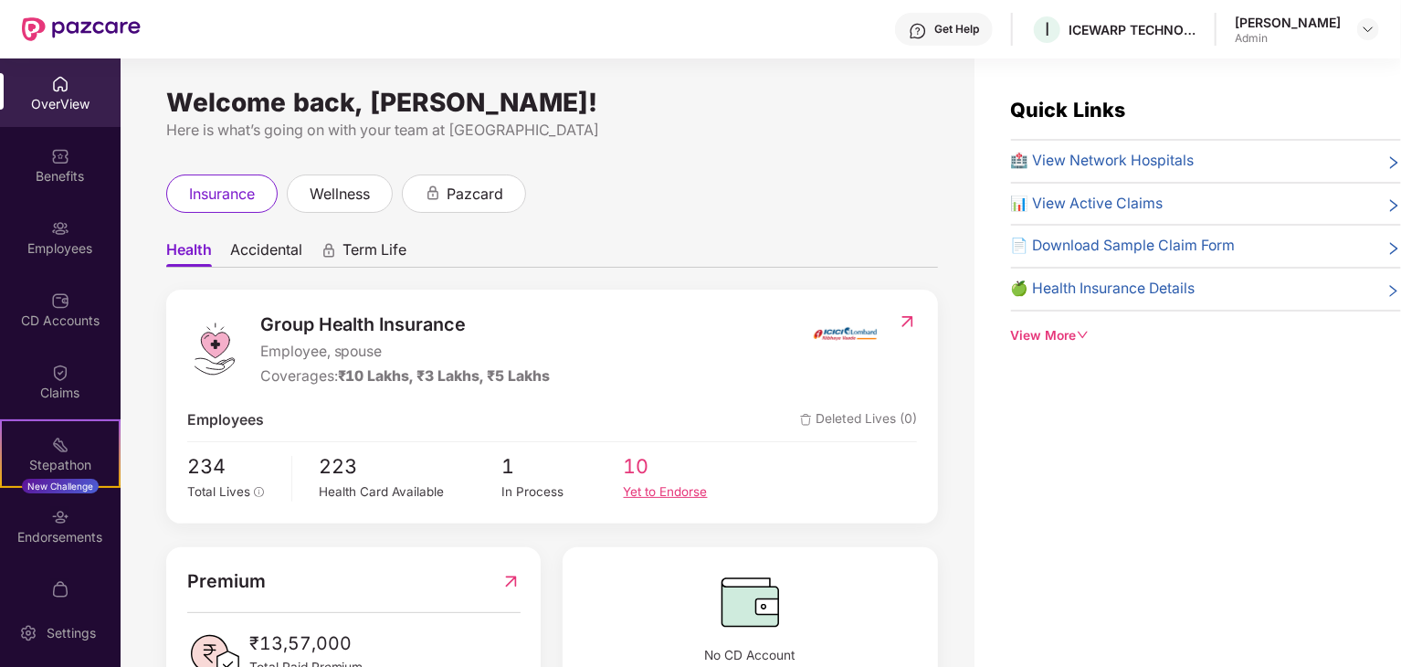
click at [654, 477] on span "10" at bounding box center [685, 466] width 122 height 31
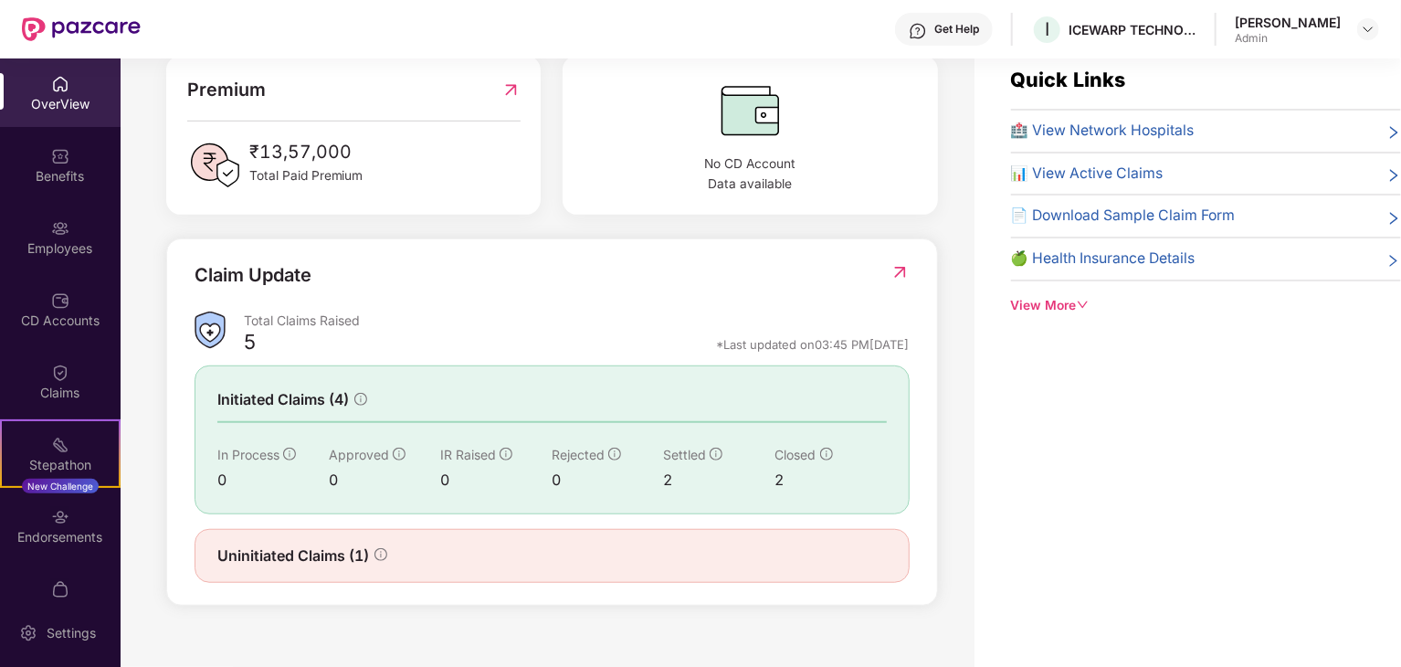
scroll to position [58, 0]
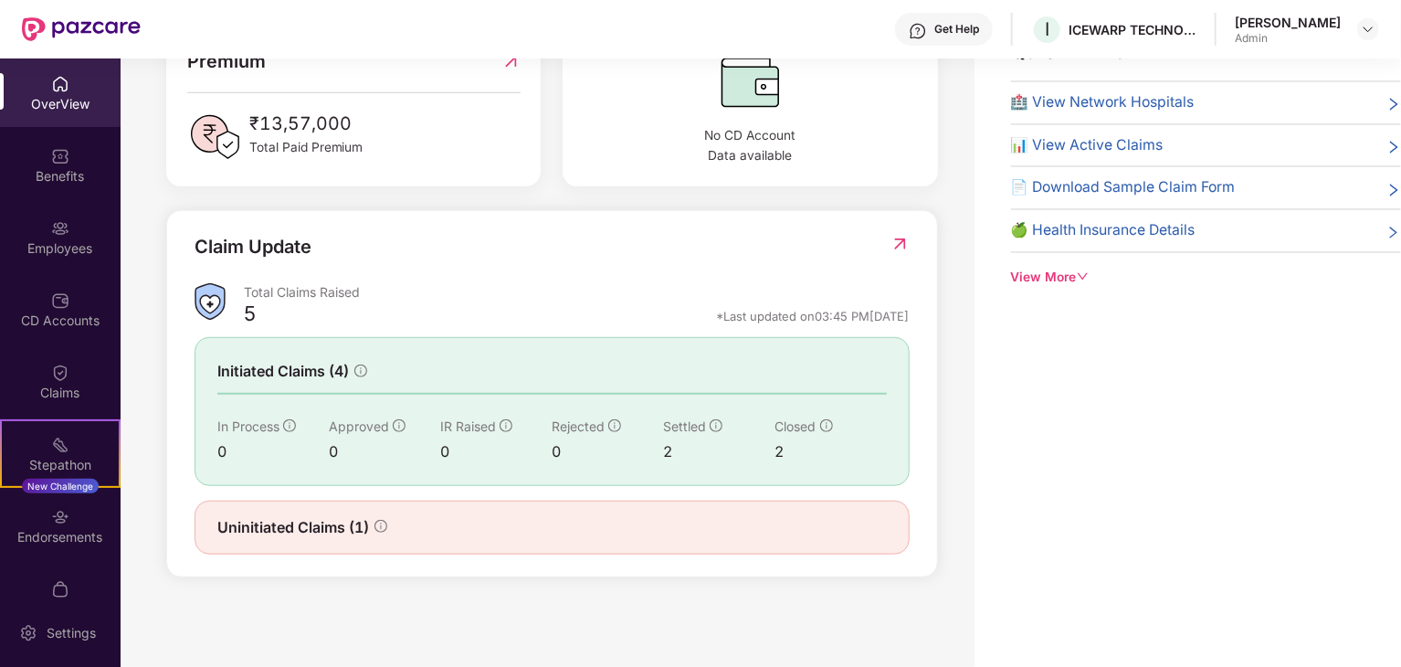
click at [662, 527] on div "Uninitiated Claims (1)" at bounding box center [552, 527] width 670 height 23
click at [344, 523] on span "Uninitiated Claims (1)" at bounding box center [293, 527] width 152 height 23
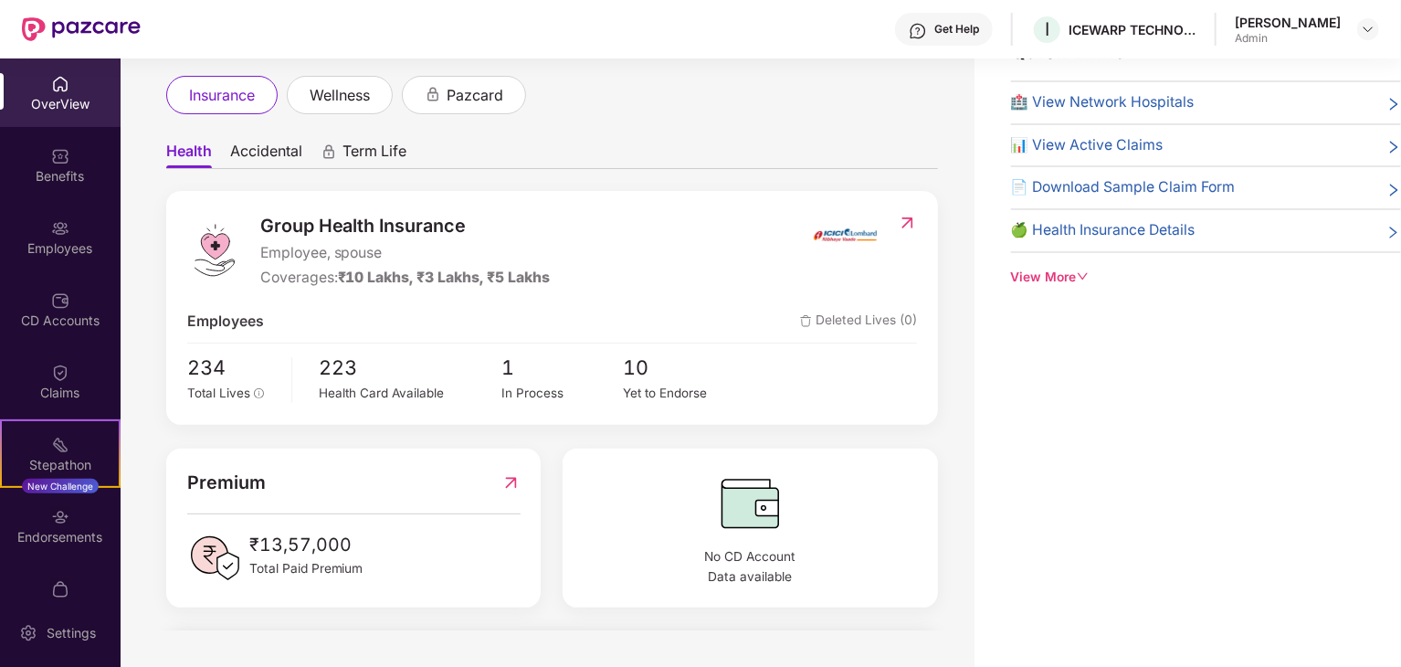
scroll to position [0, 0]
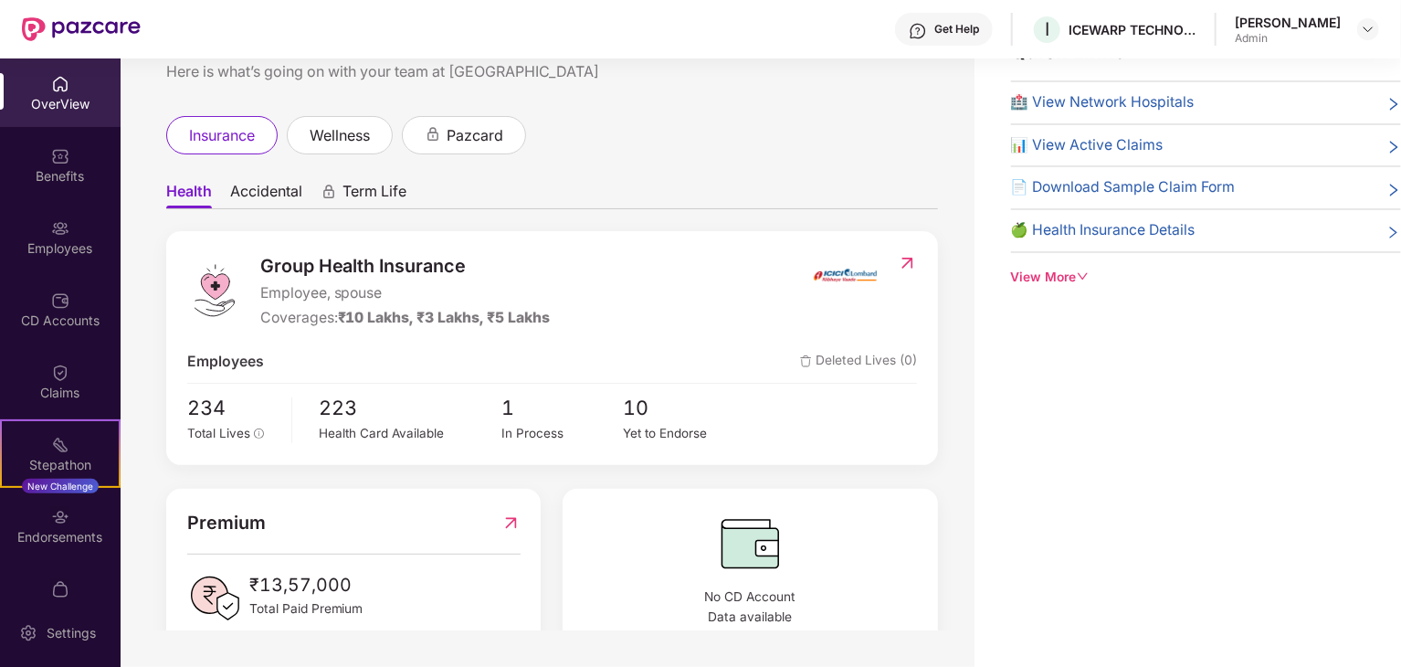
click at [1072, 264] on div "Quick Links 🏥 View Network Hospitals 📊 View Active Claims 📄 Download Sample Cla…" at bounding box center [1206, 162] width 390 height 251
click at [1065, 275] on div "View More" at bounding box center [1206, 278] width 390 height 20
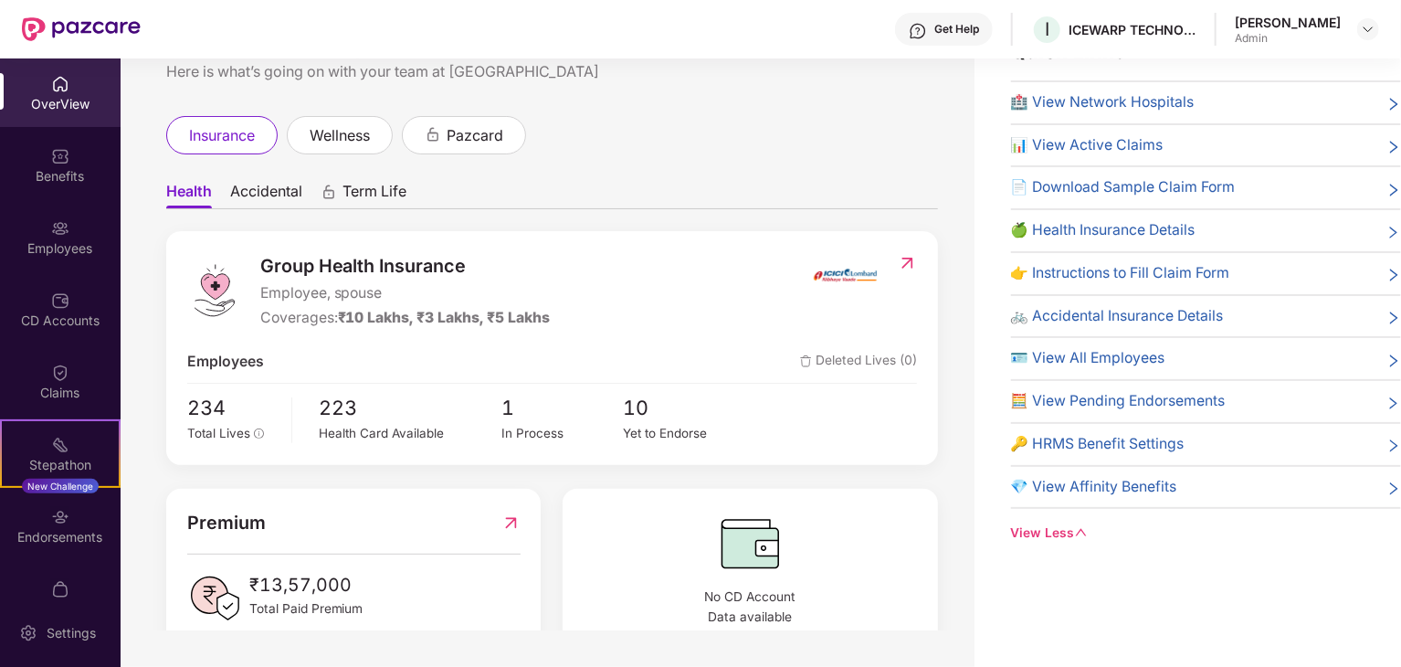
click at [1130, 397] on span "🧮 View Pending Endorsements" at bounding box center [1118, 401] width 215 height 23
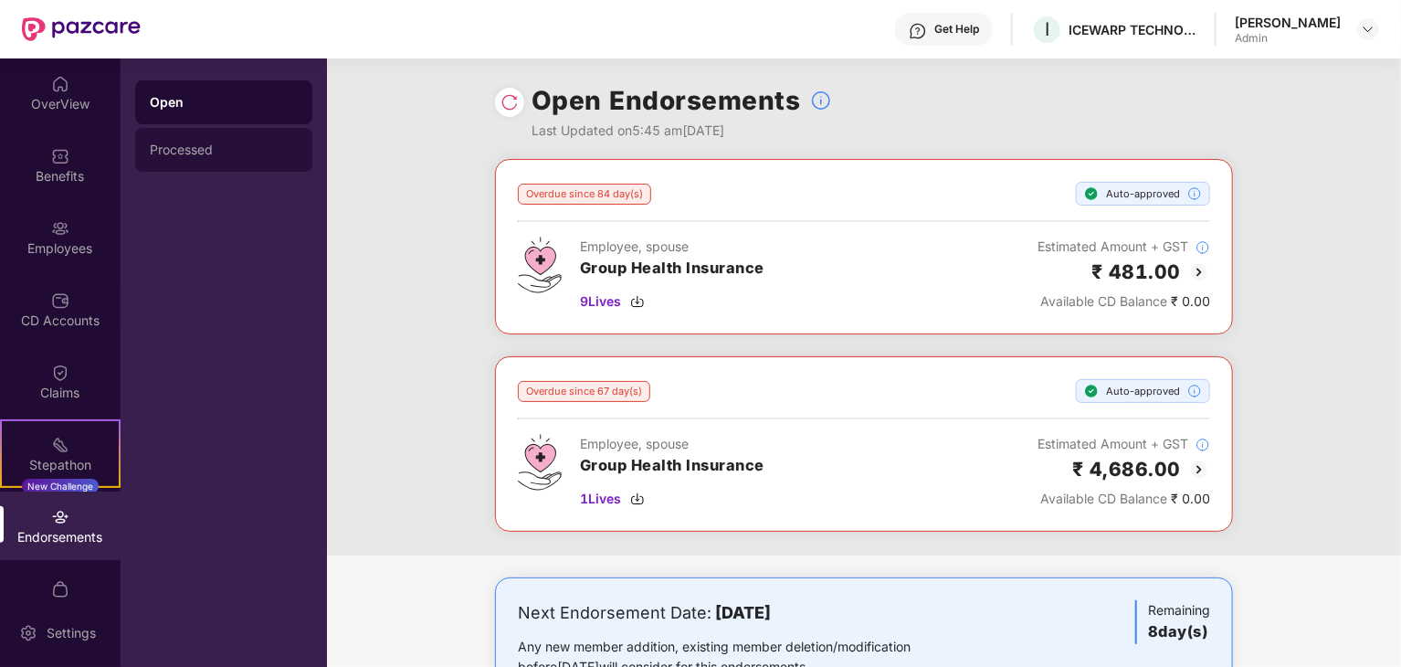
click at [307, 143] on div "Processed" at bounding box center [223, 150] width 177 height 44
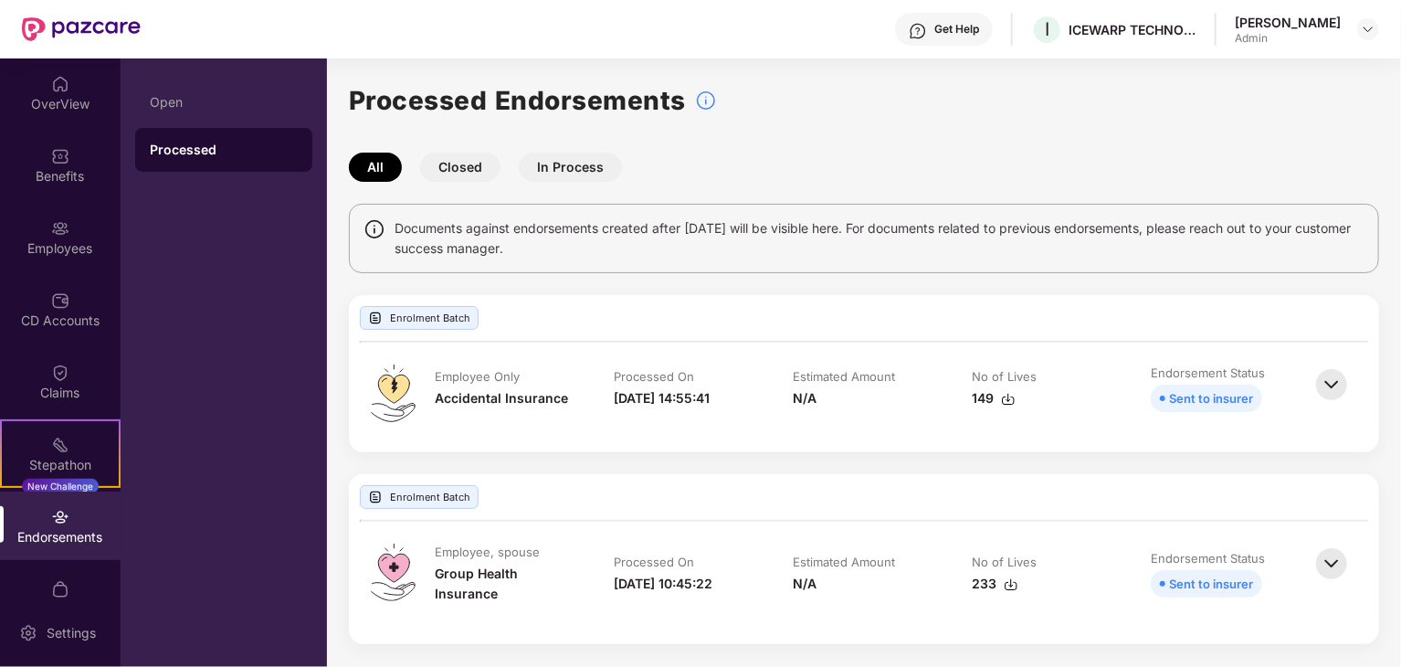
click at [1323, 392] on img at bounding box center [1332, 385] width 40 height 40
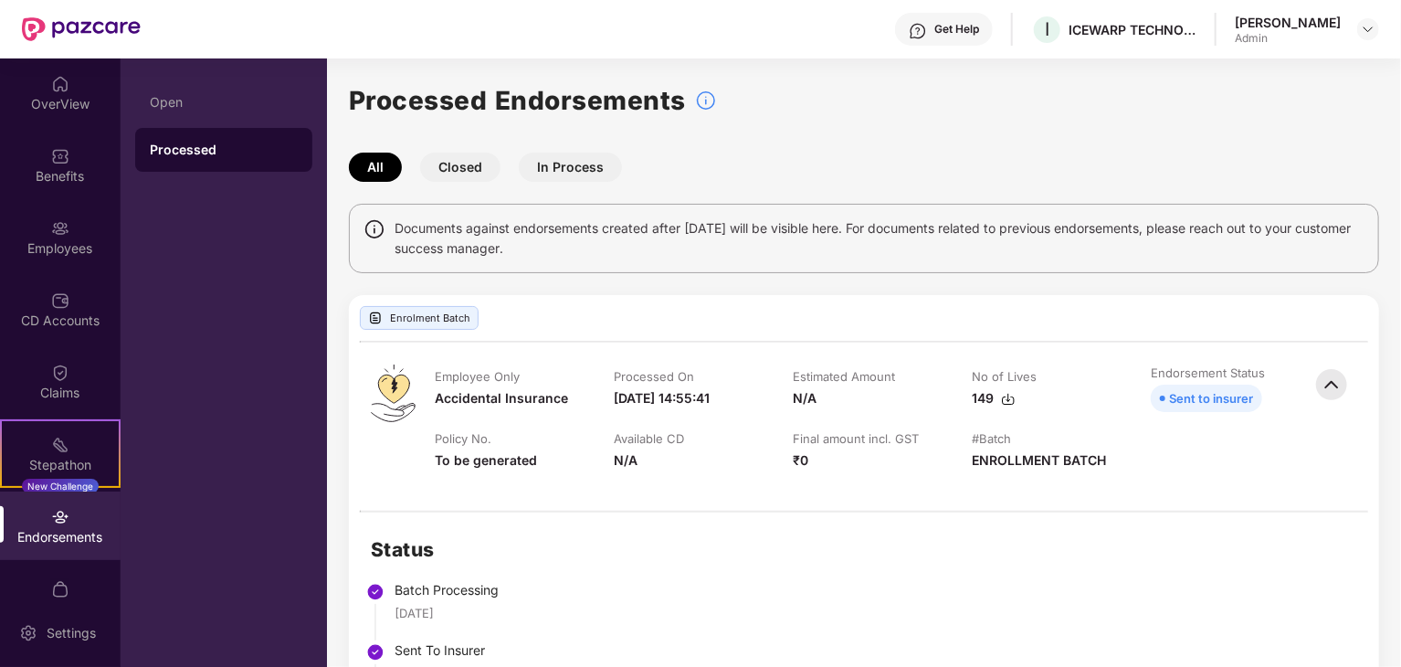
click at [457, 159] on button "Closed" at bounding box center [460, 167] width 80 height 29
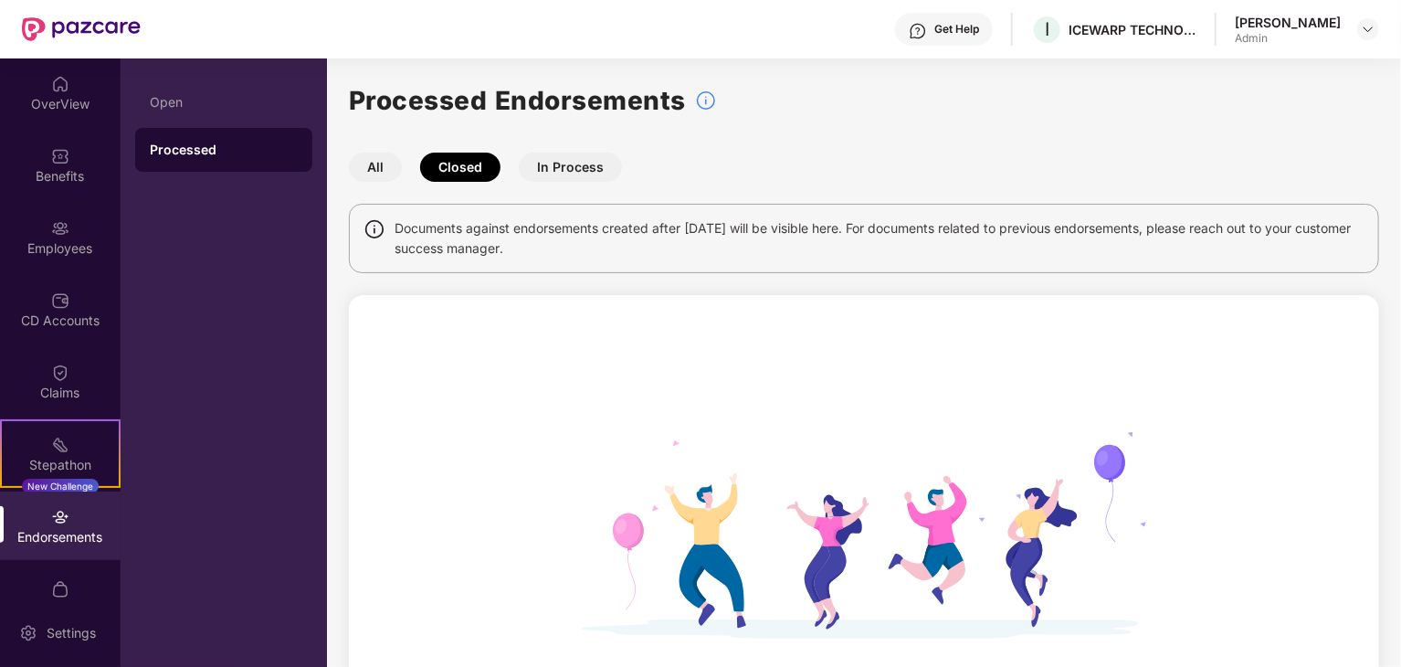
click at [563, 171] on button "In Process" at bounding box center [570, 167] width 103 height 29
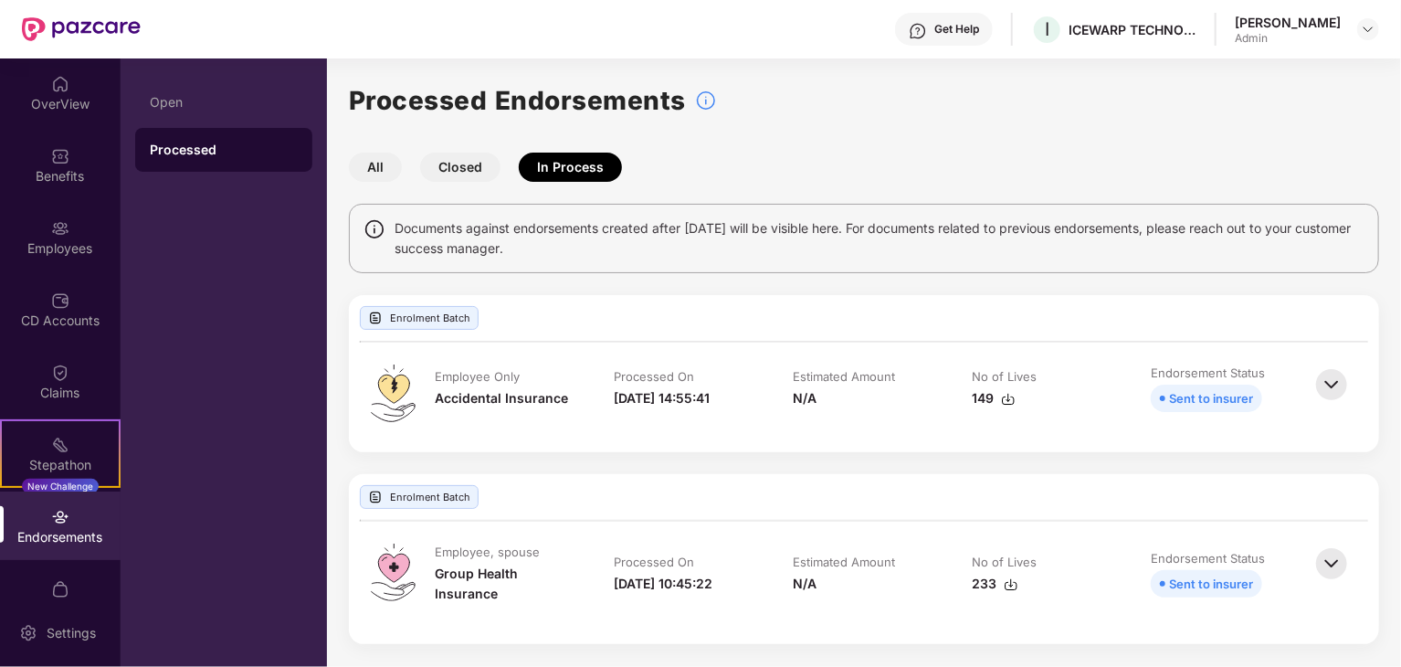
click at [1332, 556] on img at bounding box center [1332, 564] width 40 height 40
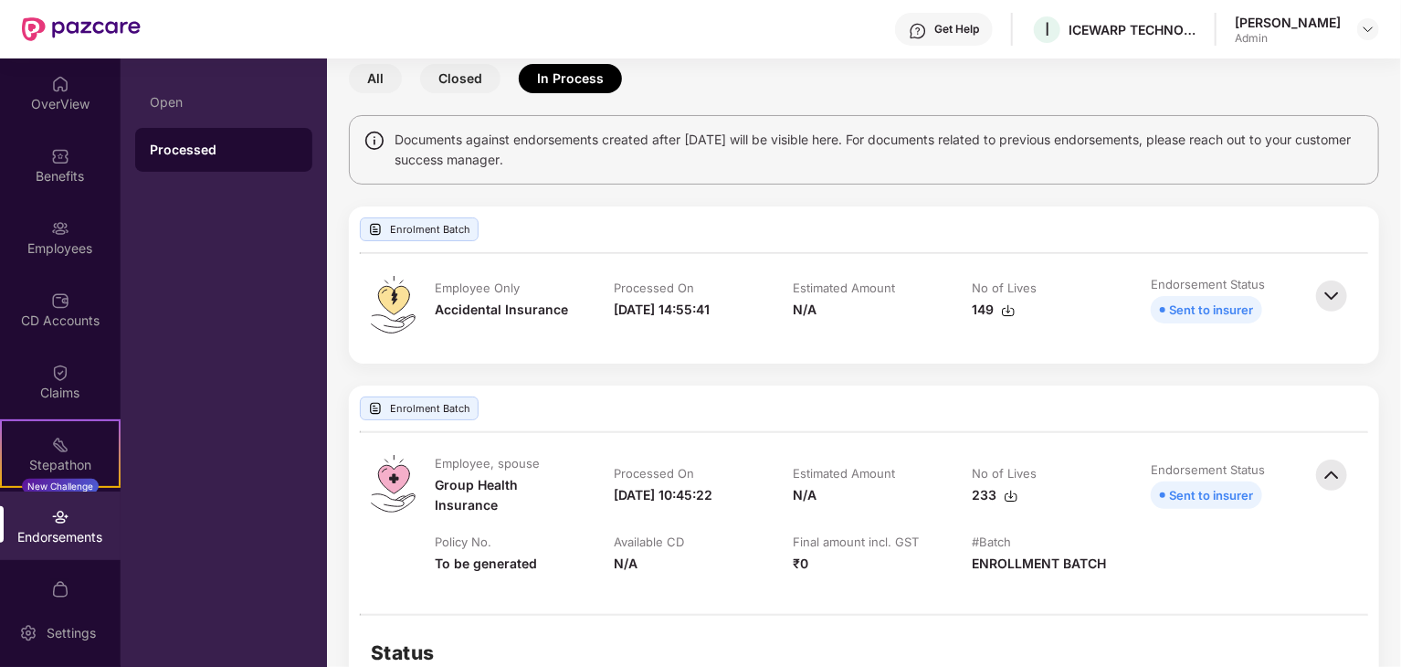
scroll to position [88, 0]
click at [1070, 301] on div "149" at bounding box center [1043, 311] width 143 height 20
click at [1334, 295] on img at bounding box center [1332, 297] width 40 height 40
